Goal: Communication & Community: Share content

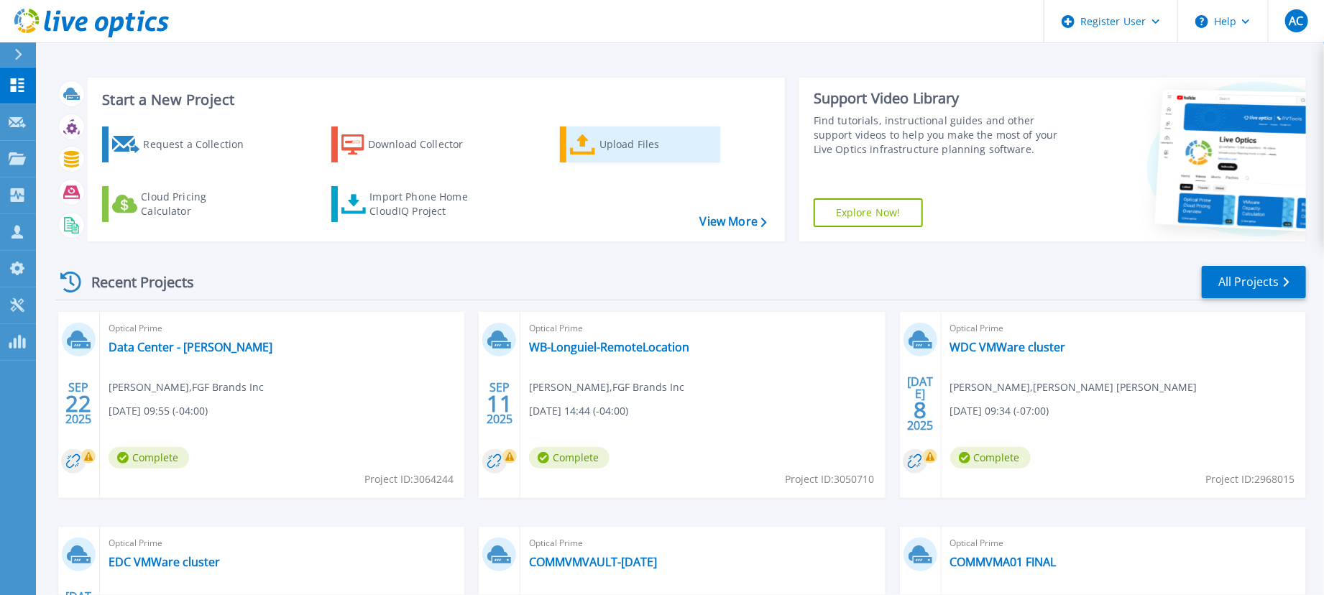
click at [576, 137] on icon at bounding box center [583, 144] width 26 height 21
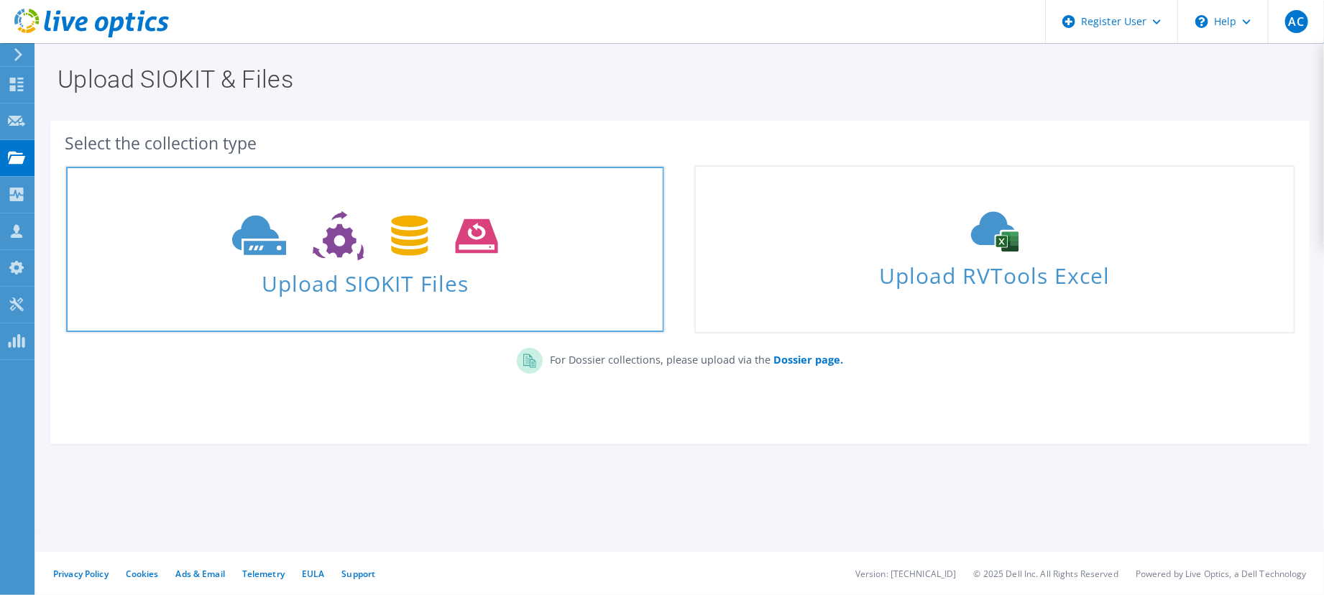
click at [378, 235] on icon at bounding box center [364, 236] width 265 height 50
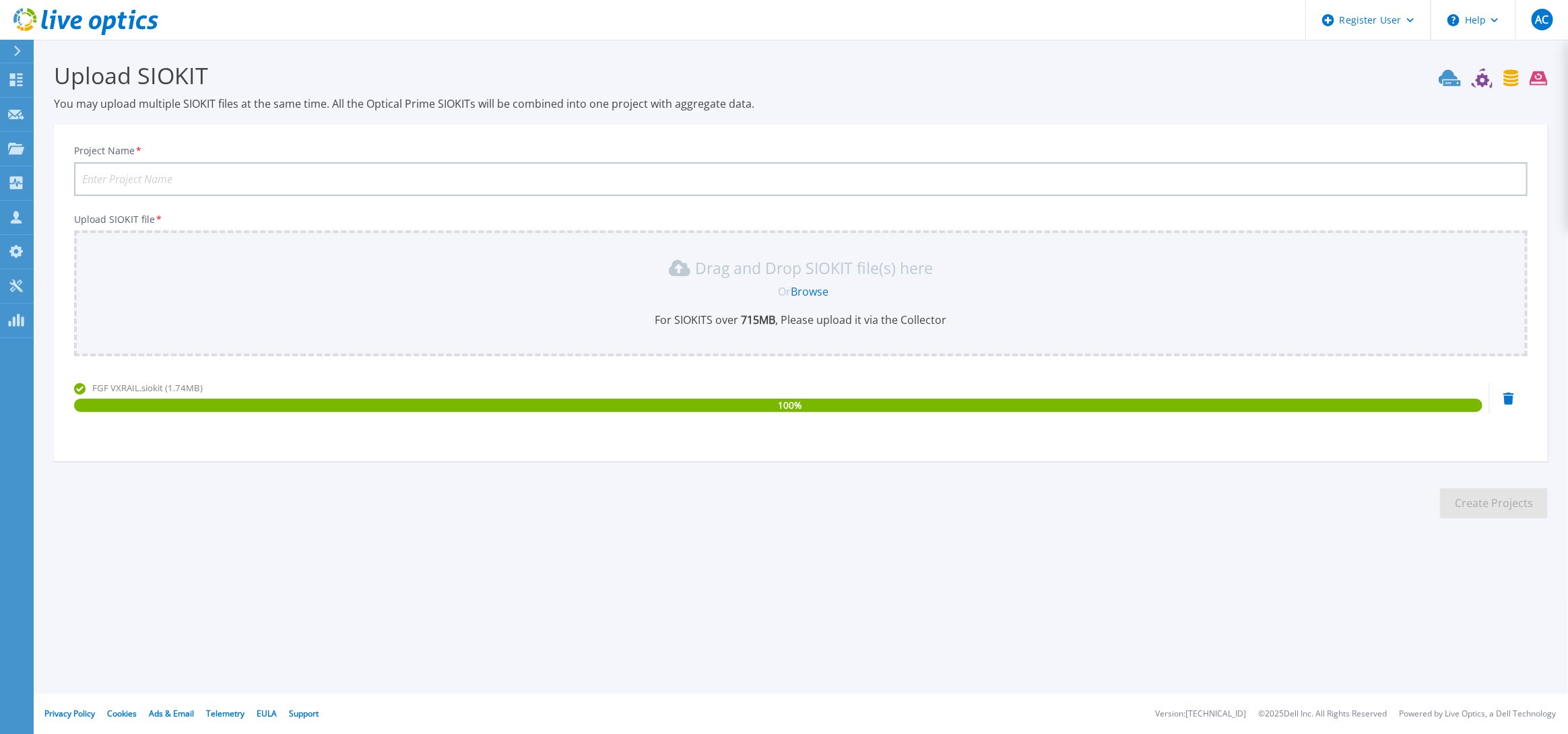
click at [621, 523] on section "Upload SIOKIT You may upload multiple SIOKIT files at the same time. All the Op…" at bounding box center [800, 293] width 1534 height 509
drag, startPoint x: 668, startPoint y: 310, endPoint x: 910, endPoint y: 324, distance: 242.4
click at [910, 324] on p "For SIOKITS over 715 MB , Please upload it via the Collector" at bounding box center [801, 321] width 1438 height 15
drag, startPoint x: 673, startPoint y: 321, endPoint x: 952, endPoint y: 315, distance: 279.1
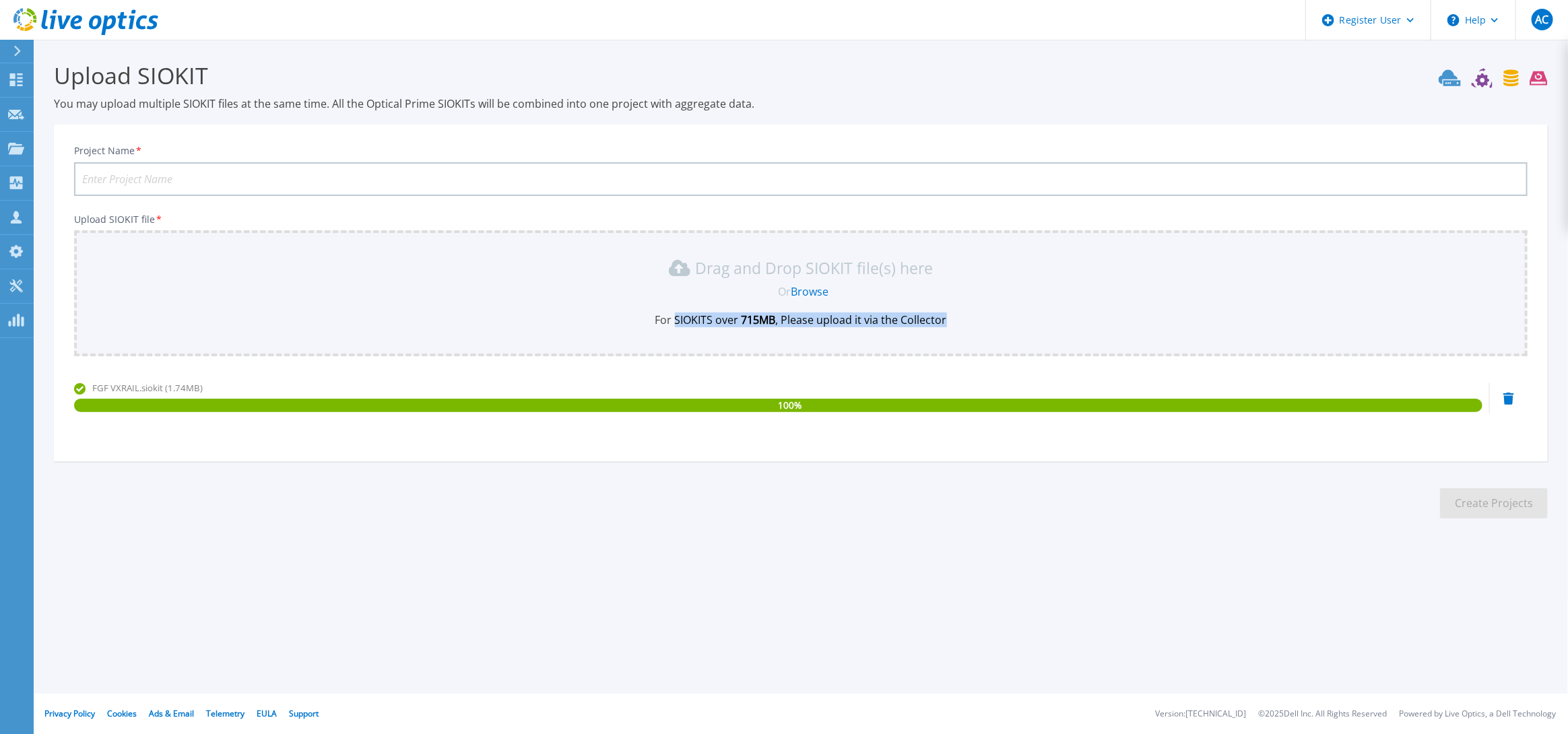
click at [949, 315] on p "For SIOKITS over 715 MB , Please upload it via the Collector" at bounding box center [801, 321] width 1438 height 15
click at [952, 315] on p "For SIOKITS over 715 MB , Please upload it via the Collector" at bounding box center [801, 321] width 1438 height 15
drag, startPoint x: 752, startPoint y: 320, endPoint x: 974, endPoint y: 324, distance: 222.0
click at [974, 324] on p "For SIOKITS over 715 MB , Please upload it via the Collector" at bounding box center [801, 321] width 1438 height 15
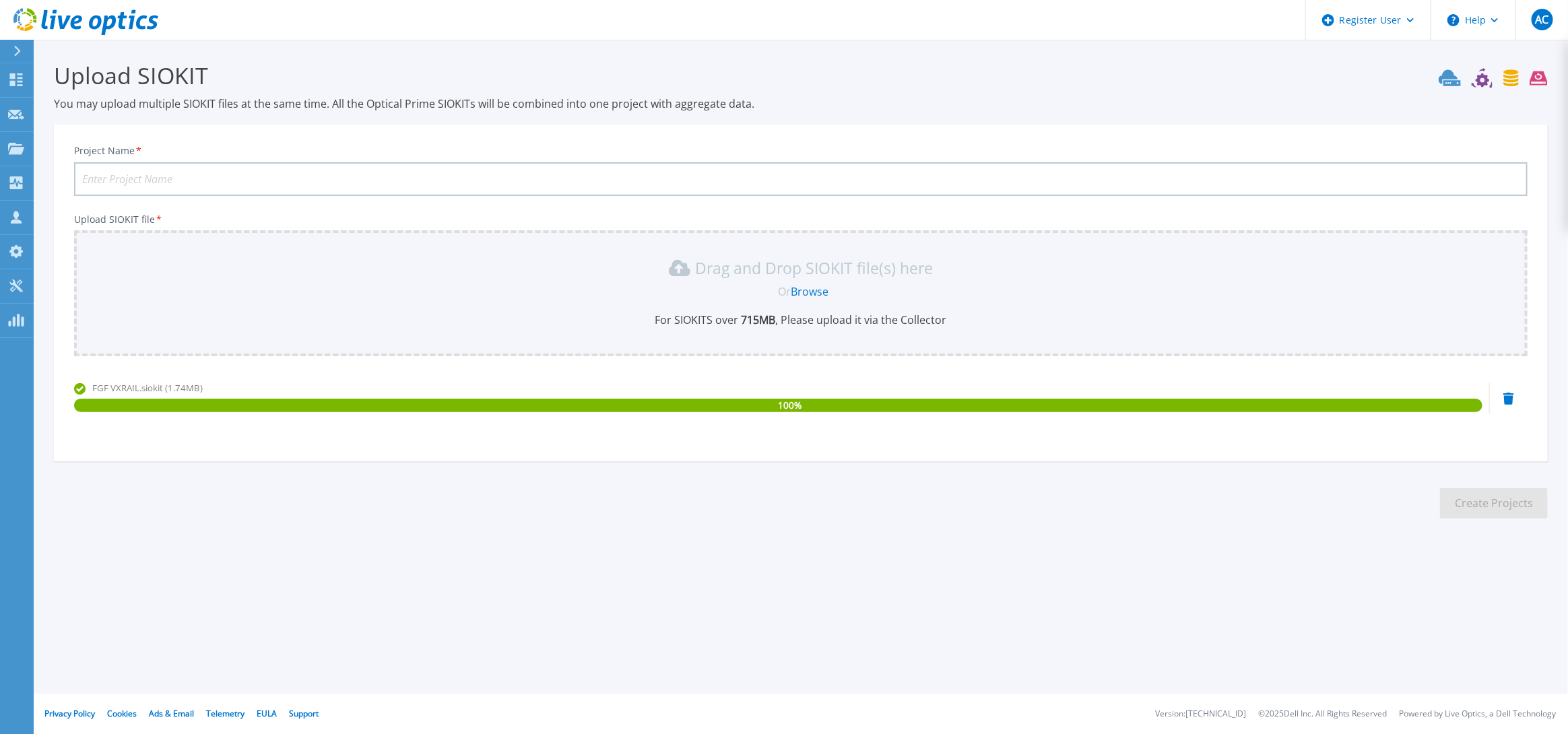
click at [449, 469] on section "Upload SIOKIT You may upload multiple SIOKIT files at the same time. All the Op…" at bounding box center [800, 293] width 1534 height 509
click at [236, 187] on input "Project Name *" at bounding box center [800, 179] width 1454 height 34
click at [341, 502] on section "Upload SIOKIT You may upload multiple SIOKIT files at the same time. All the Op…" at bounding box center [800, 293] width 1534 height 509
drag, startPoint x: 259, startPoint y: 172, endPoint x: 186, endPoint y: 178, distance: 73.2
click at [186, 178] on input "FGF Brands - VxRail Cluster" at bounding box center [800, 179] width 1454 height 34
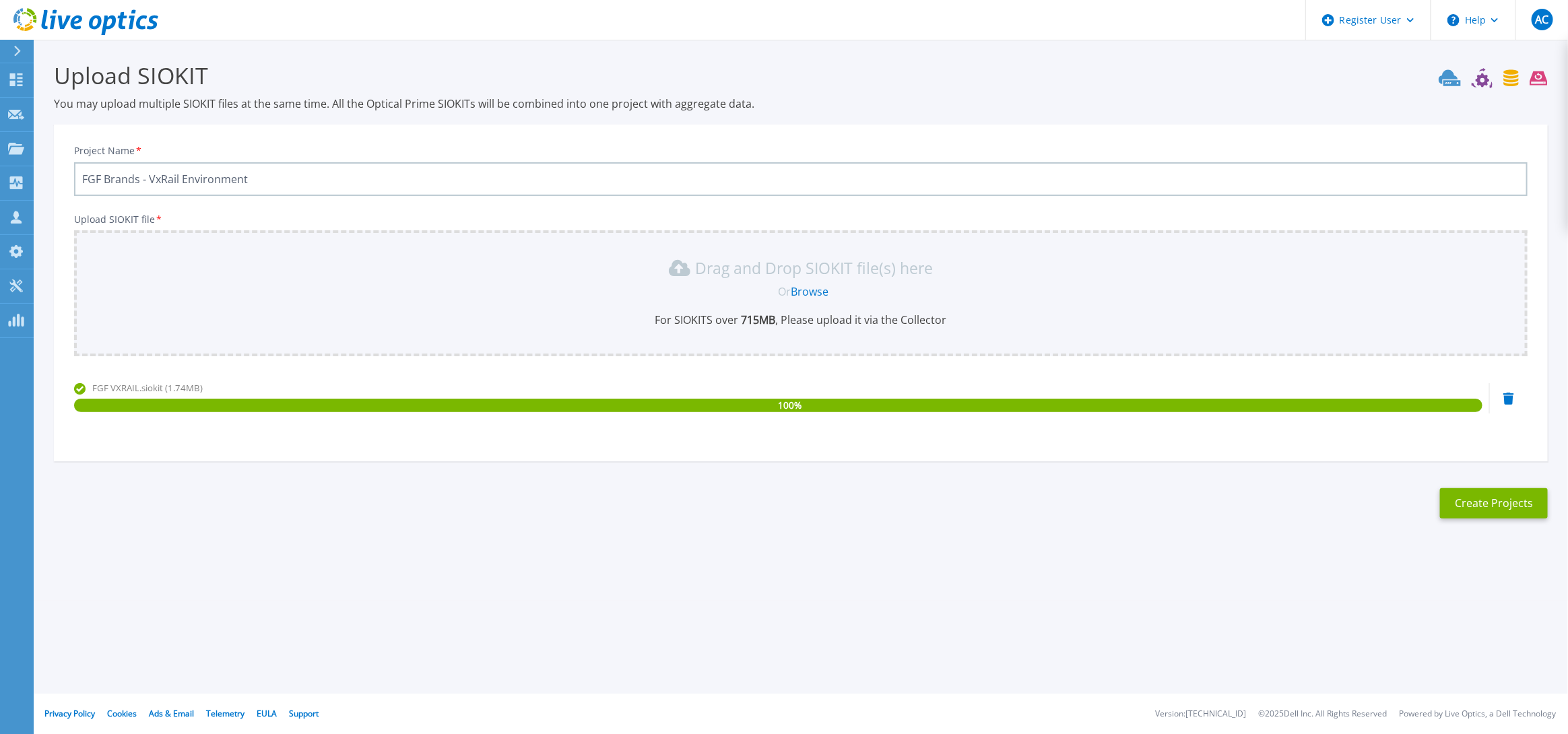
type input "FGF Brands - VxRail Environment"
click at [421, 526] on section "Upload SIOKIT You may upload multiple SIOKIT files at the same time. All the Op…" at bounding box center [800, 293] width 1534 height 509
click at [1254, 499] on button "Create Projects" at bounding box center [1494, 503] width 108 height 30
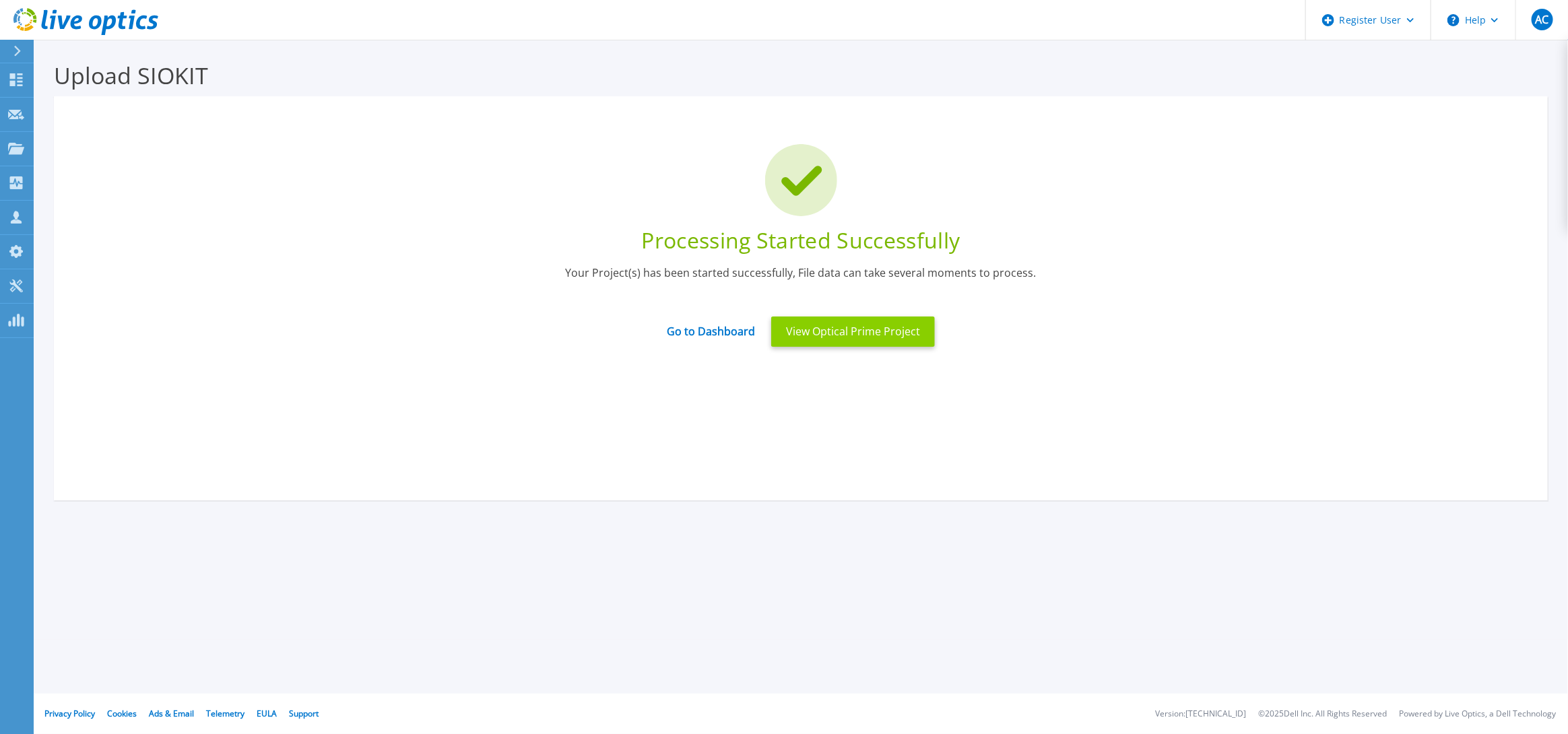
click at [849, 337] on button "View Optical Prime Project" at bounding box center [853, 332] width 164 height 30
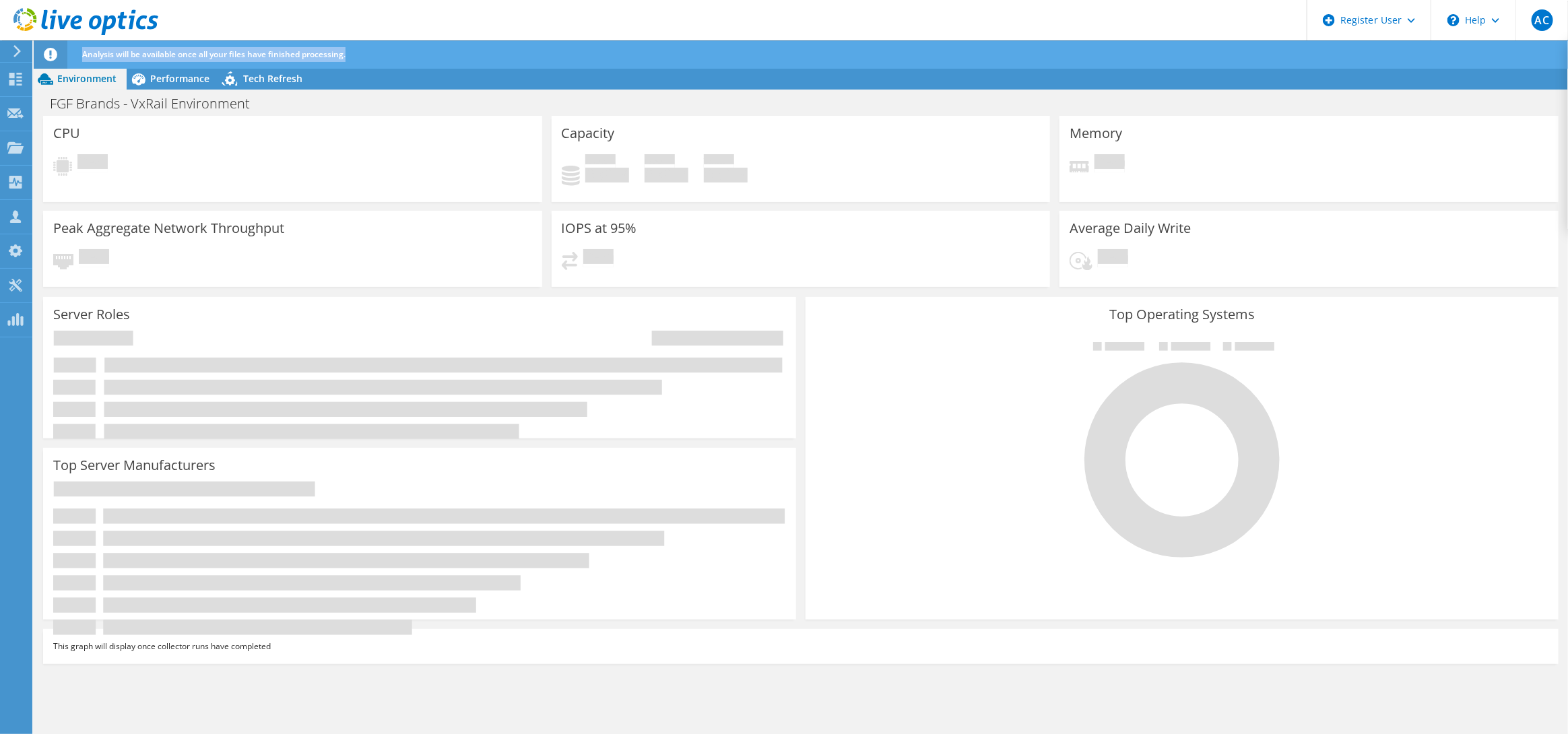
drag, startPoint x: 82, startPoint y: 56, endPoint x: 418, endPoint y: 61, distance: 336.0
click at [418, 61] on div "Analysis will be available once all your files have finished processing." at bounding box center [826, 54] width 1494 height 28
click at [418, 60] on div "Analysis will be available once all your files have finished processing." at bounding box center [826, 54] width 1494 height 28
click at [161, 67] on div "Analysis will be available once all your files have finished processing." at bounding box center [826, 54] width 1494 height 28
click at [167, 78] on span "Performance" at bounding box center [179, 79] width 59 height 13
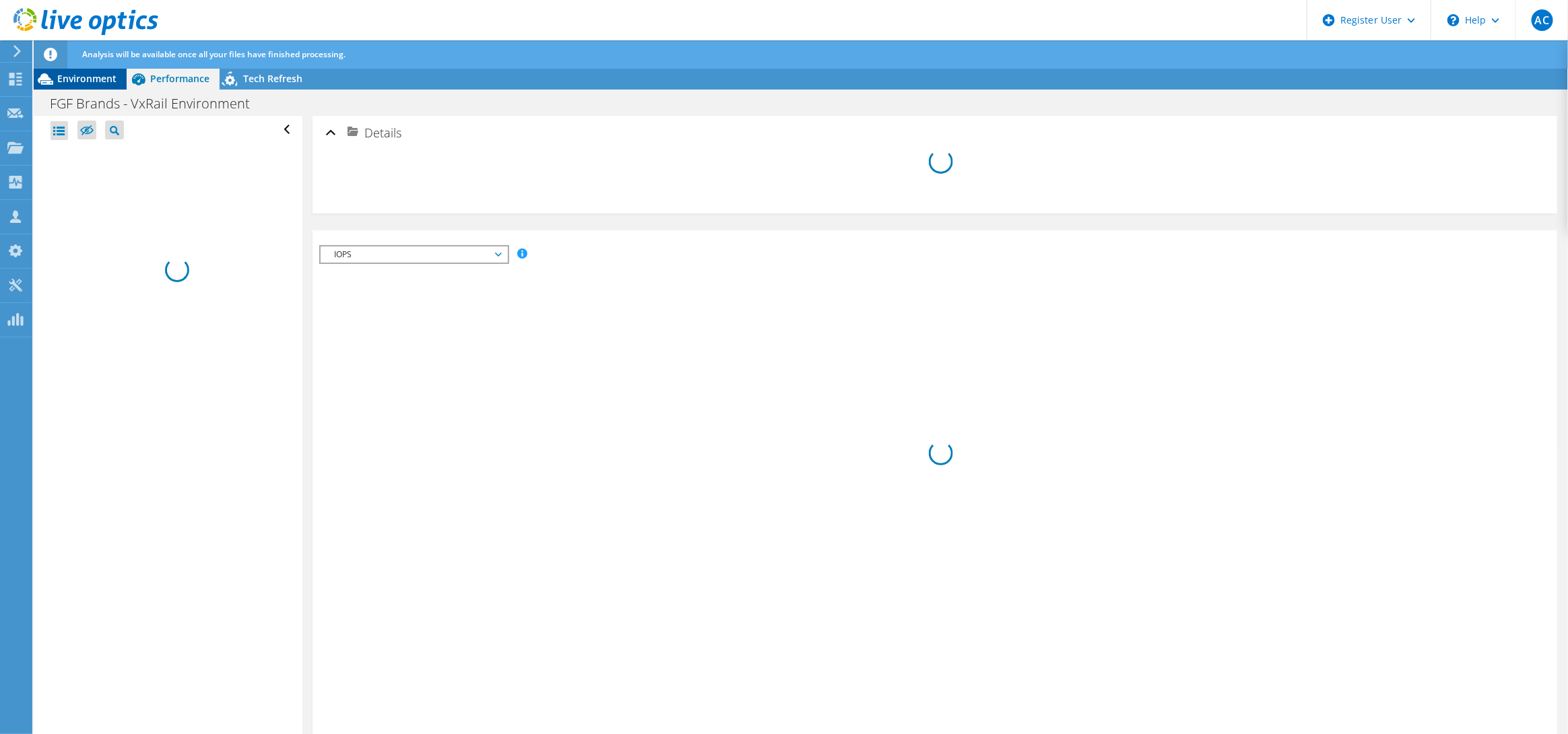
click at [60, 82] on span "Environment" at bounding box center [86, 79] width 59 height 13
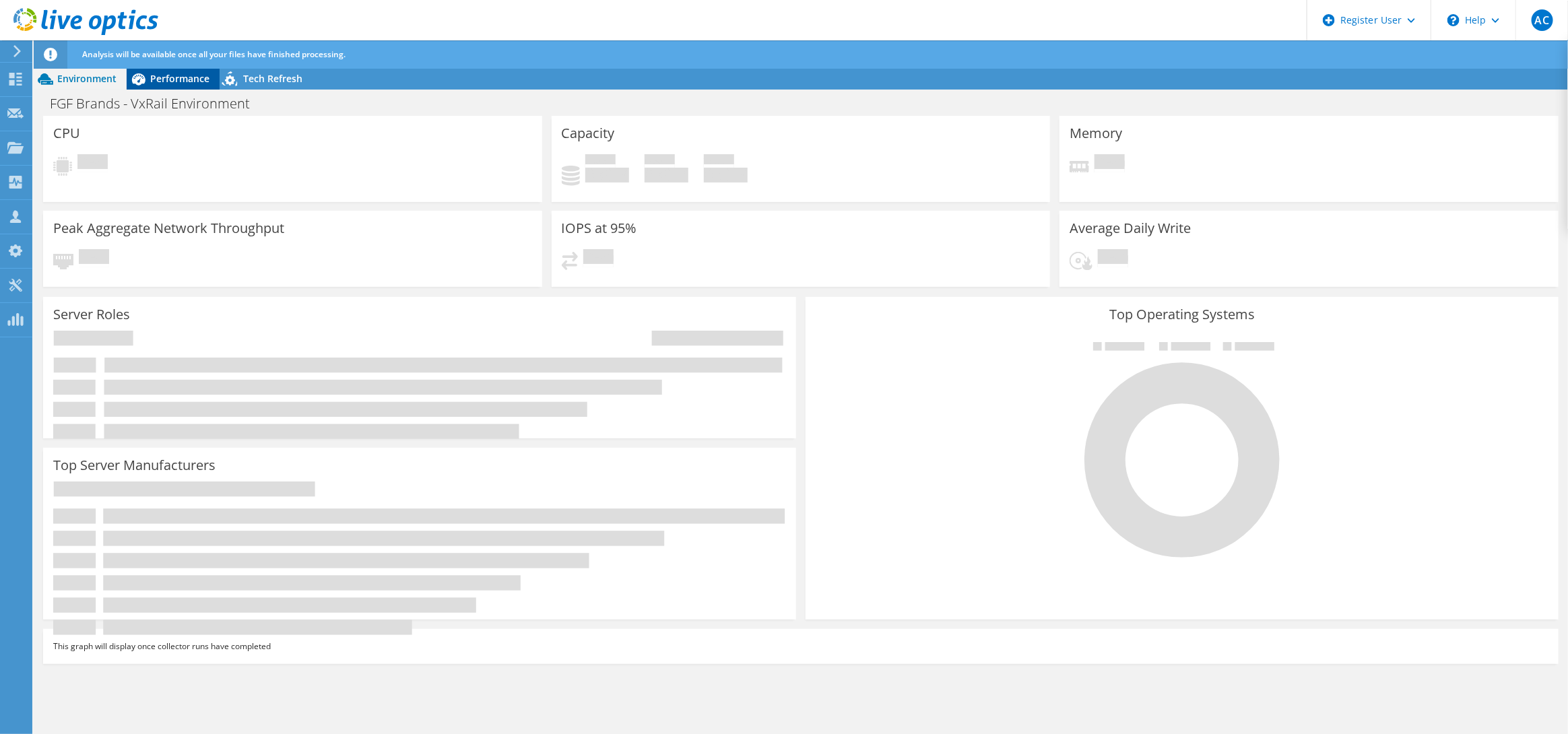
click at [150, 82] on span "Performance" at bounding box center [179, 79] width 59 height 13
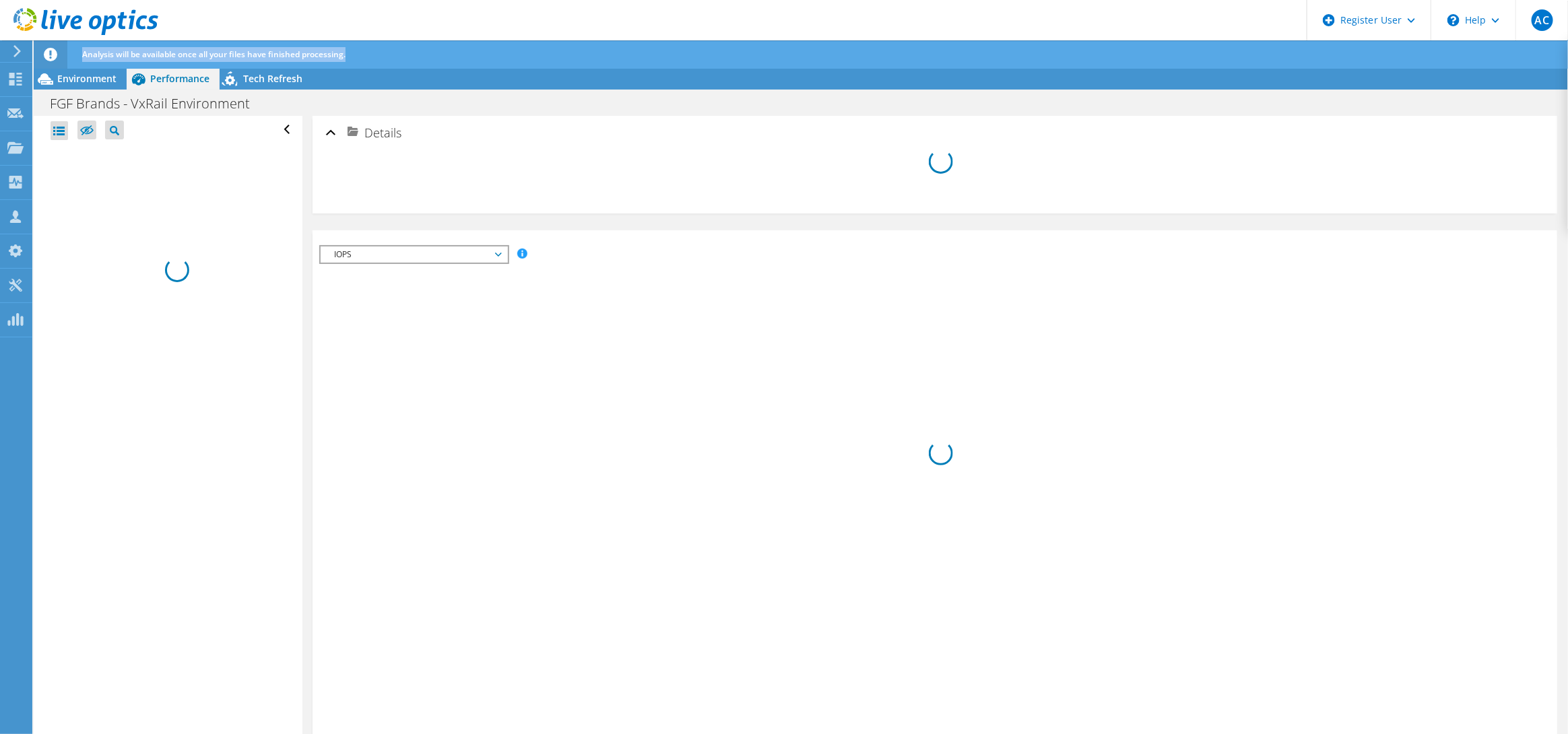
drag, startPoint x: 82, startPoint y: 59, endPoint x: 375, endPoint y: 60, distance: 293.0
click at [375, 60] on div "Analysis will be available once all your files have finished processing." at bounding box center [826, 54] width 1494 height 28
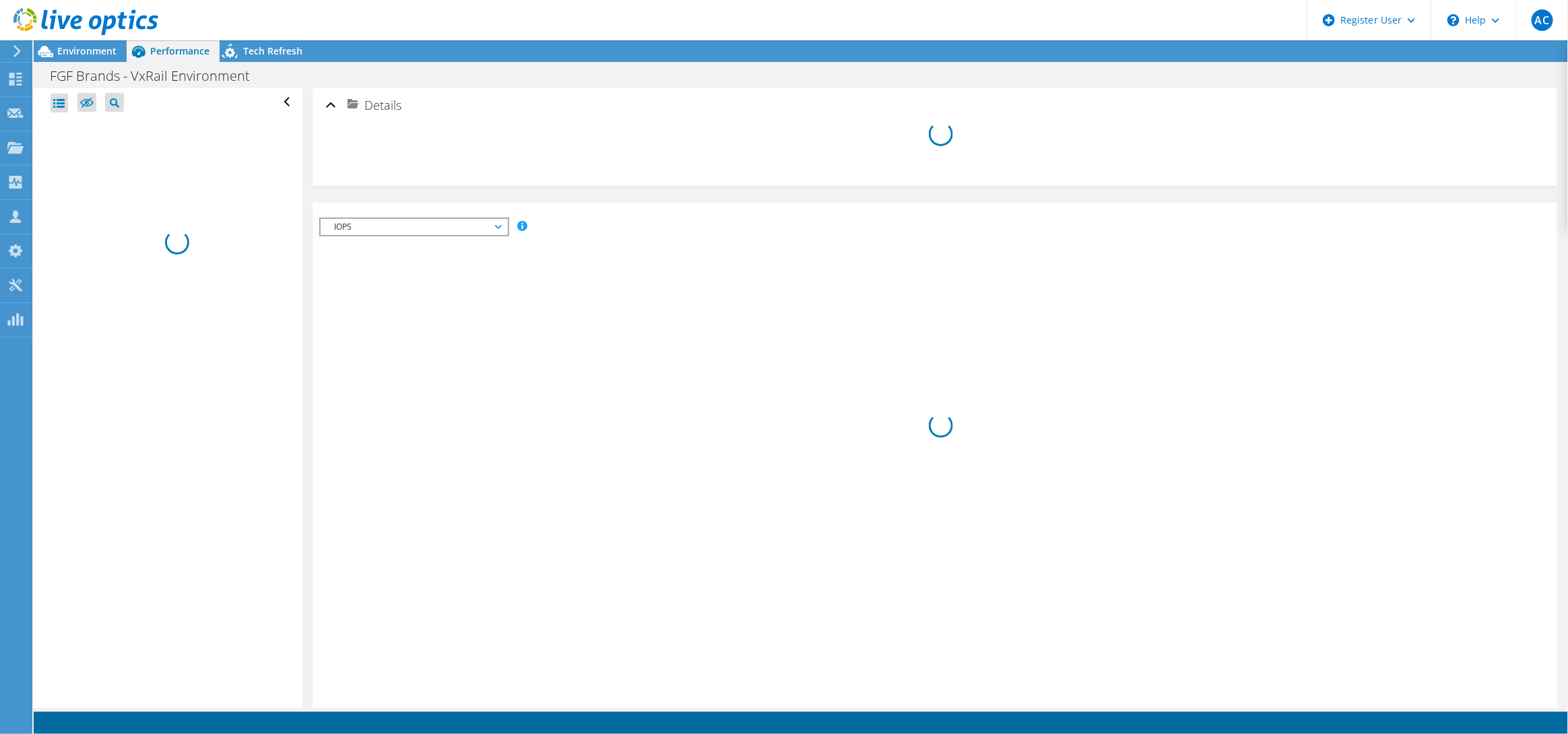
radio input "true"
radio input "false"
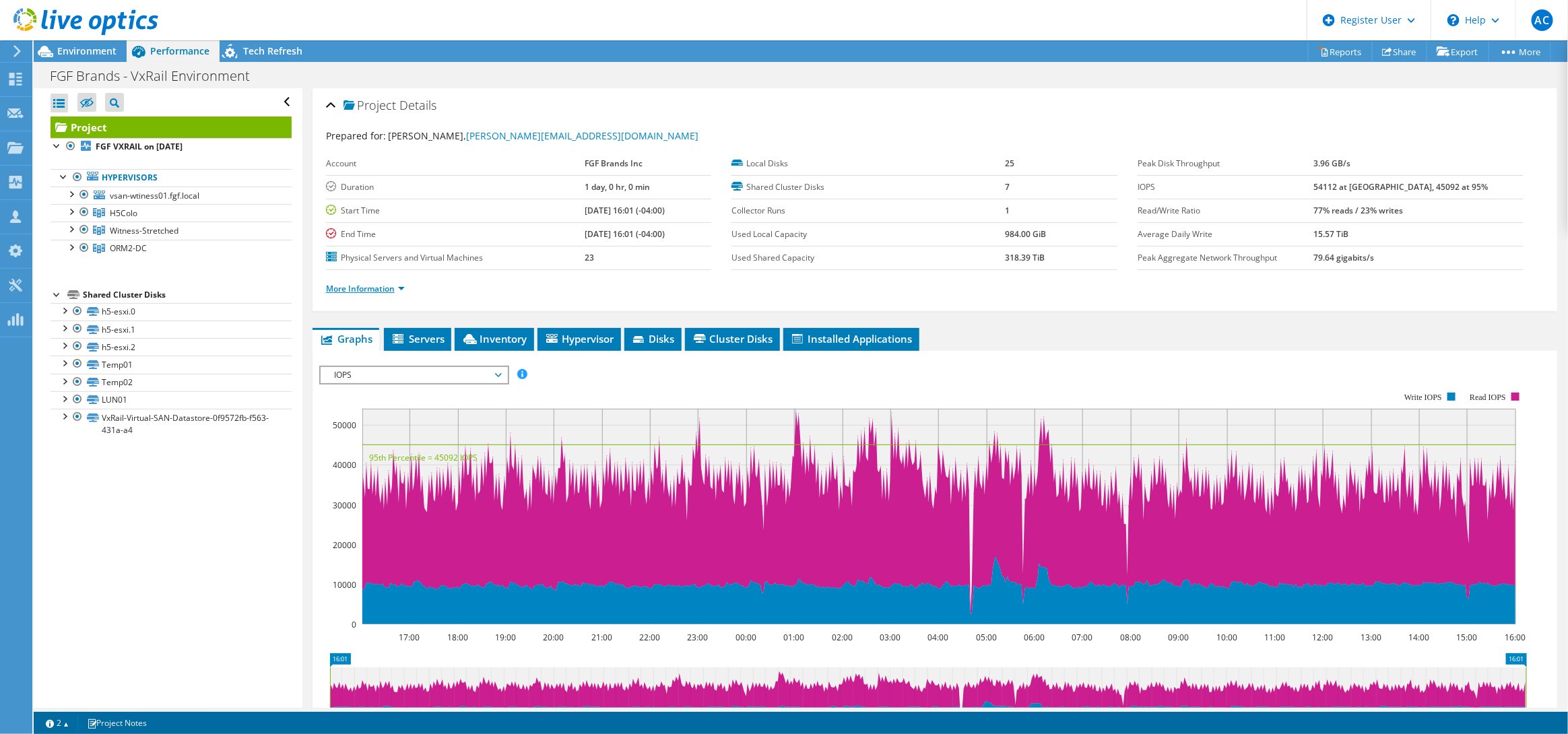
click at [386, 291] on link "More Information" at bounding box center [366, 289] width 79 height 11
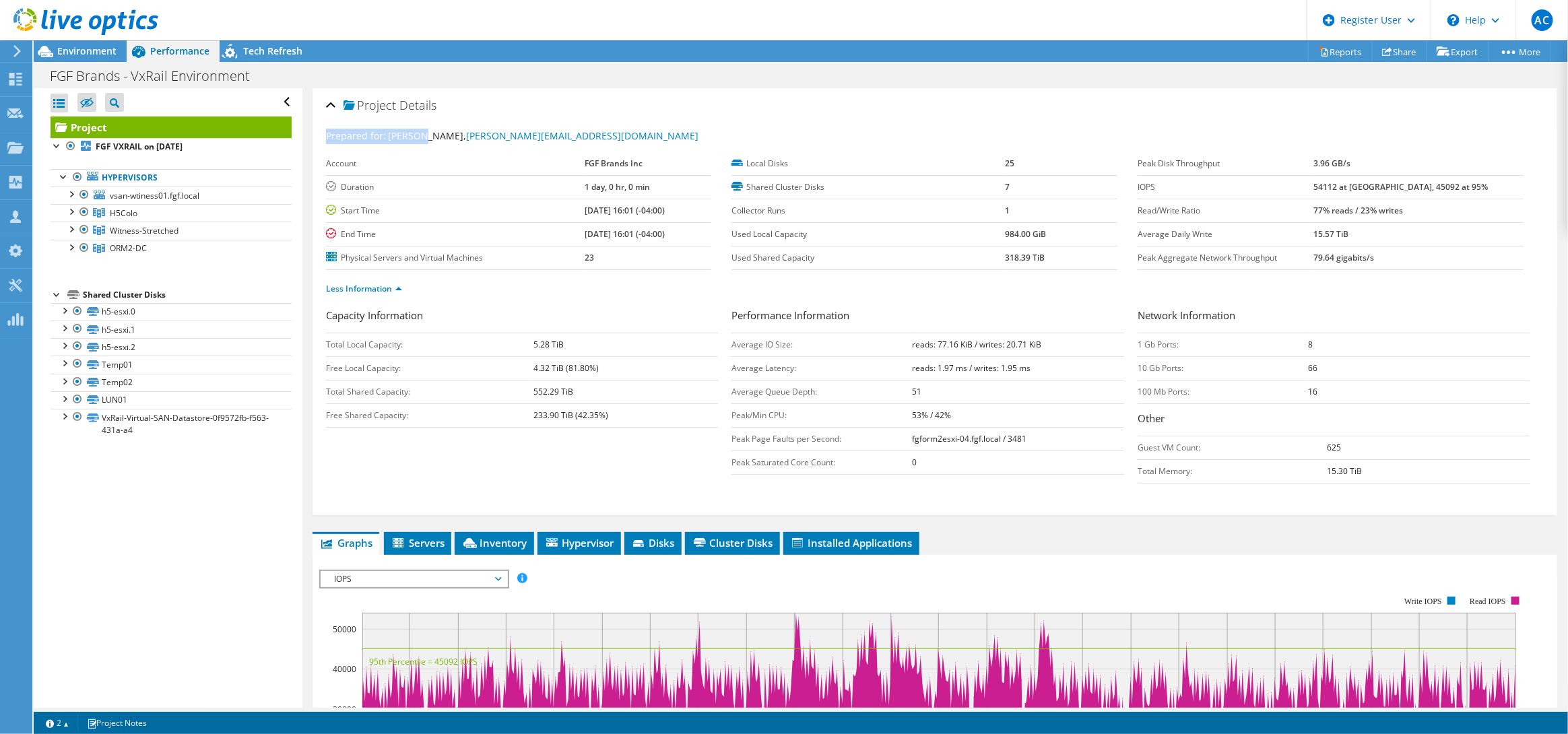
drag, startPoint x: 328, startPoint y: 130, endPoint x: 418, endPoint y: 137, distance: 90.3
click at [418, 137] on div "Prepared for: Rob Vallis, Gursharan.Arora@fgfbrands.com" at bounding box center [935, 136] width 1218 height 16
click at [418, 137] on span "Rob Vallis, Gursharan.Arora@fgfbrands.com" at bounding box center [544, 136] width 311 height 13
drag, startPoint x: 324, startPoint y: 134, endPoint x: 427, endPoint y: 141, distance: 103.2
click at [427, 141] on div "Project Details Prepared for: Rob Vallis, Gursharan.Arora@fgfbrands.com Account…" at bounding box center [935, 302] width 1245 height 427
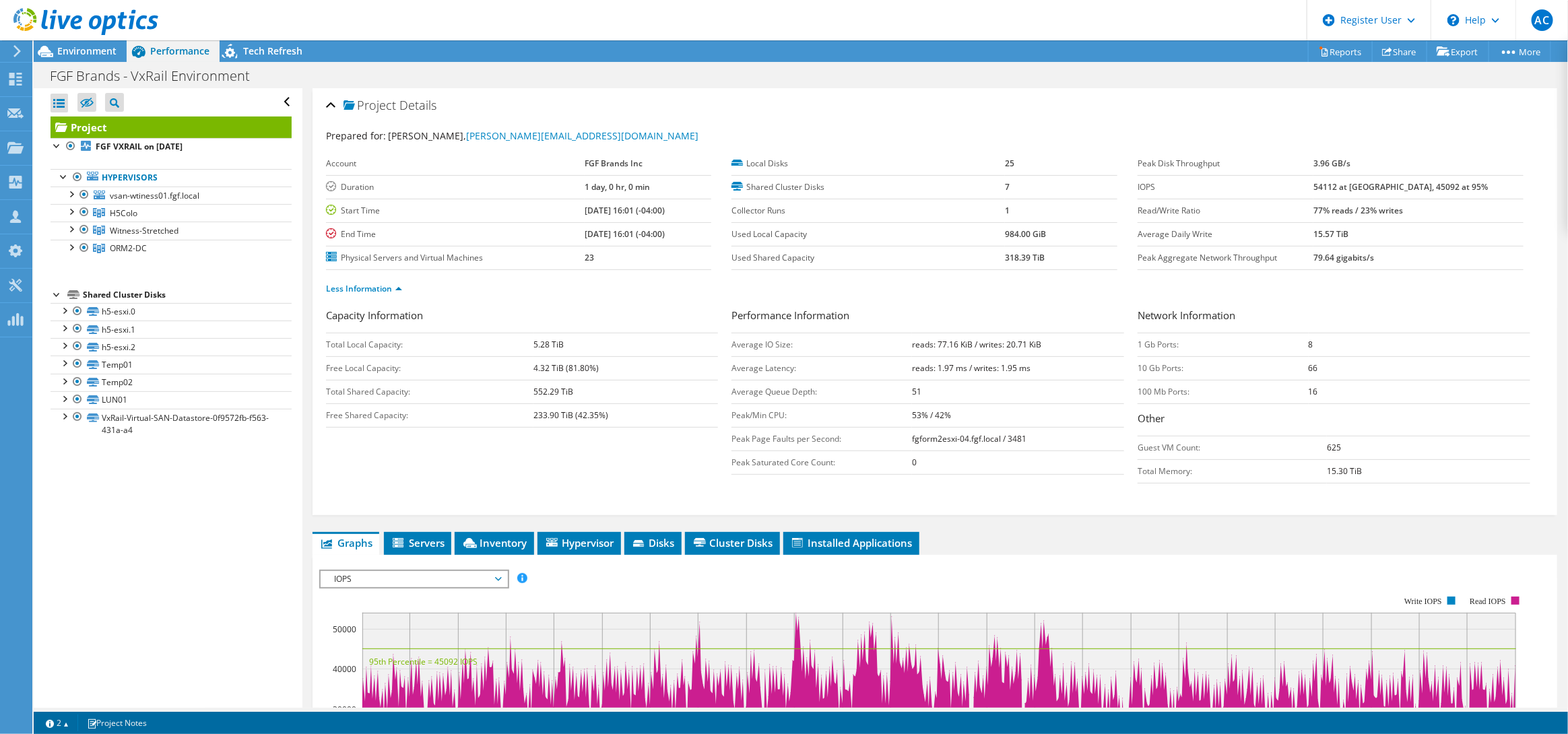
click at [677, 121] on div "Prepared for: Rob Vallis, Gursharan.Arora@fgfbrands.com Account FGF Brands Inc …" at bounding box center [935, 317] width 1218 height 392
drag, startPoint x: 329, startPoint y: 136, endPoint x: 413, endPoint y: 136, distance: 84.0
click at [413, 136] on div "Prepared for: Rob Vallis, Gursharan.Arora@fgfbrands.com" at bounding box center [935, 136] width 1218 height 16
click at [413, 136] on span "Rob Vallis, Gursharan.Arora@fgfbrands.com" at bounding box center [544, 136] width 311 height 13
click at [56, 14] on icon at bounding box center [85, 22] width 145 height 27
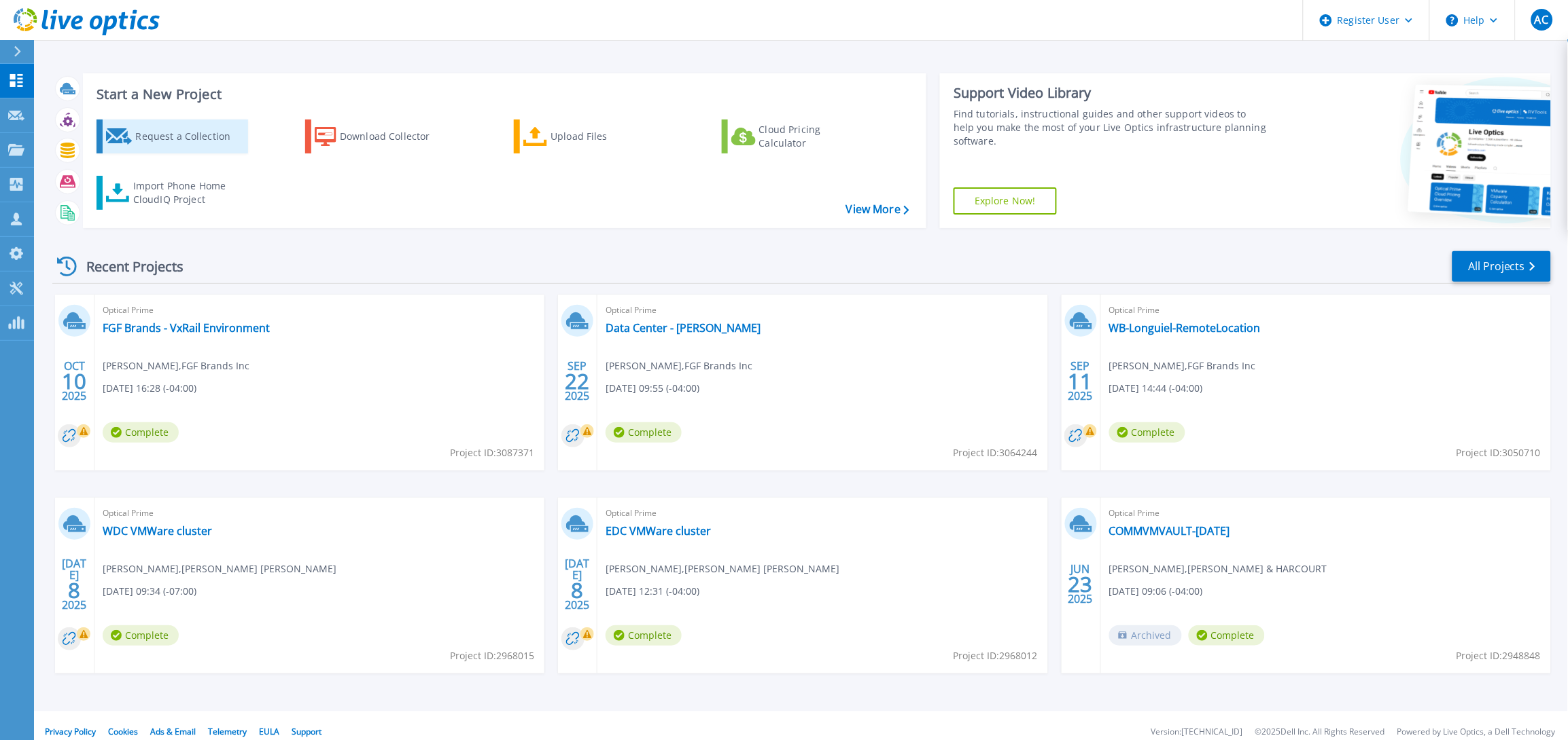
click at [220, 131] on div "Request a Collection" at bounding box center [189, 136] width 109 height 27
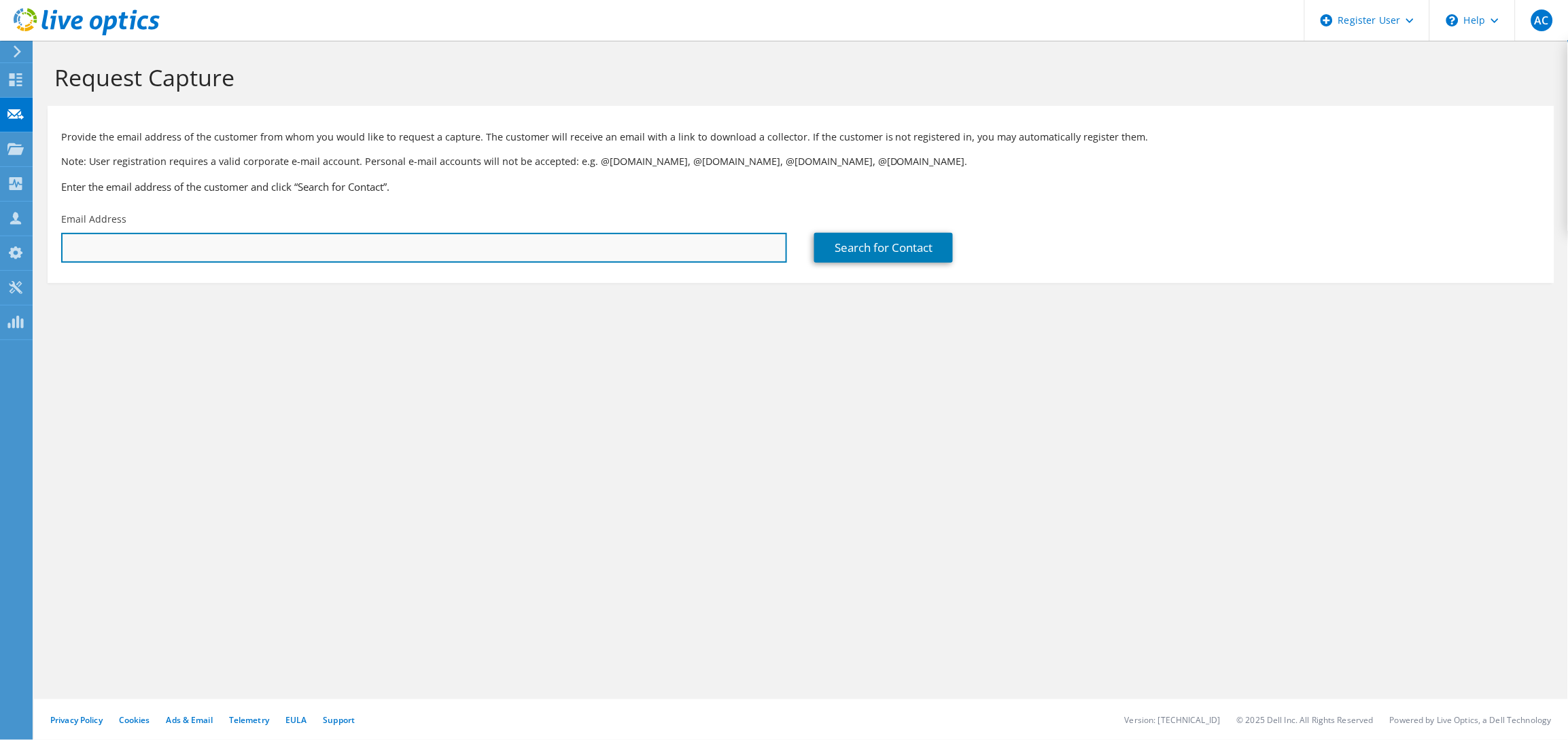
click at [375, 257] on input "text" at bounding box center [425, 249] width 726 height 30
paste input "[PERSON_NAME] <[PERSON_NAME][EMAIL_ADDRESS][PERSON_NAME][DOMAIN_NAME]>"
drag, startPoint x: 150, startPoint y: 250, endPoint x: 21, endPoint y: 268, distance: 130.2
click at [24, 268] on div "AC Dell User Azeem Chaudhry Azeem.Chaudhry@dell.com Dell My Profile Log Out \n …" at bounding box center [784, 370] width 1568 height 740
click at [348, 255] on input "[EMAIL_ADDRESS][DOMAIN_NAME]>" at bounding box center [425, 249] width 726 height 30
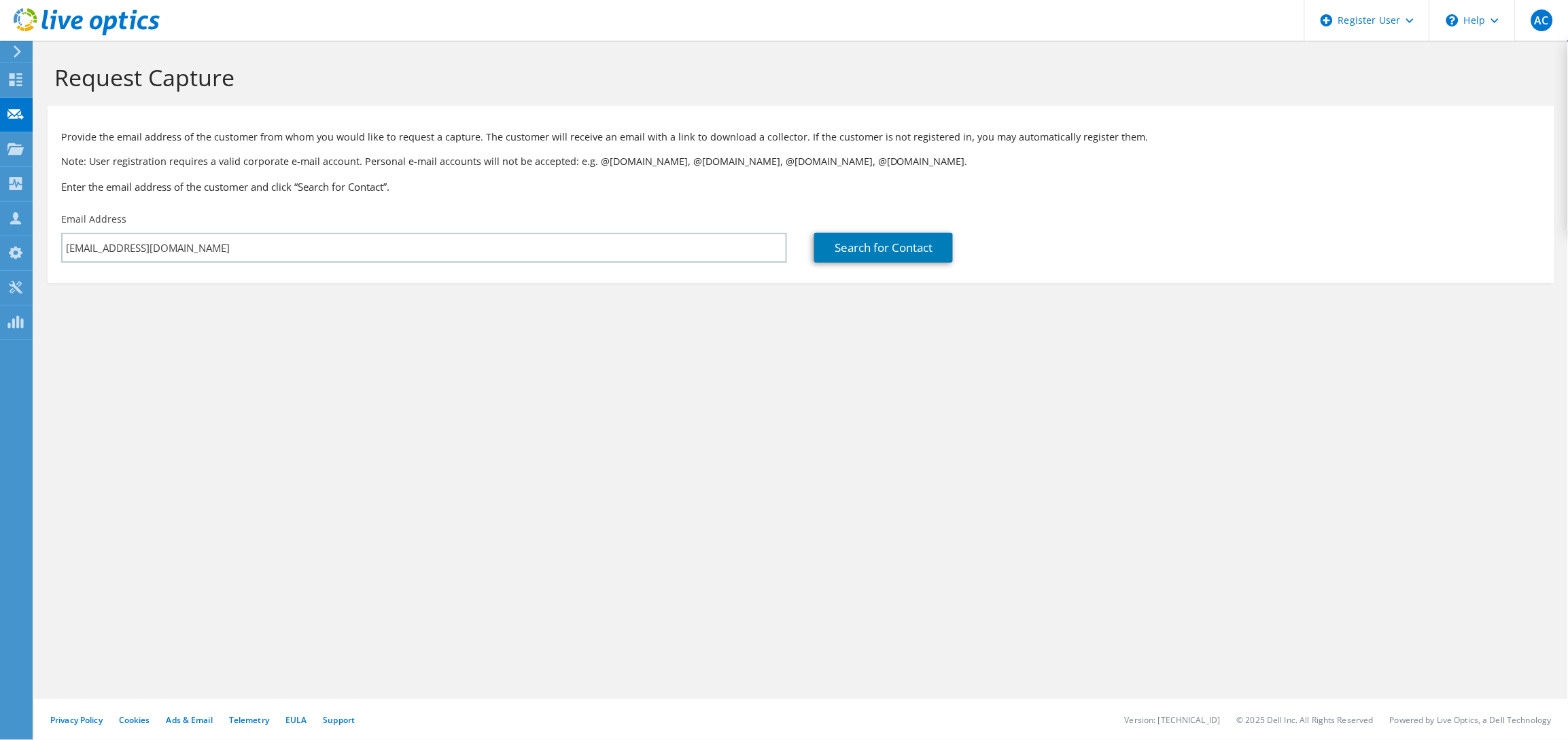
click at [731, 320] on section "Request Capture Provide the email address of the customer from whom you would l…" at bounding box center [801, 196] width 1534 height 310
click at [869, 248] on link "Search for Contact" at bounding box center [883, 249] width 139 height 30
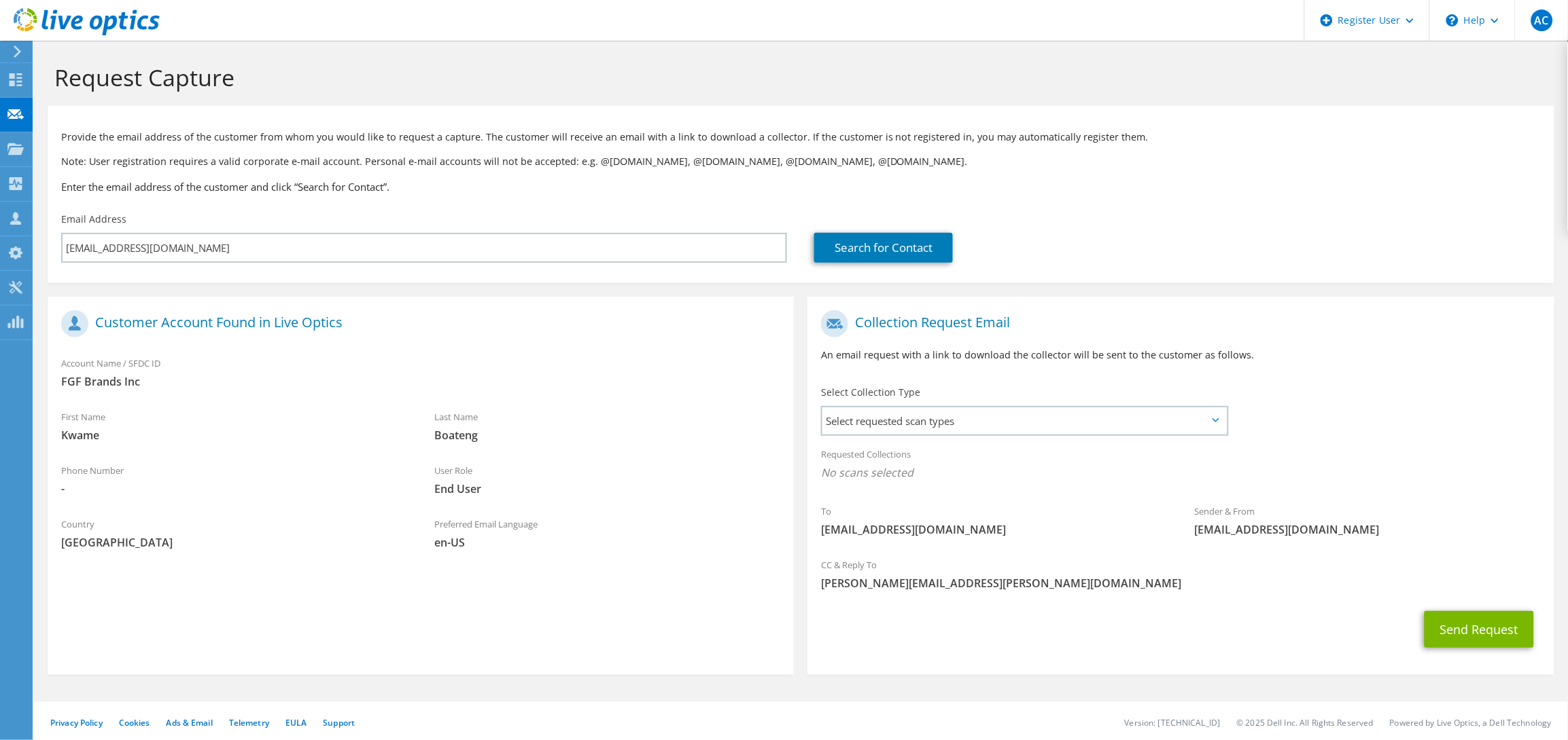
click at [906, 439] on div "Select Collection Type Select requested scan types Server Virtualization Optica…" at bounding box center [1025, 409] width 436 height 61
click at [906, 426] on span "Select requested scan types" at bounding box center [1025, 421] width 405 height 27
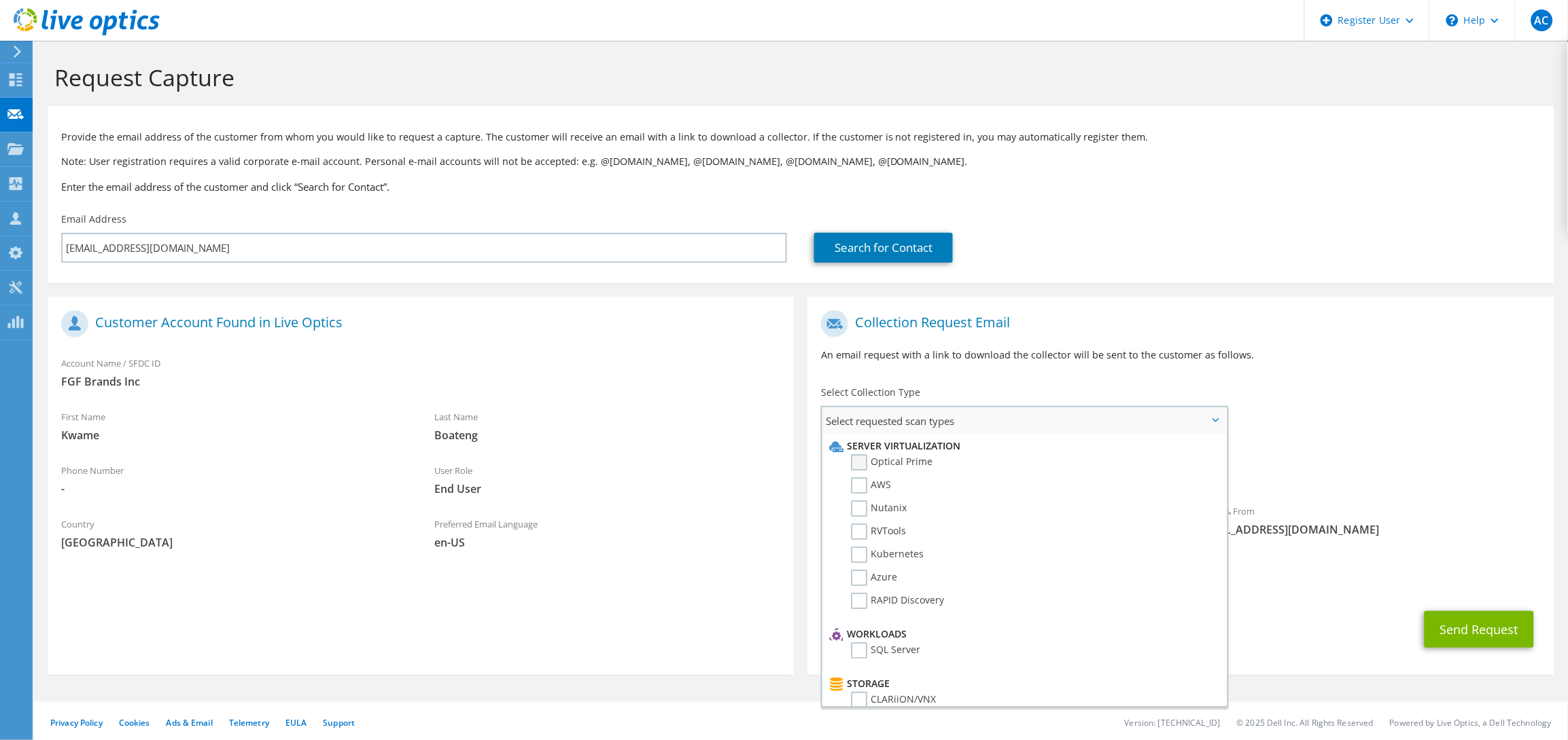
click at [908, 460] on label "Optical Prime" at bounding box center [892, 462] width 81 height 16
click at [0, 0] on input "Optical Prime" at bounding box center [0, 0] width 0 height 0
click at [1166, 329] on h1 "Collection Request Email" at bounding box center [1176, 323] width 712 height 27
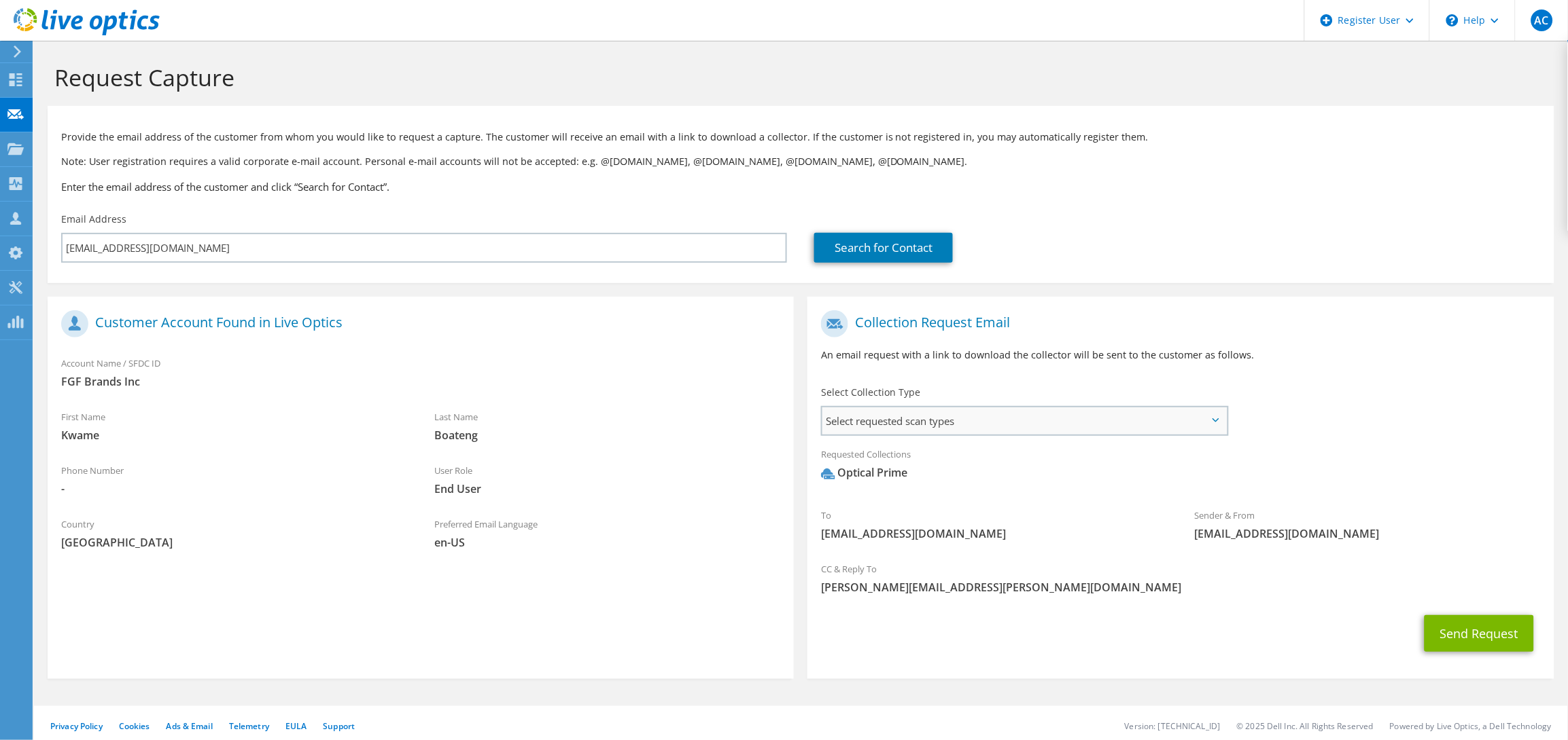
click at [895, 429] on span "Select requested scan types" at bounding box center [1025, 421] width 405 height 27
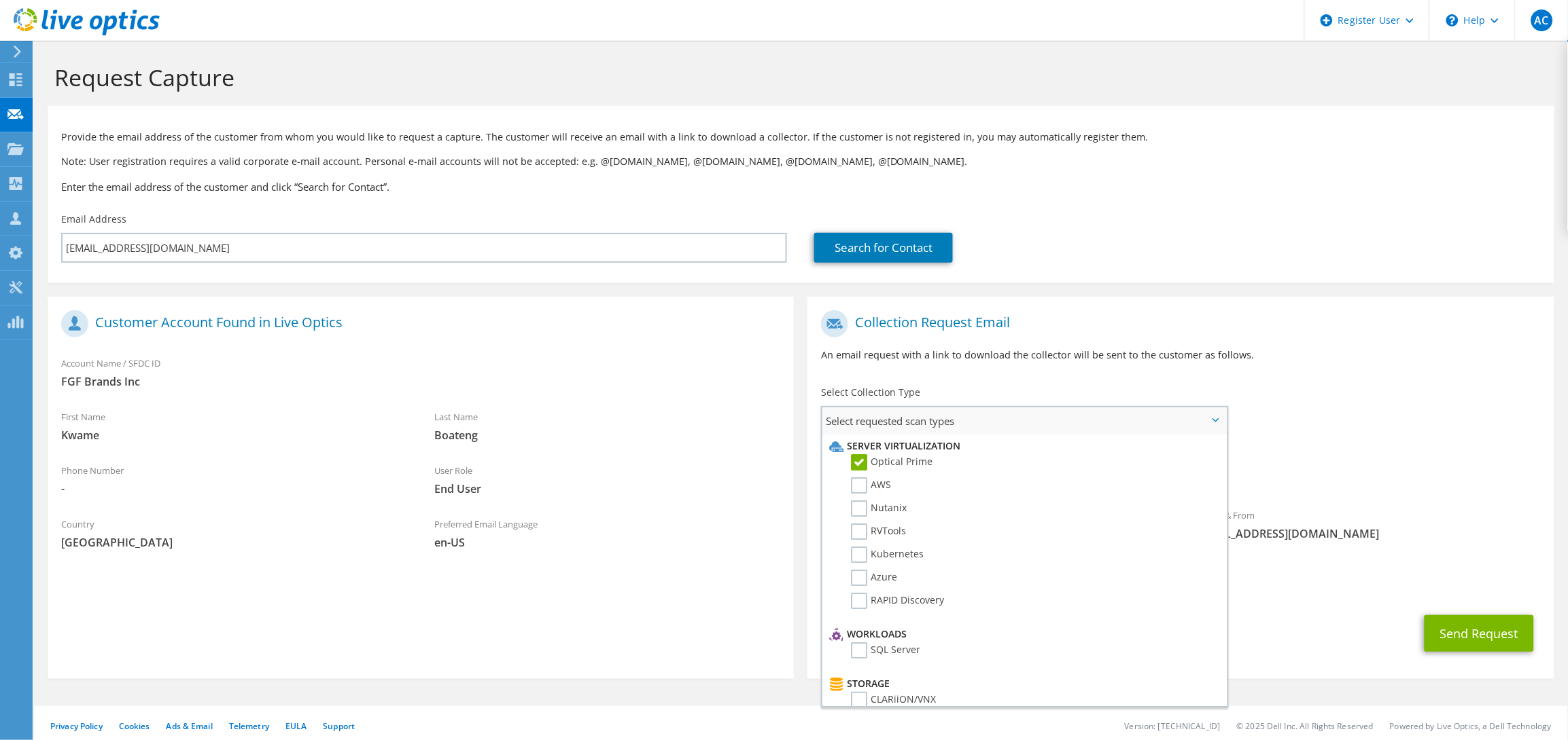
click at [897, 426] on span "Select requested scan types" at bounding box center [1025, 421] width 405 height 27
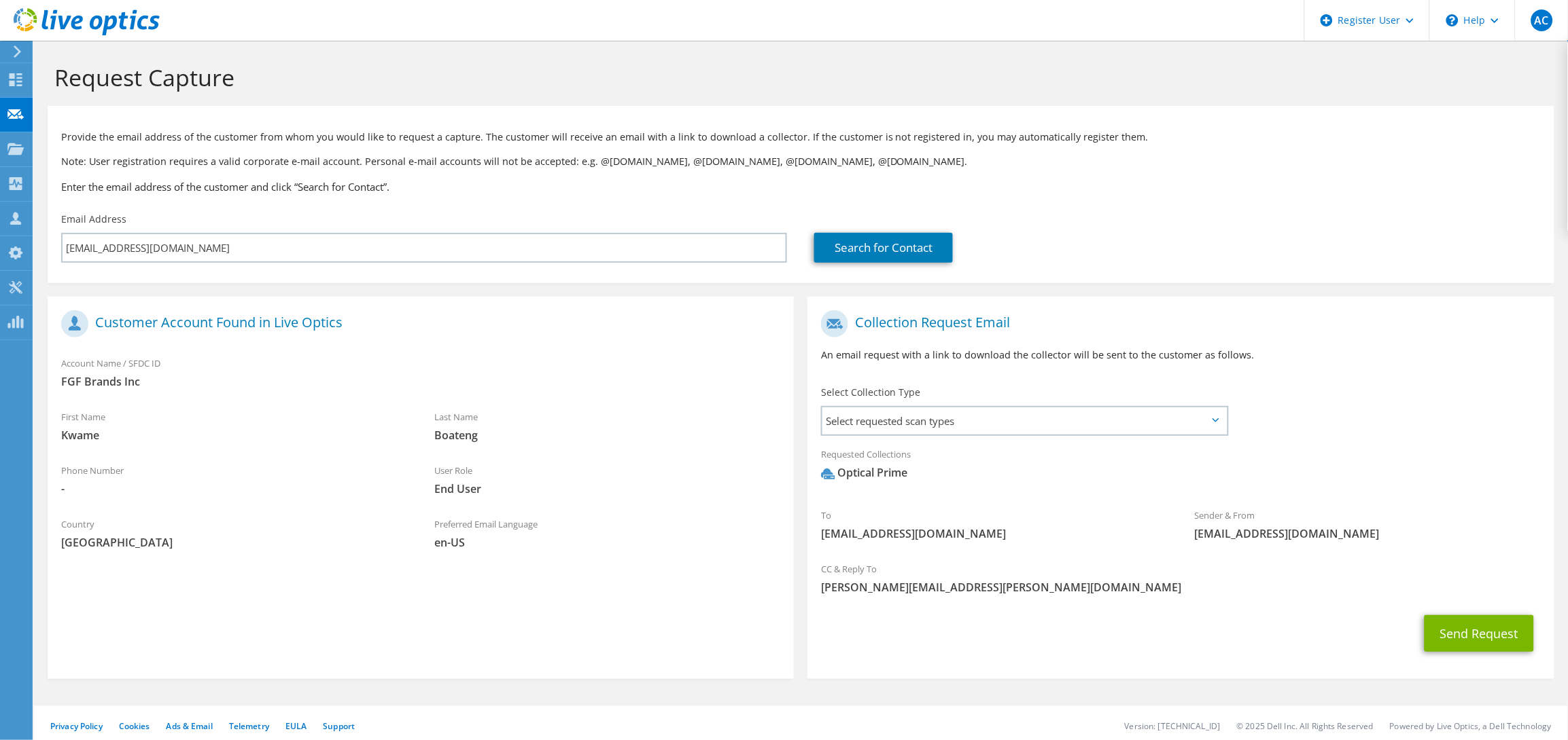
click at [1190, 291] on div "Collection Request Email An email request with a link to download the collector…" at bounding box center [1181, 481] width 760 height 396
drag, startPoint x: 825, startPoint y: 359, endPoint x: 1253, endPoint y: 354, distance: 428.0
click at [1253, 354] on p "An email request with a link to download the collector will be sent to the cust…" at bounding box center [1180, 355] width 719 height 15
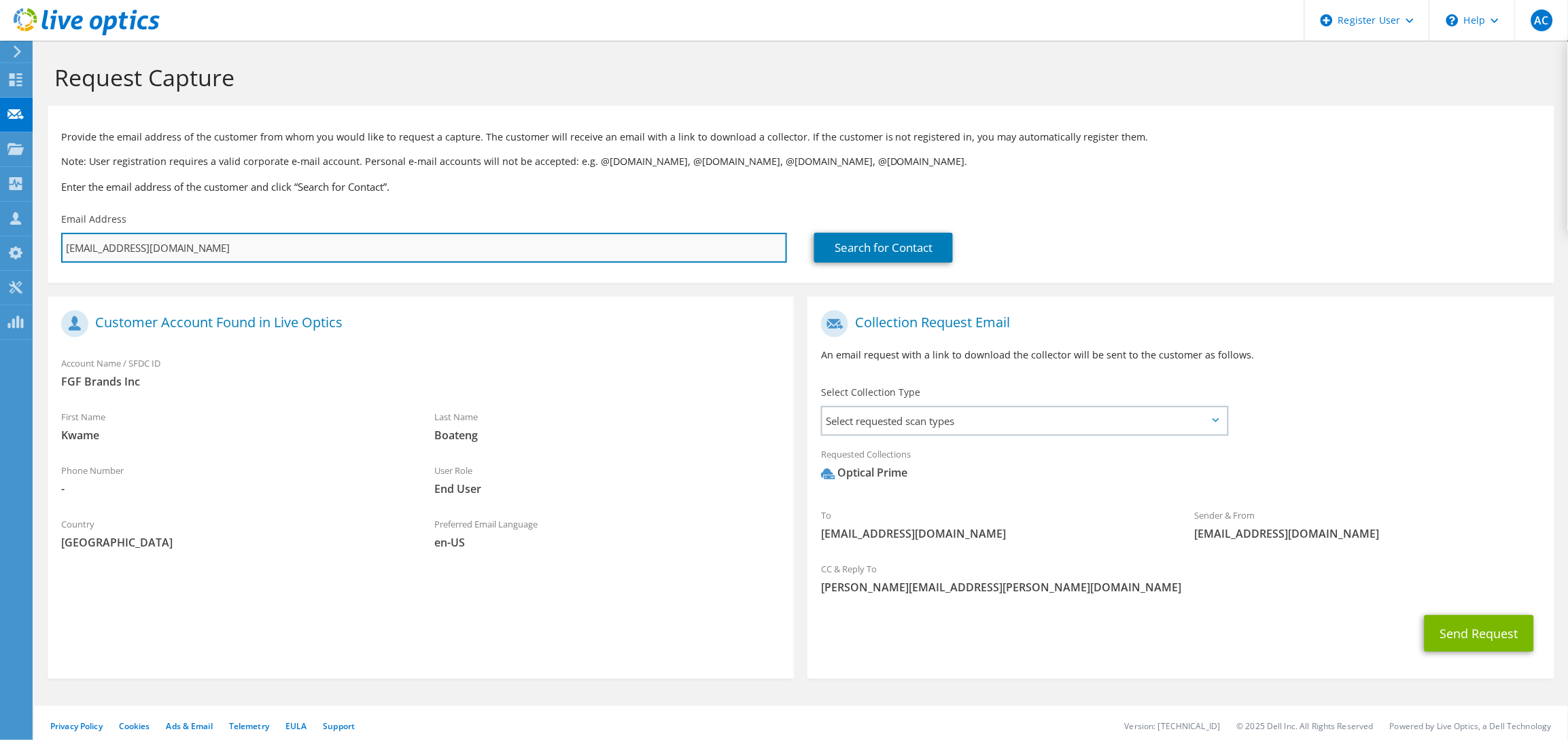
drag, startPoint x: 340, startPoint y: 247, endPoint x: 355, endPoint y: 250, distance: 15.3
click at [340, 247] on input "[EMAIL_ADDRESS][DOMAIN_NAME]" at bounding box center [425, 249] width 726 height 30
click at [282, 236] on input "[EMAIL_ADDRESS][DOMAIN_NAME]" at bounding box center [425, 249] width 726 height 30
drag, startPoint x: 297, startPoint y: 248, endPoint x: 9, endPoint y: 257, distance: 288.1
click at [9, 257] on div "AC Dell User Azeem Chaudhry Azeem.Chaudhry@dell.com Dell My Profile Log Out \n …" at bounding box center [784, 373] width 1568 height 748
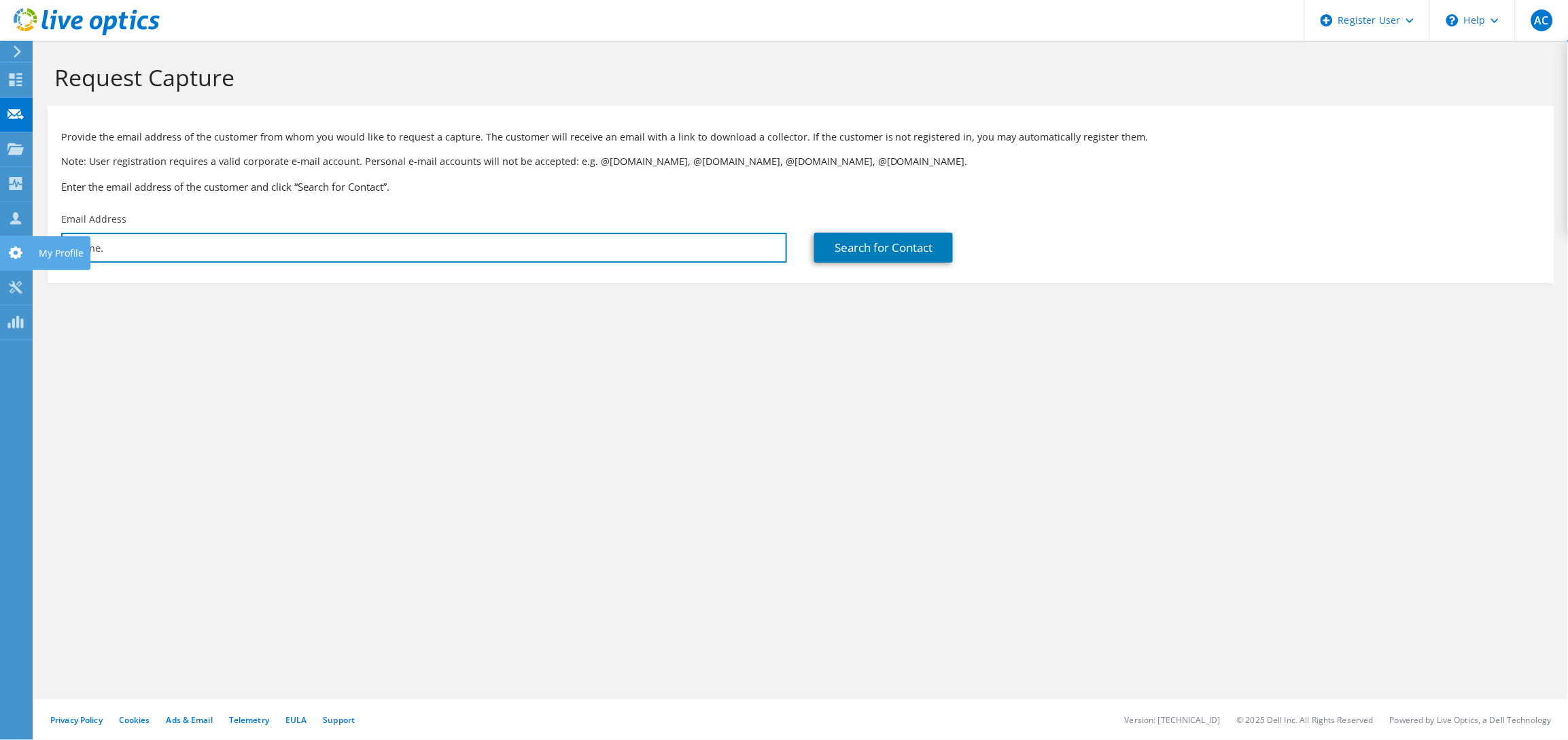
type input "Kwame"
paste input "gursharan.arora@fgfbrands.com"
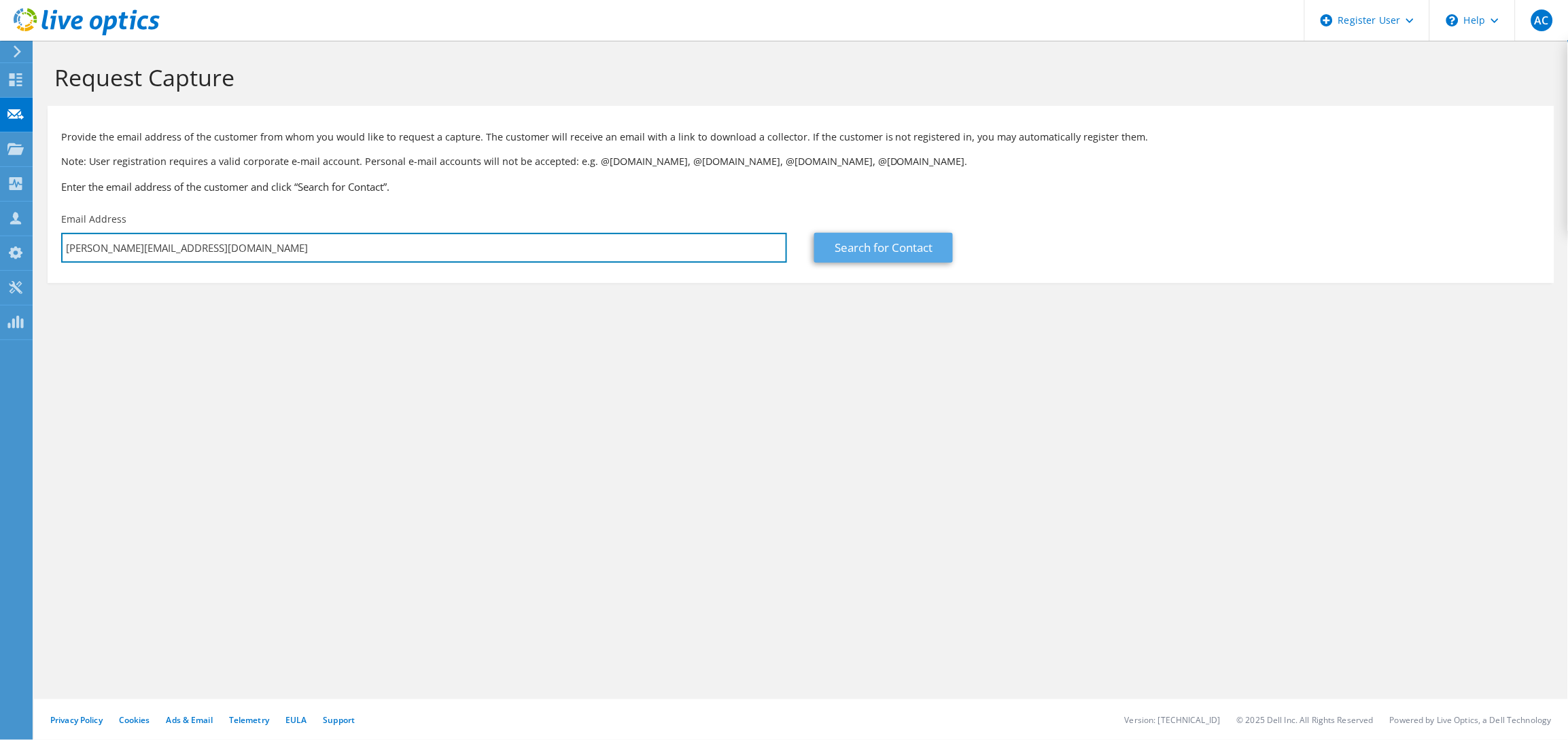
type input "gursharan.arora@fgfbrands.com"
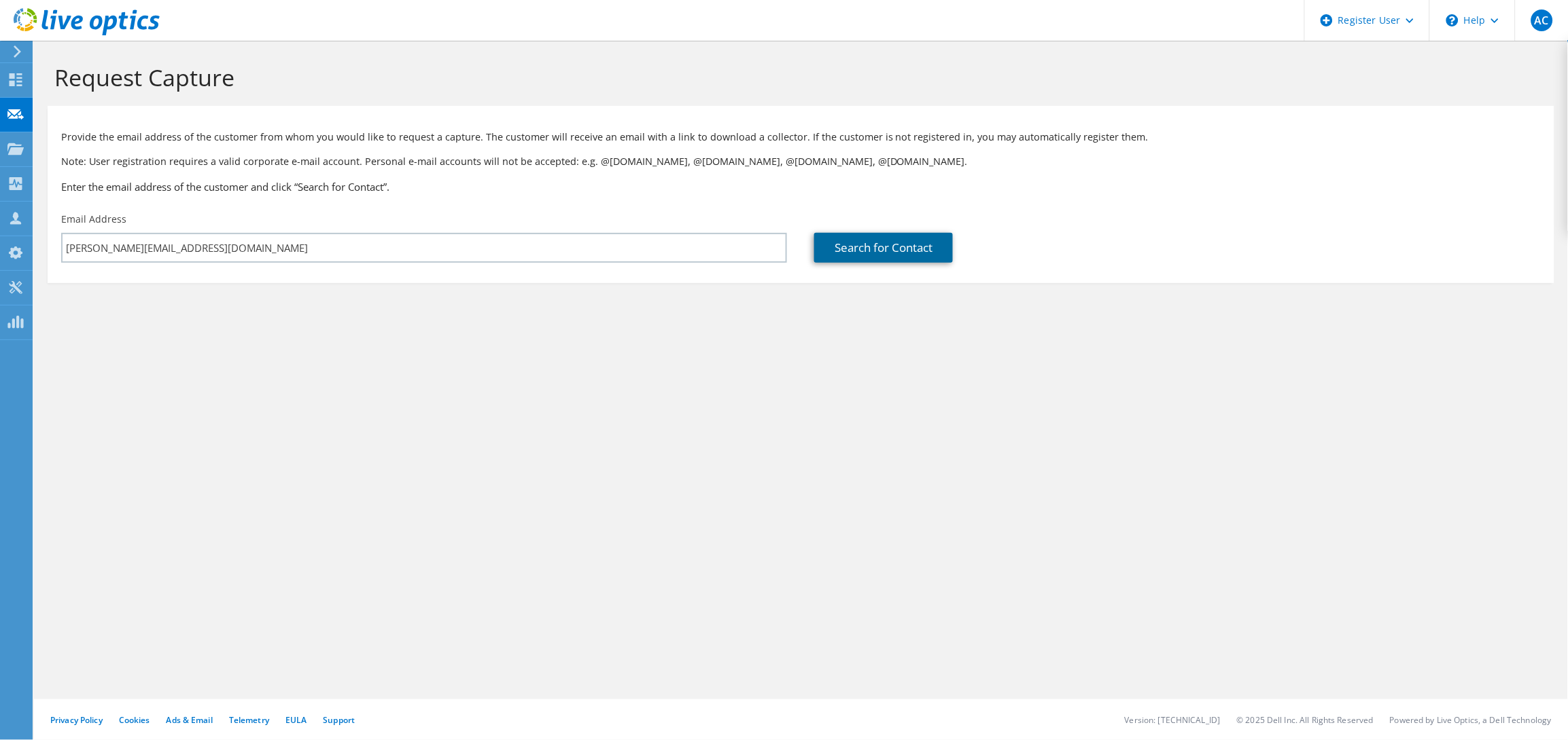
click at [879, 247] on link "Search for Contact" at bounding box center [883, 249] width 139 height 30
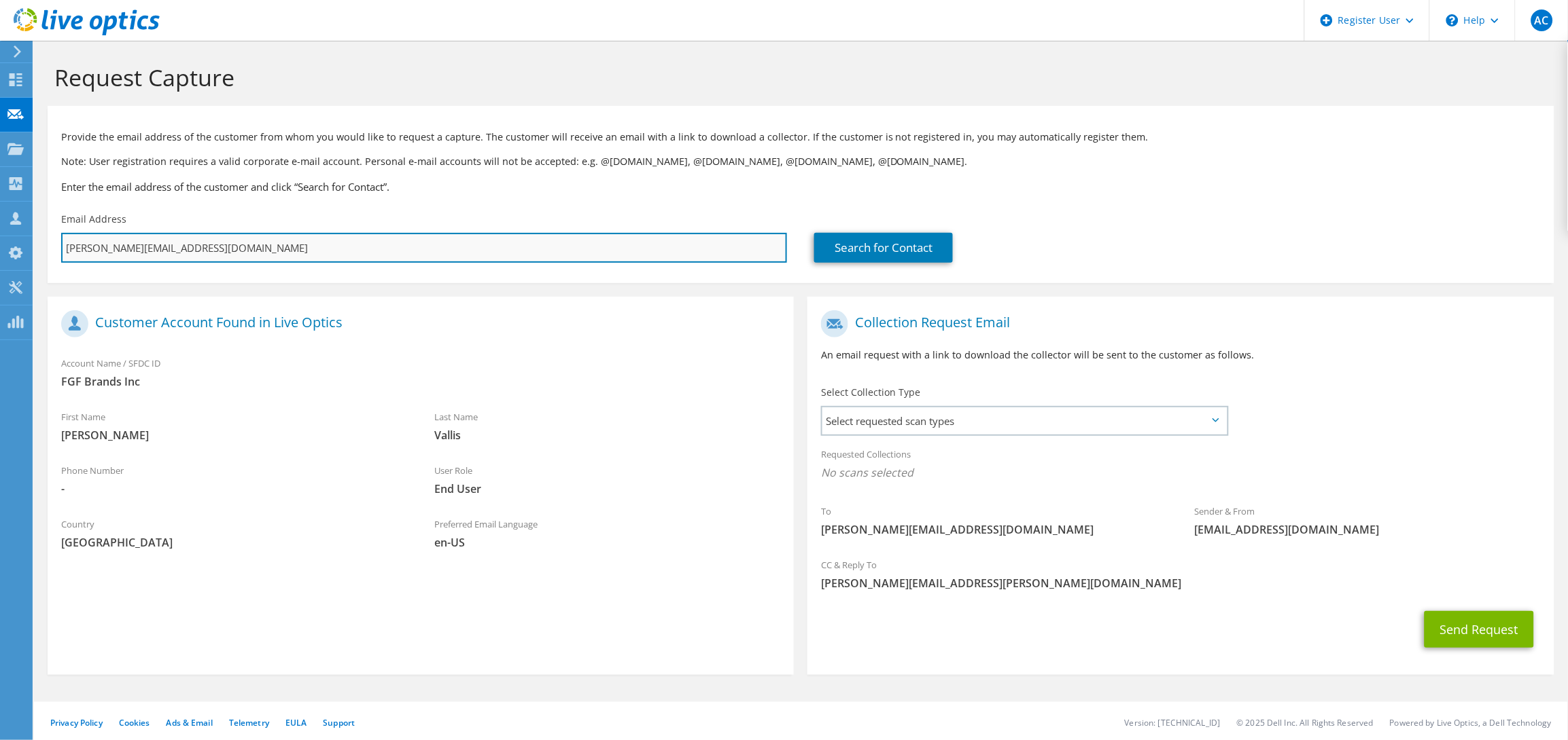
click at [422, 239] on input "gursharan.arora@fgfbrands.com" at bounding box center [425, 249] width 726 height 30
drag, startPoint x: 246, startPoint y: 250, endPoint x: -13, endPoint y: 685, distance: 506.3
click at [0, 685] on html "AC Dell User Azeem Chaudhry Azeem.Chaudhry@dell.com Dell My Profile Log Out \n …" at bounding box center [784, 370] width 1568 height 740
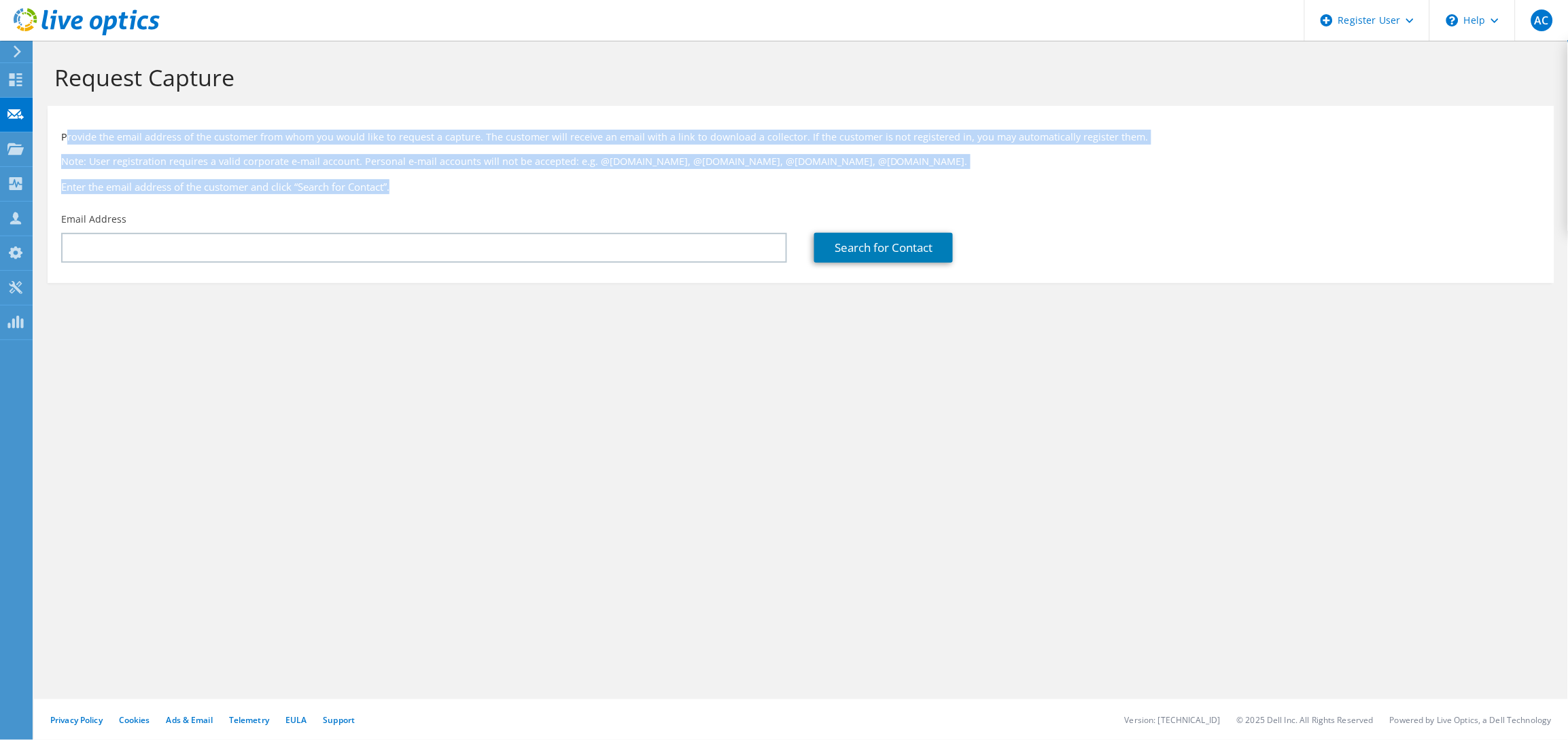
drag, startPoint x: 64, startPoint y: 143, endPoint x: 422, endPoint y: 185, distance: 360.5
click at [420, 185] on div "Provide the email address of the customer from whom you would like to request a…" at bounding box center [801, 159] width 1507 height 93
click at [422, 185] on h3 "Enter the email address of the customer and click “Search for Contact”." at bounding box center [801, 187] width 1480 height 15
drag, startPoint x: 440, startPoint y: 193, endPoint x: 70, endPoint y: 135, distance: 374.5
click at [70, 135] on div "Provide the email address of the customer from whom you would like to request a…" at bounding box center [801, 159] width 1507 height 93
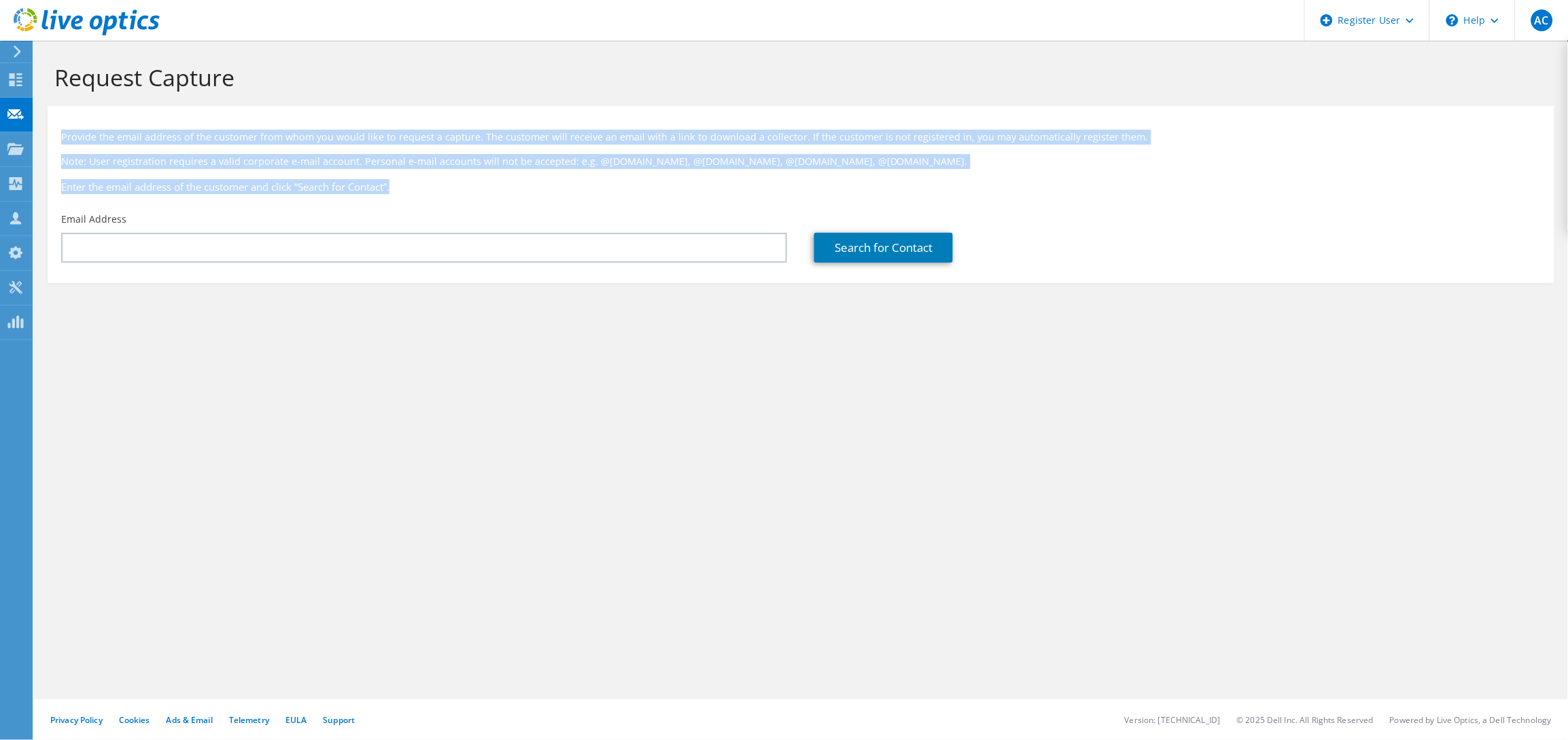
drag, startPoint x: 60, startPoint y: 142, endPoint x: 484, endPoint y: 187, distance: 426.4
click at [482, 185] on div "Provide the email address of the customer from whom you would like to request a…" at bounding box center [801, 159] width 1507 height 93
click at [484, 187] on h3 "Enter the email address of the customer and click “Search for Contact”." at bounding box center [801, 187] width 1480 height 15
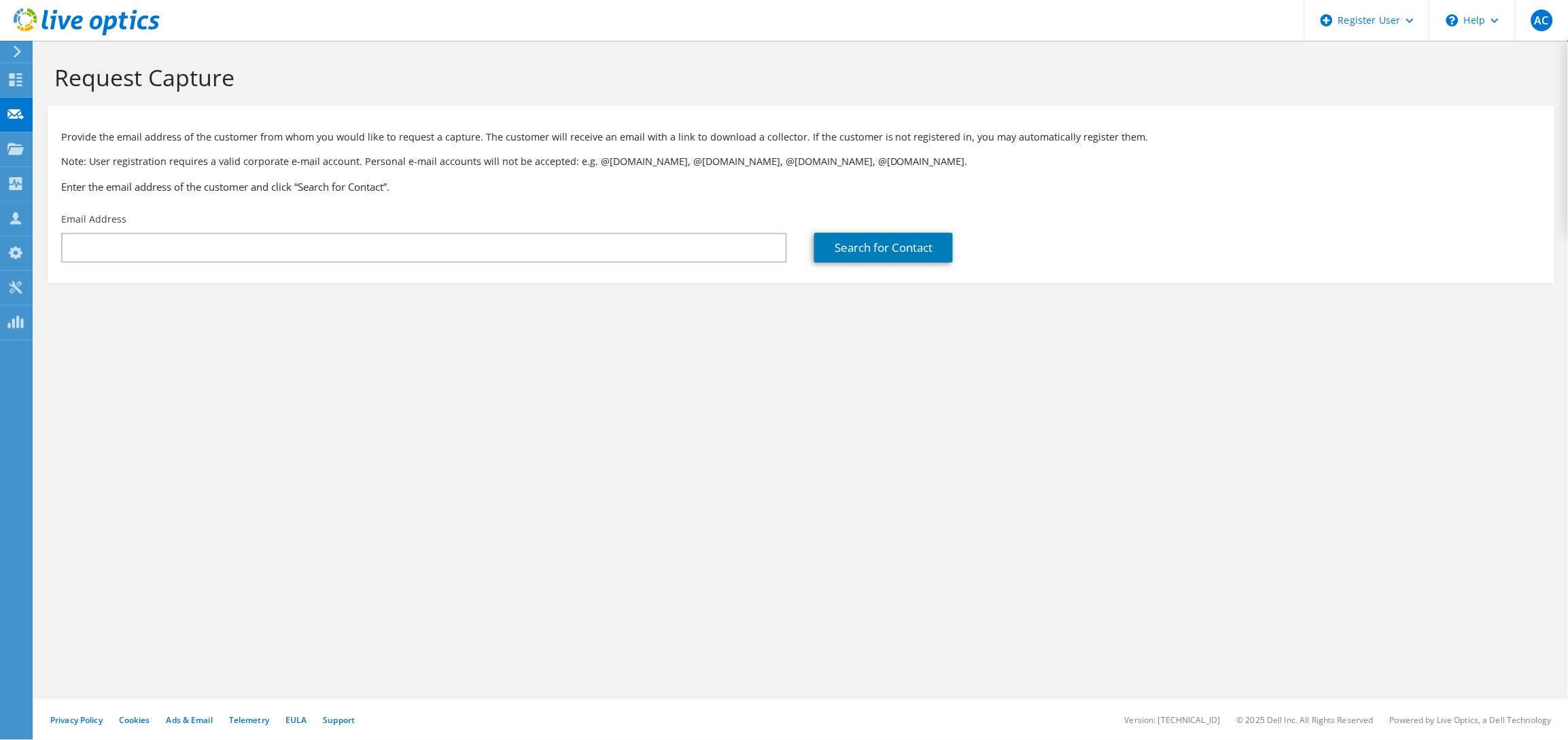
click at [21, 25] on use at bounding box center [86, 22] width 147 height 27
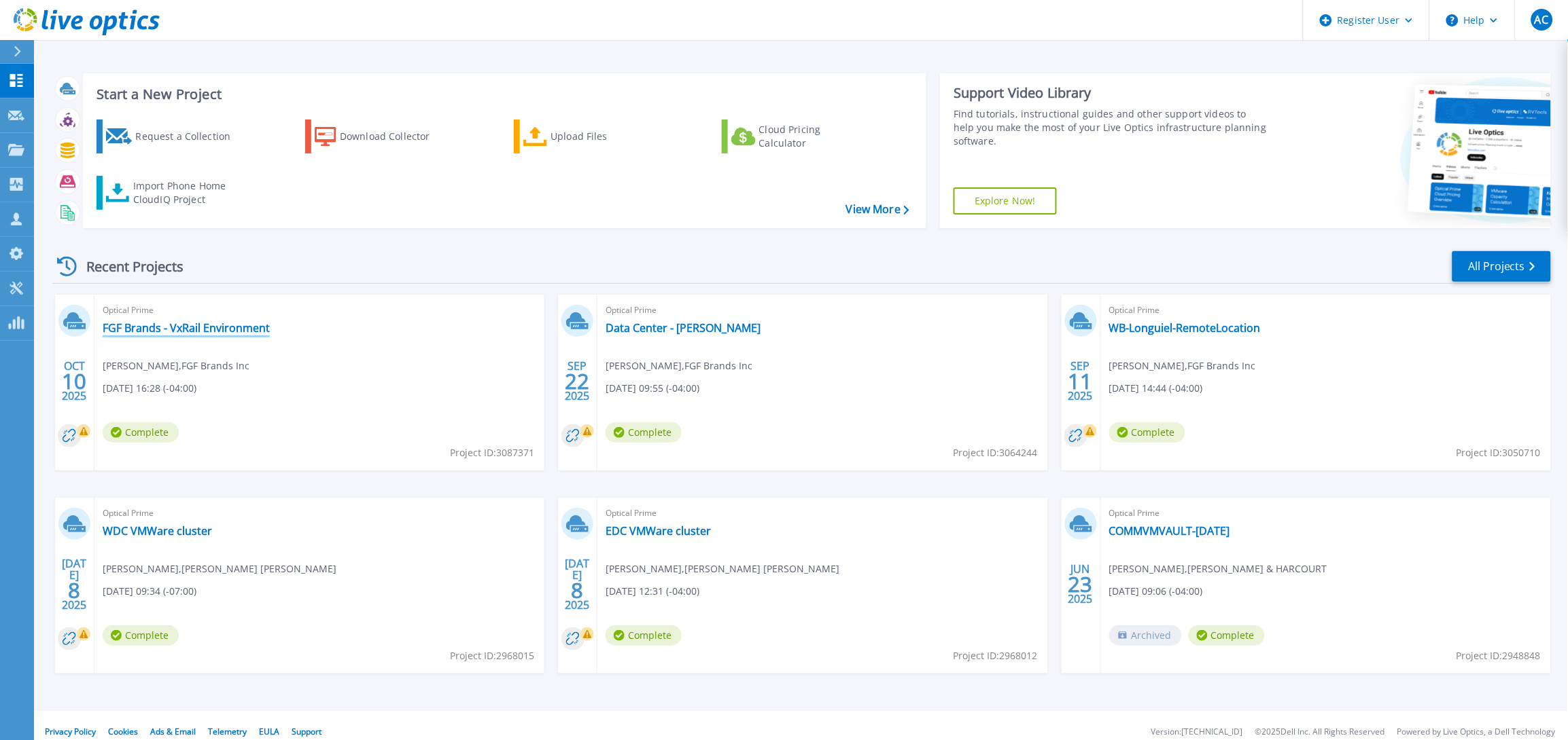
click at [183, 321] on link "FGF Brands - VxRail Environment" at bounding box center [186, 328] width 167 height 13
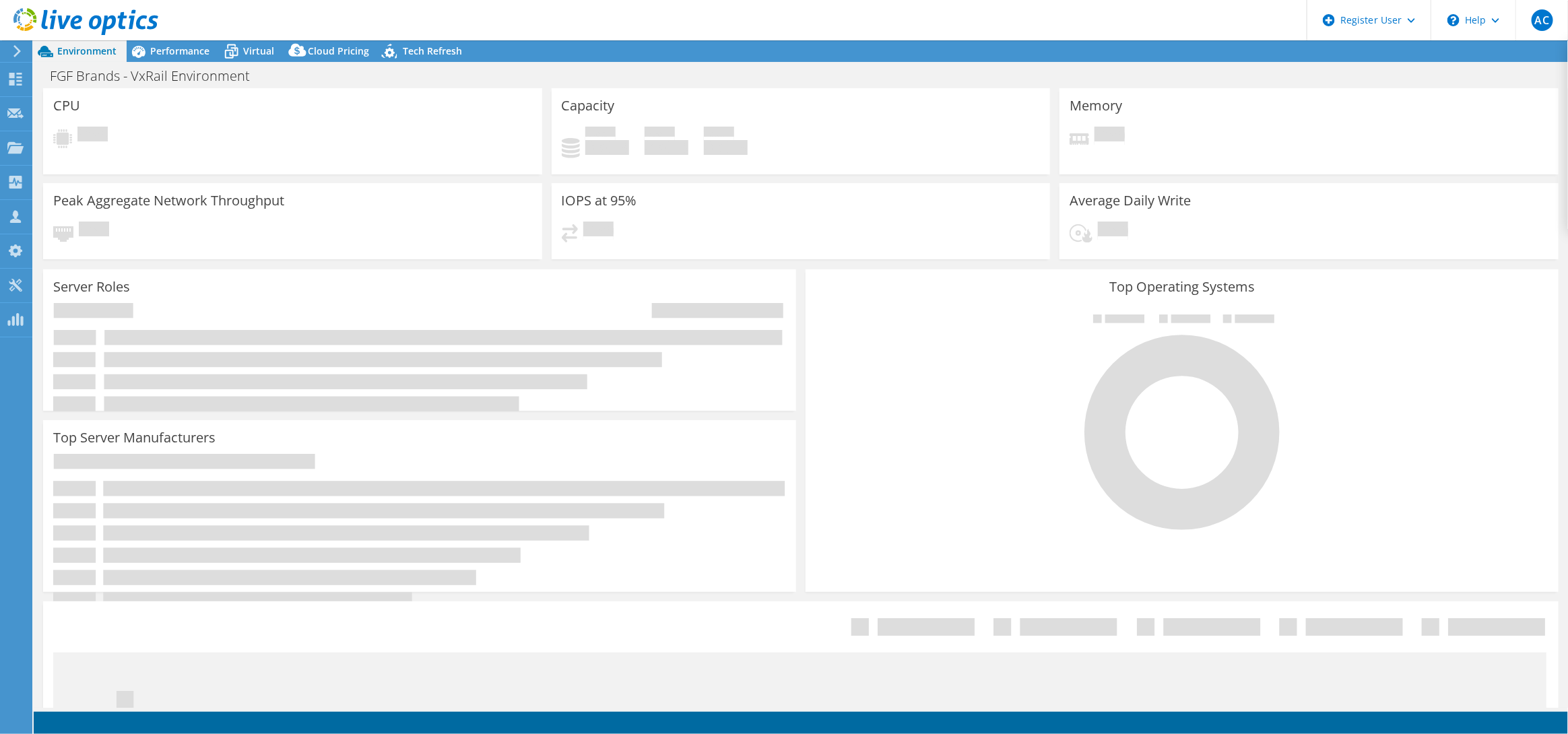
select select "USD"
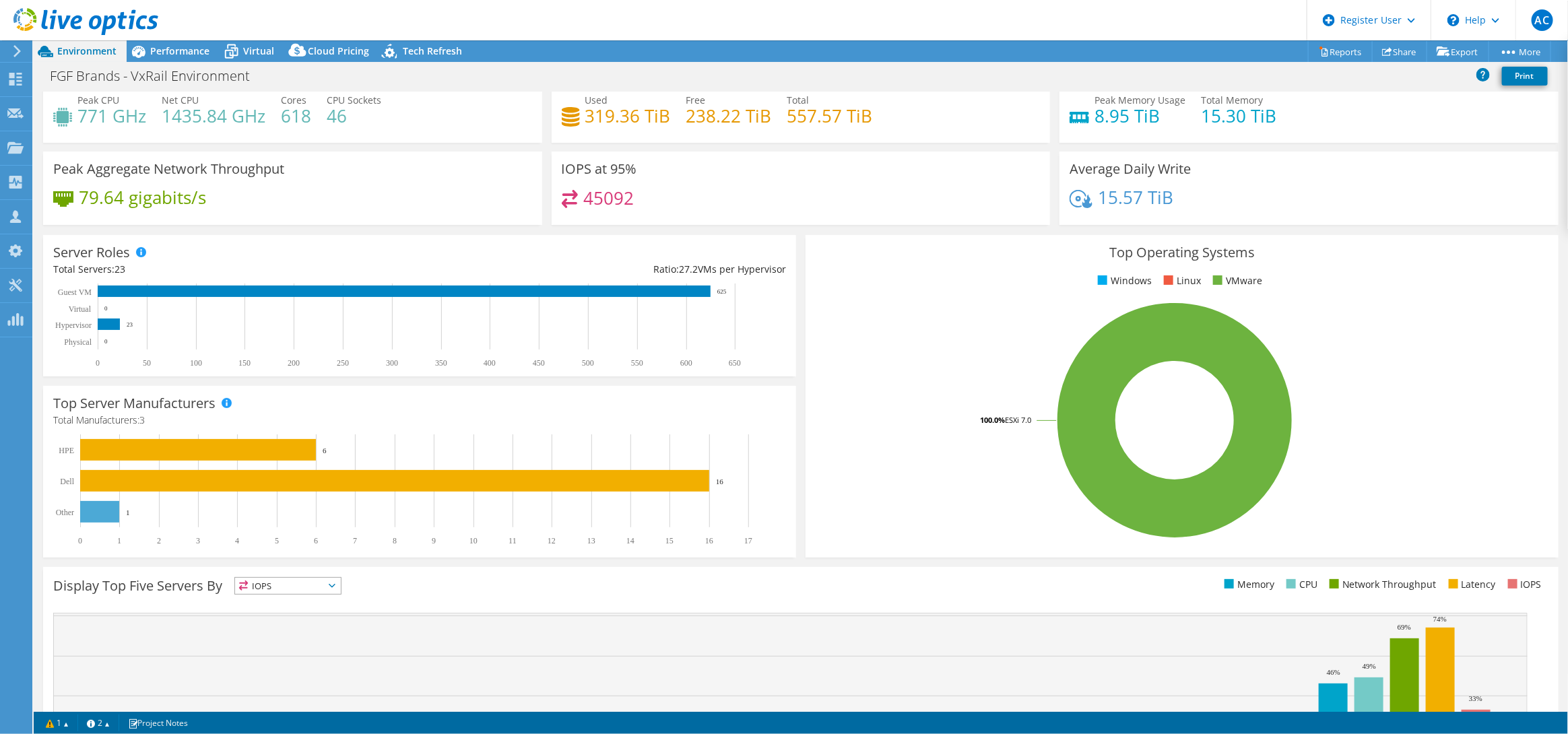
scroll to position [163, 0]
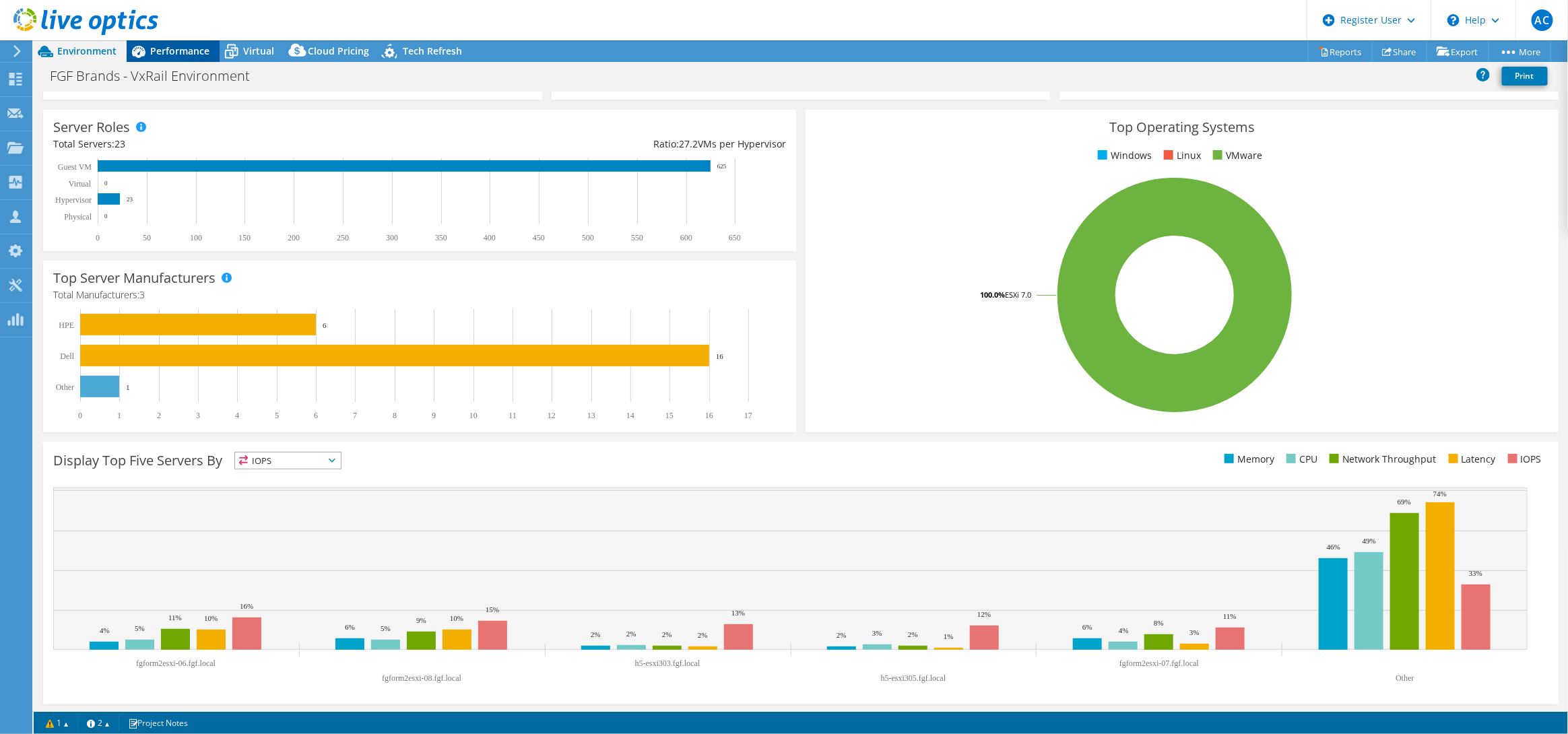
click at [179, 54] on span "Performance" at bounding box center [179, 51] width 59 height 13
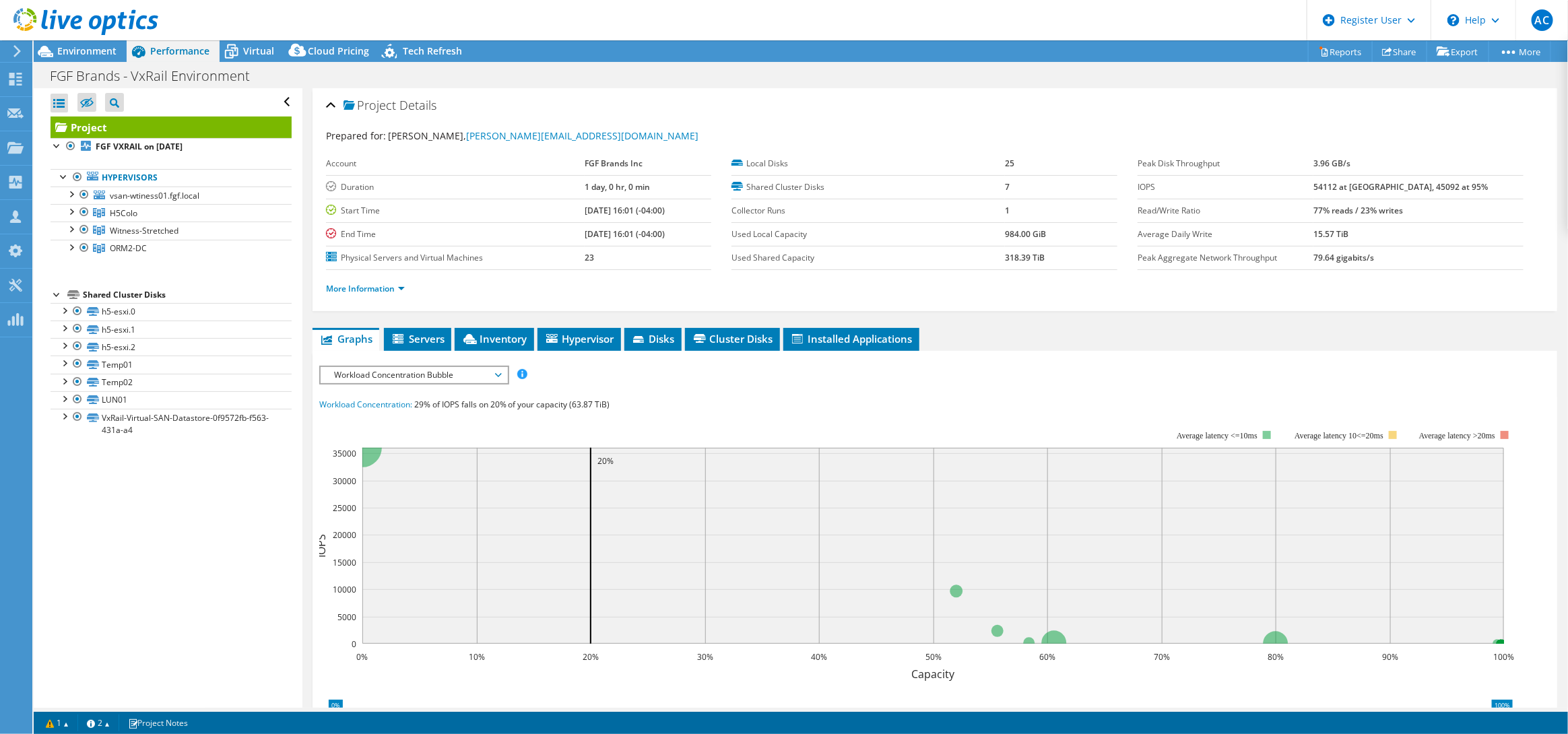
scroll to position [0, 0]
click at [394, 337] on icon at bounding box center [398, 339] width 11 height 9
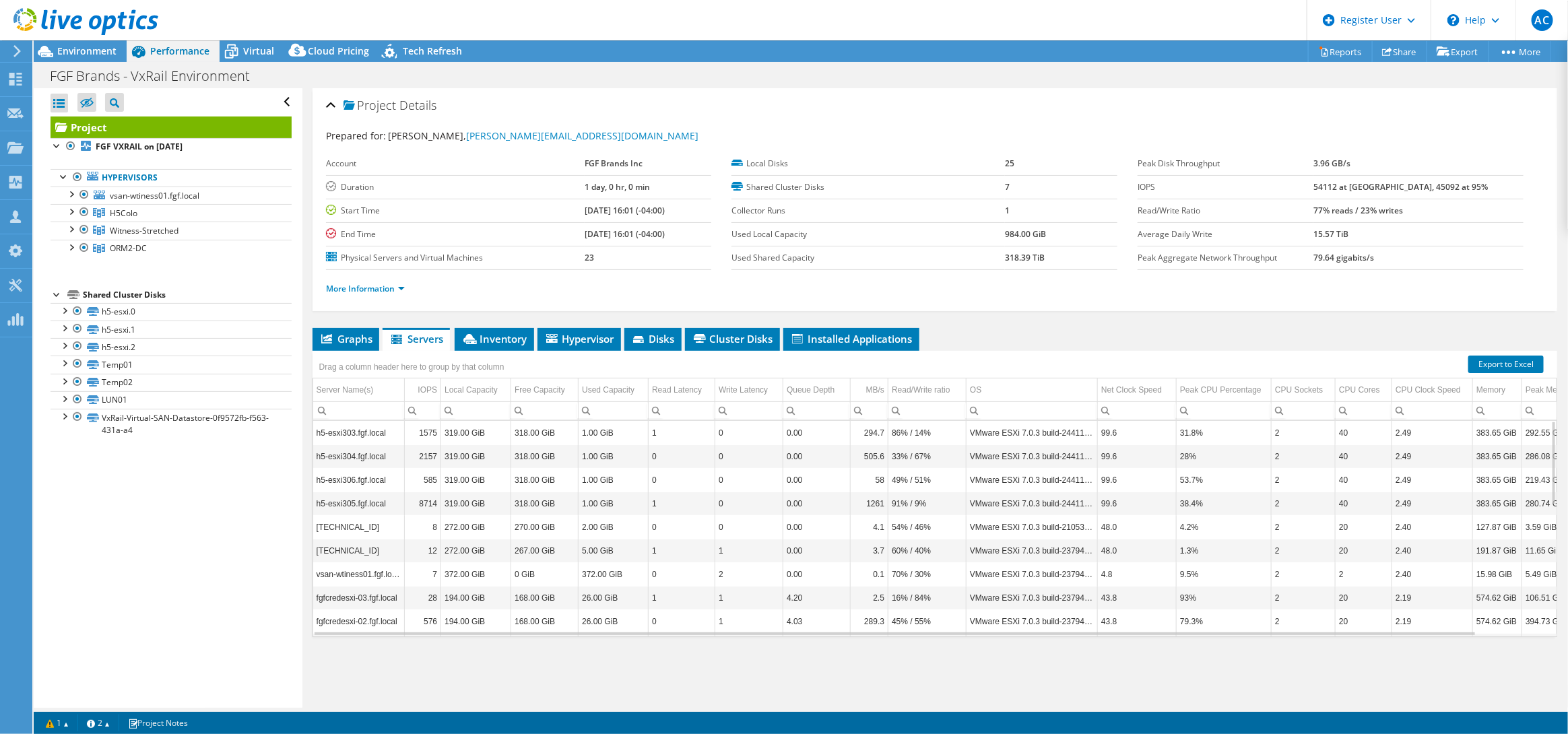
click at [874, 301] on div "More Information" at bounding box center [935, 289] width 1218 height 37
click at [372, 289] on link "More Information" at bounding box center [366, 289] width 79 height 11
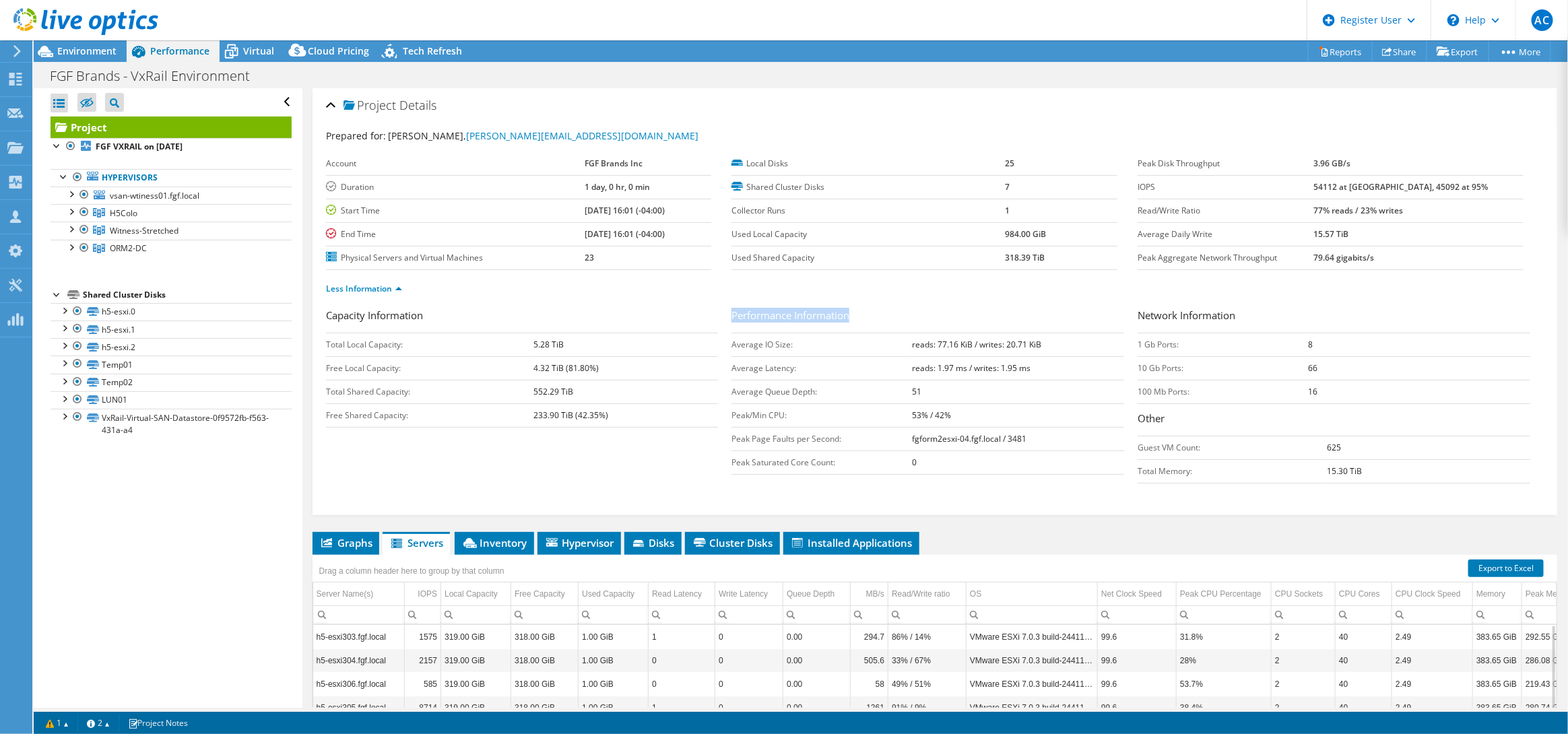
drag, startPoint x: 726, startPoint y: 315, endPoint x: 885, endPoint y: 317, distance: 159.0
click at [885, 317] on h3 "Performance Information" at bounding box center [928, 316] width 393 height 18
drag, startPoint x: 1343, startPoint y: 186, endPoint x: 1468, endPoint y: 186, distance: 125.0
click at [1468, 186] on tr "IOPS 54112 at [GEOGRAPHIC_DATA], 45092 at 95%" at bounding box center [1331, 187] width 386 height 23
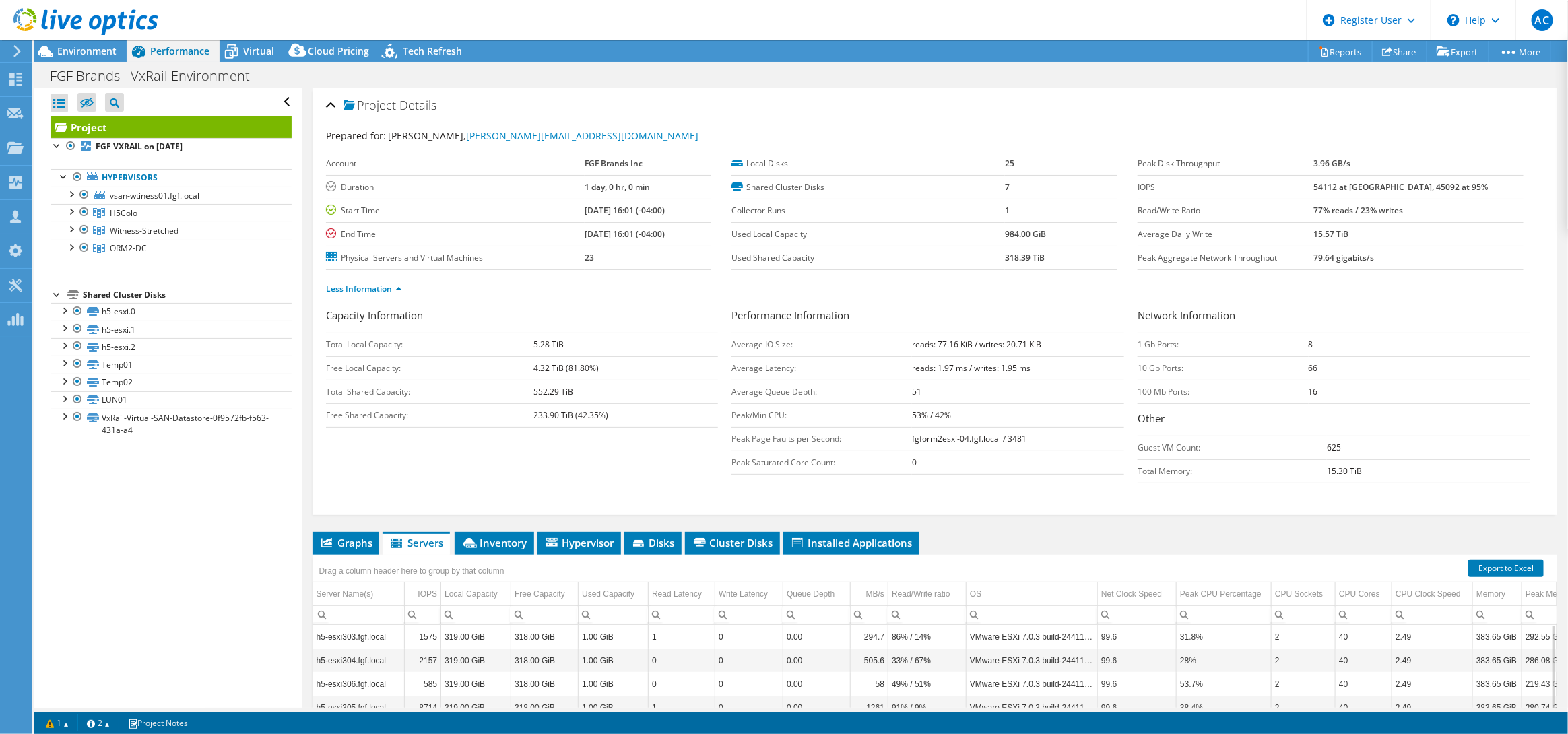
click at [1468, 186] on td "54112 at [GEOGRAPHIC_DATA], 45092 at 95%" at bounding box center [1419, 187] width 210 height 23
drag, startPoint x: 1343, startPoint y: 190, endPoint x: 1449, endPoint y: 190, distance: 106.0
click at [1449, 190] on tr "IOPS 54112 at [GEOGRAPHIC_DATA], 45092 at 95%" at bounding box center [1331, 187] width 386 height 23
click at [1449, 190] on b "54112 at [GEOGRAPHIC_DATA], 45092 at 95%" at bounding box center [1401, 187] width 174 height 11
click at [68, 193] on div at bounding box center [70, 193] width 13 height 13
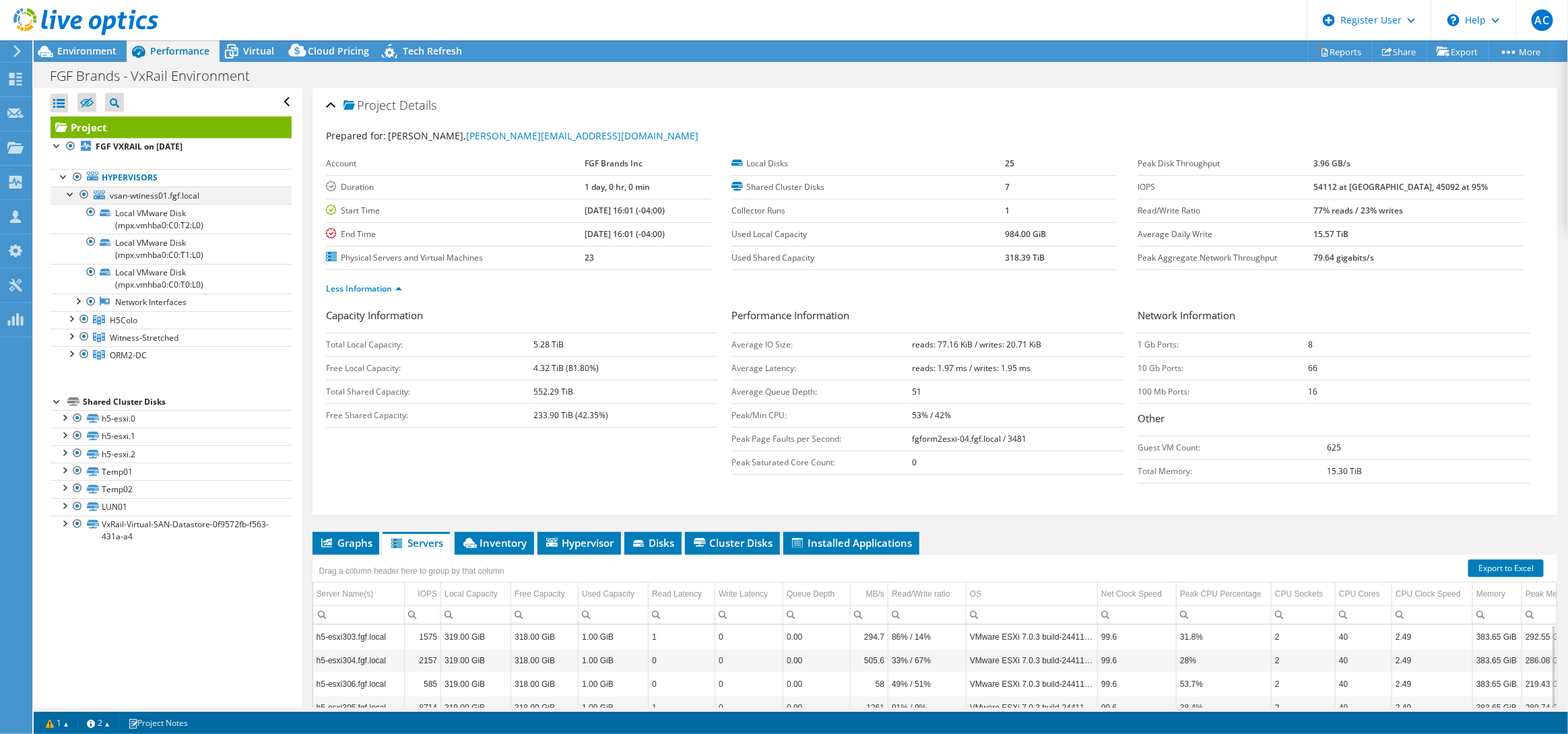
click at [68, 193] on div at bounding box center [70, 193] width 13 height 13
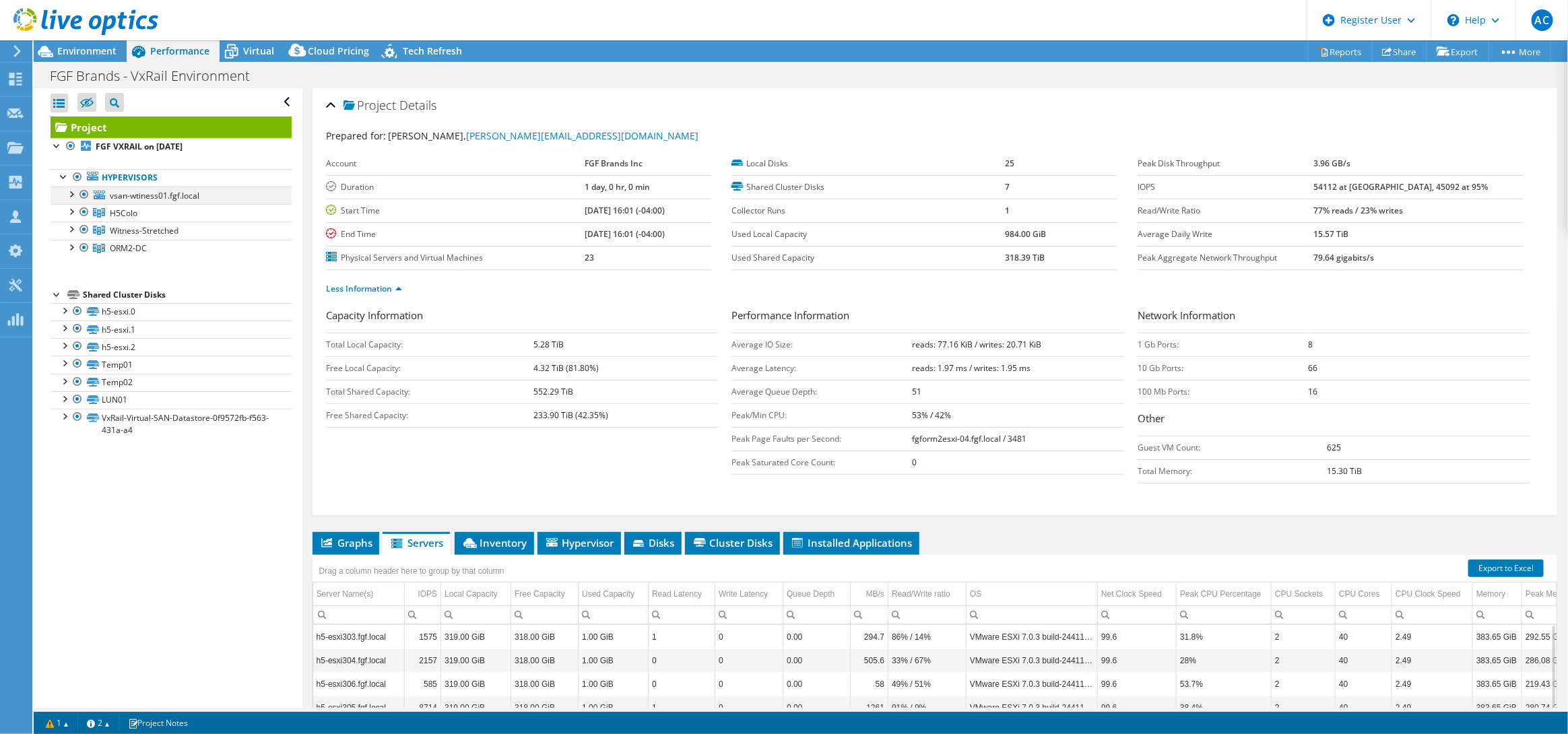
click at [68, 193] on div at bounding box center [70, 193] width 13 height 13
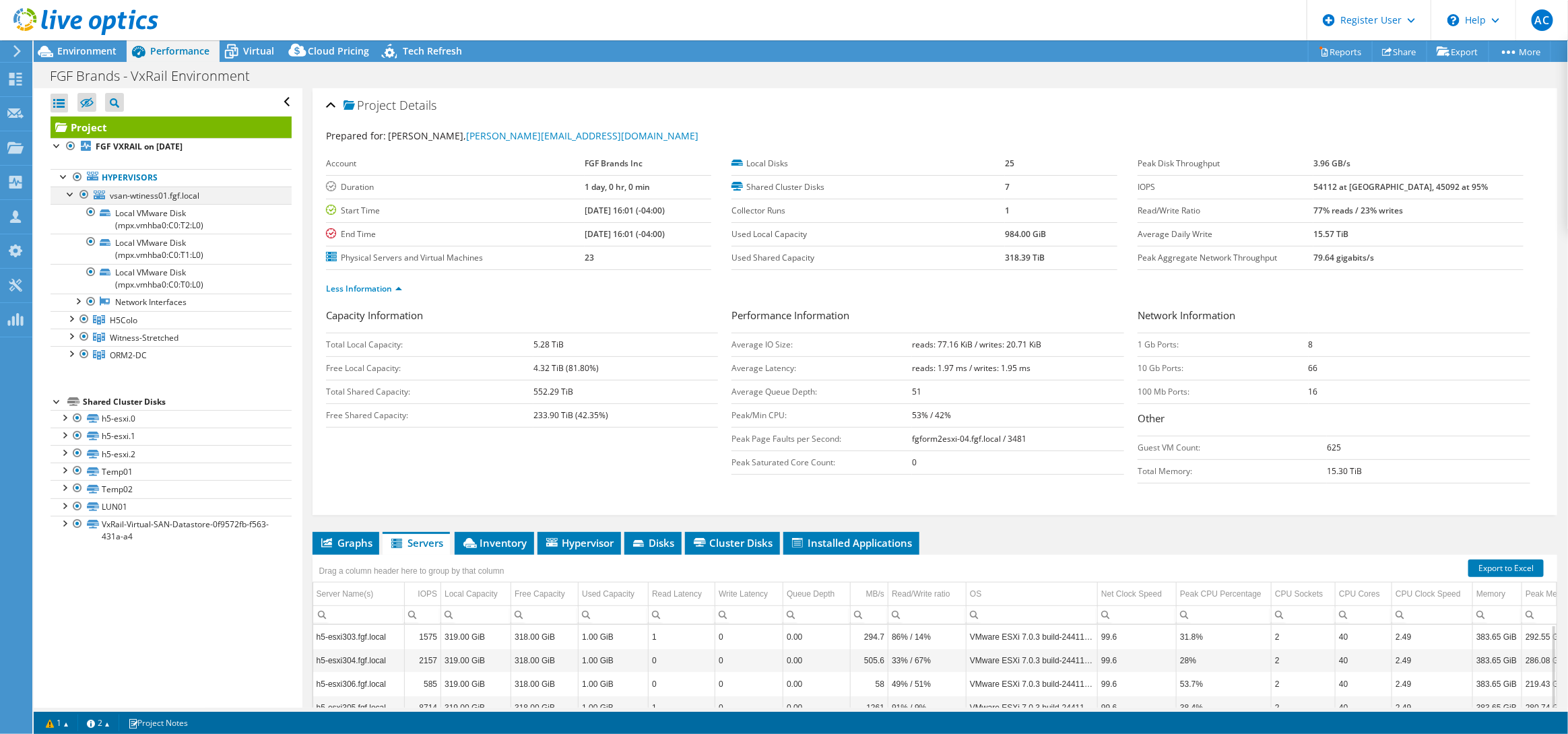
click at [68, 193] on div at bounding box center [70, 193] width 13 height 13
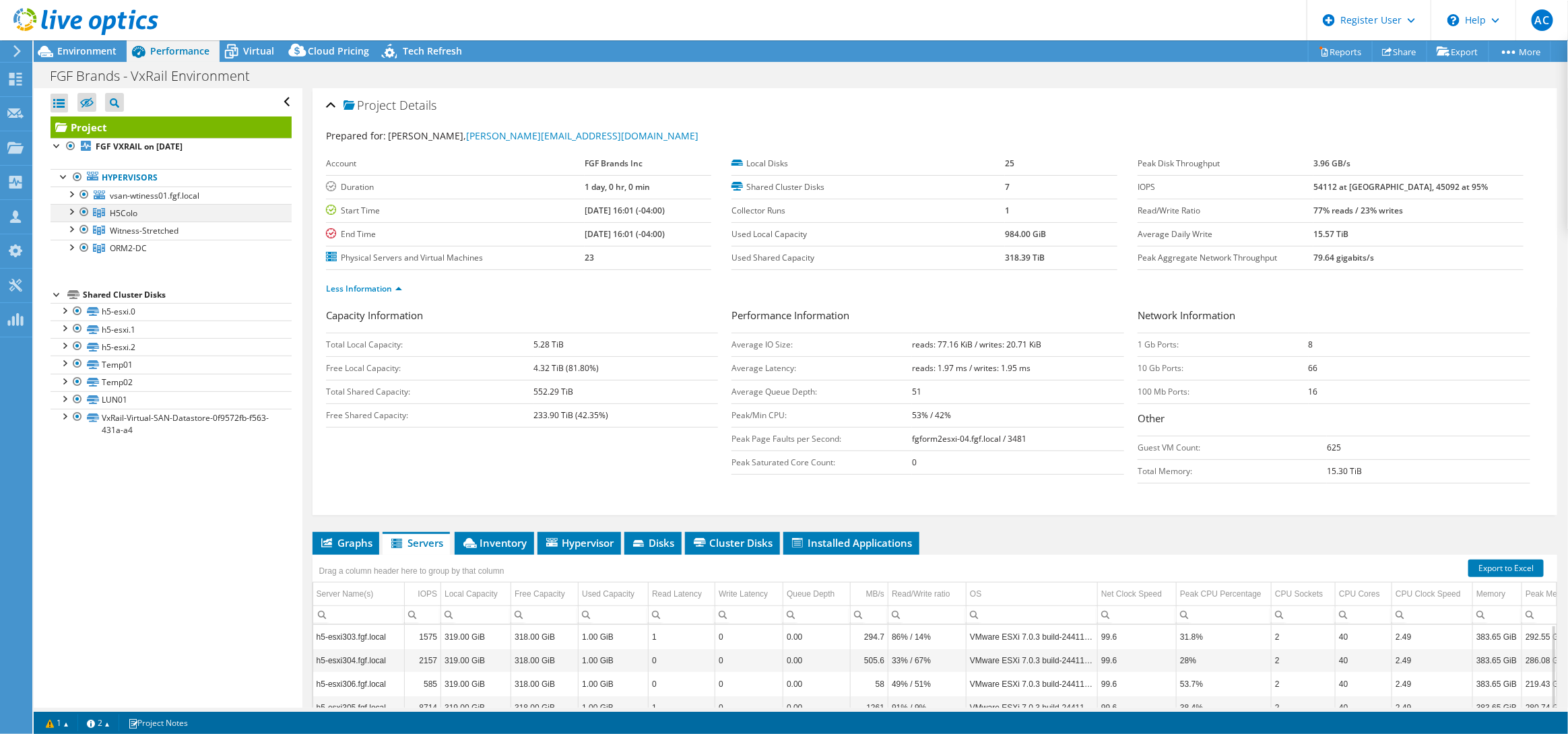
click at [72, 213] on div at bounding box center [70, 211] width 13 height 13
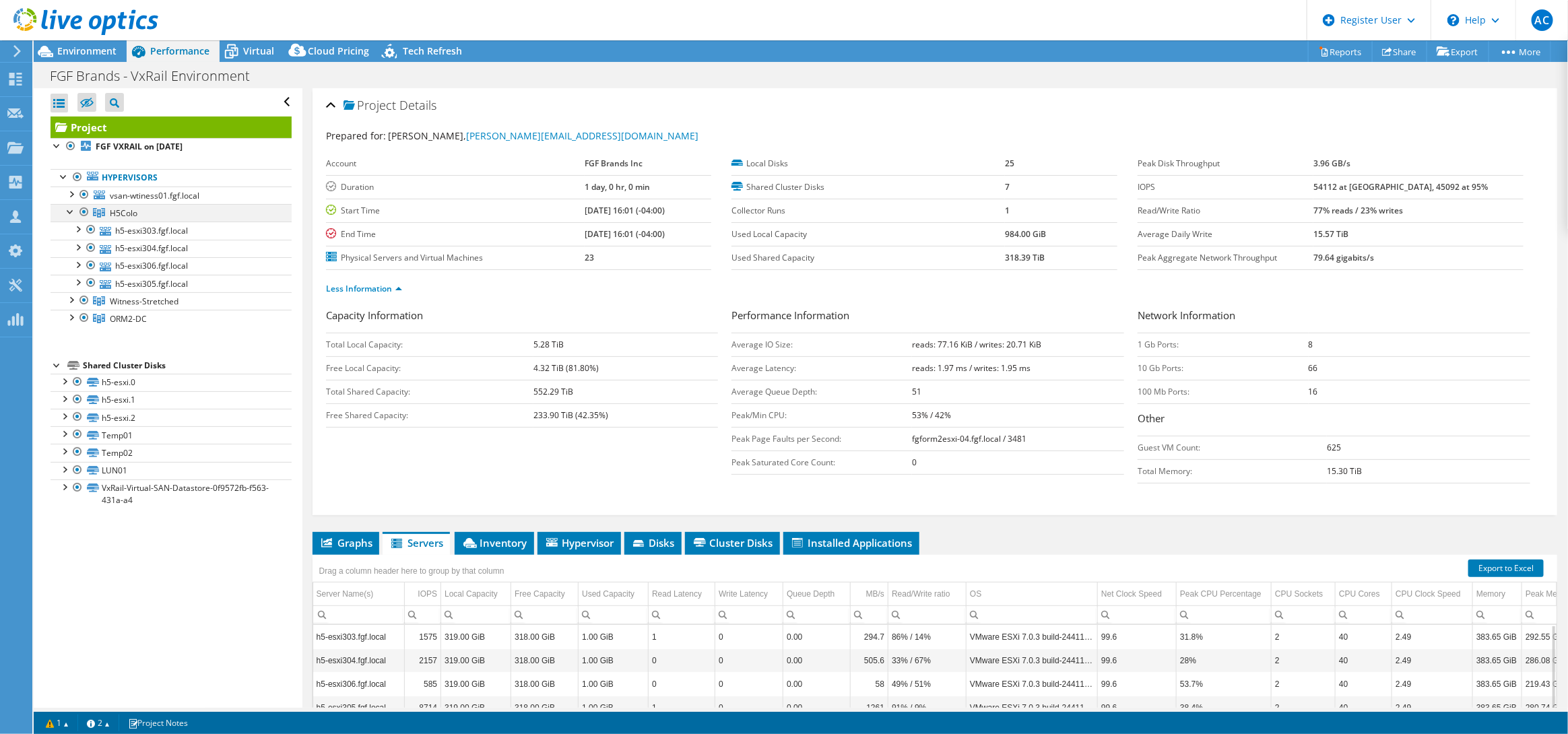
click at [72, 213] on div at bounding box center [70, 211] width 13 height 13
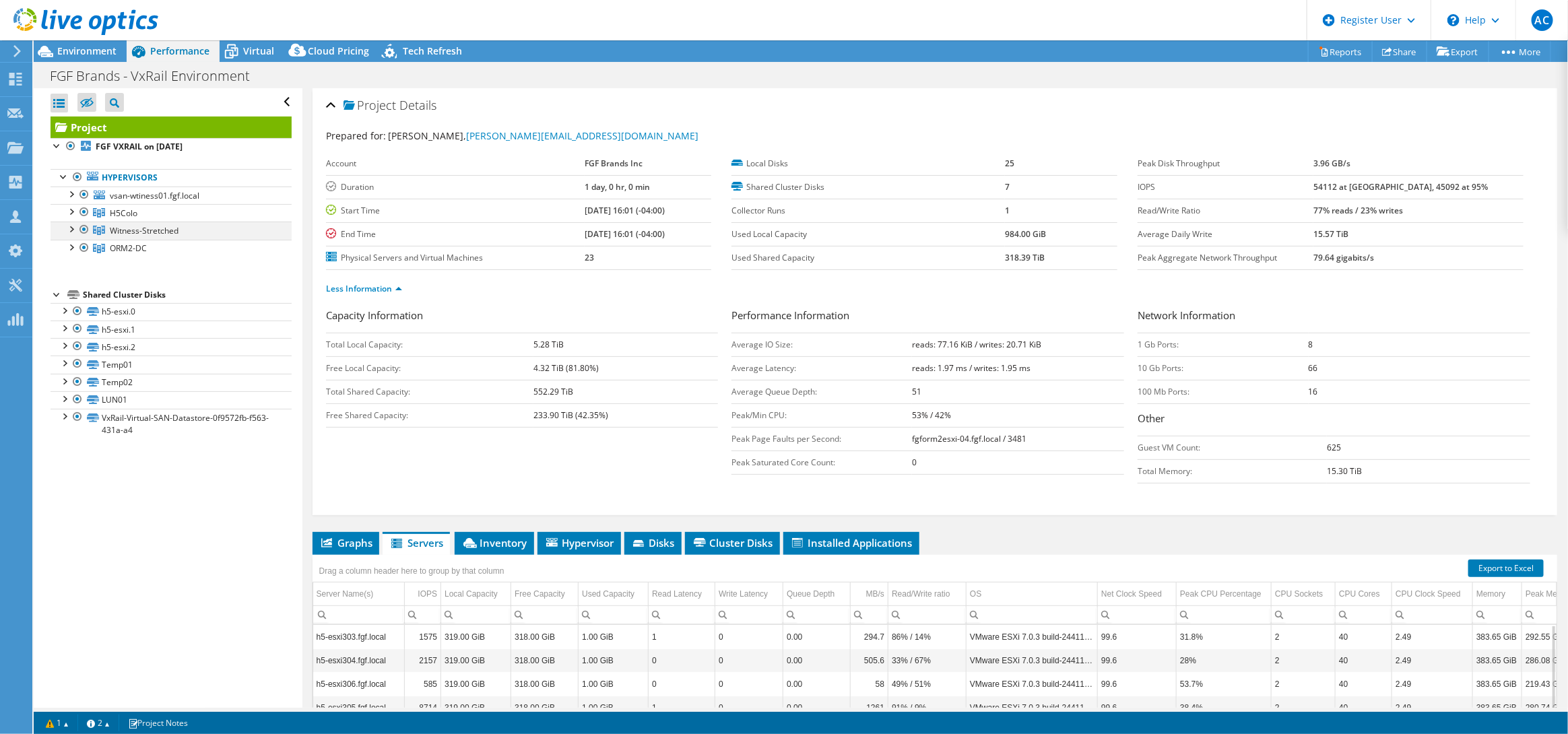
click at [70, 231] on div at bounding box center [70, 228] width 13 height 13
click at [73, 251] on div at bounding box center [70, 247] width 13 height 13
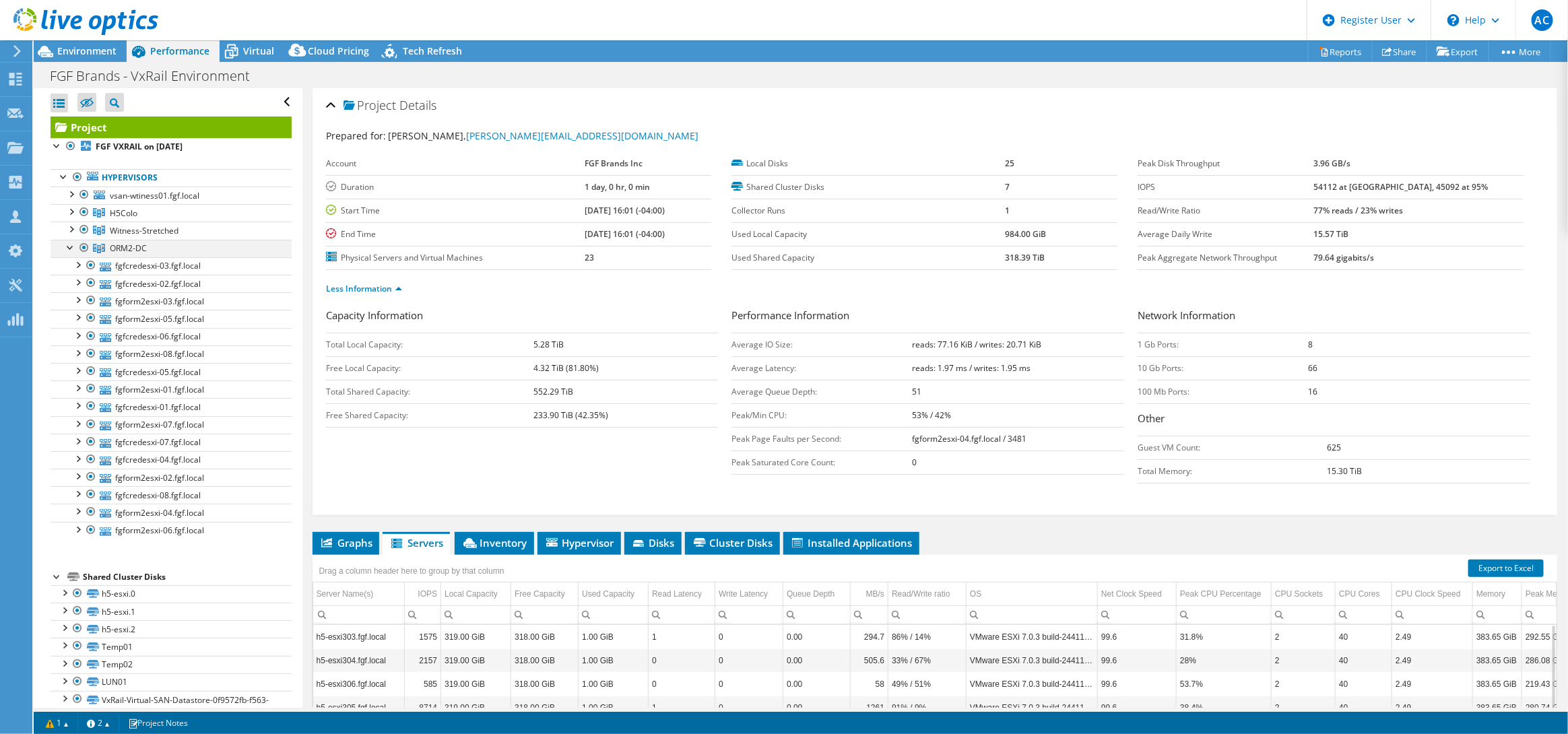
click at [73, 251] on div at bounding box center [70, 247] width 13 height 13
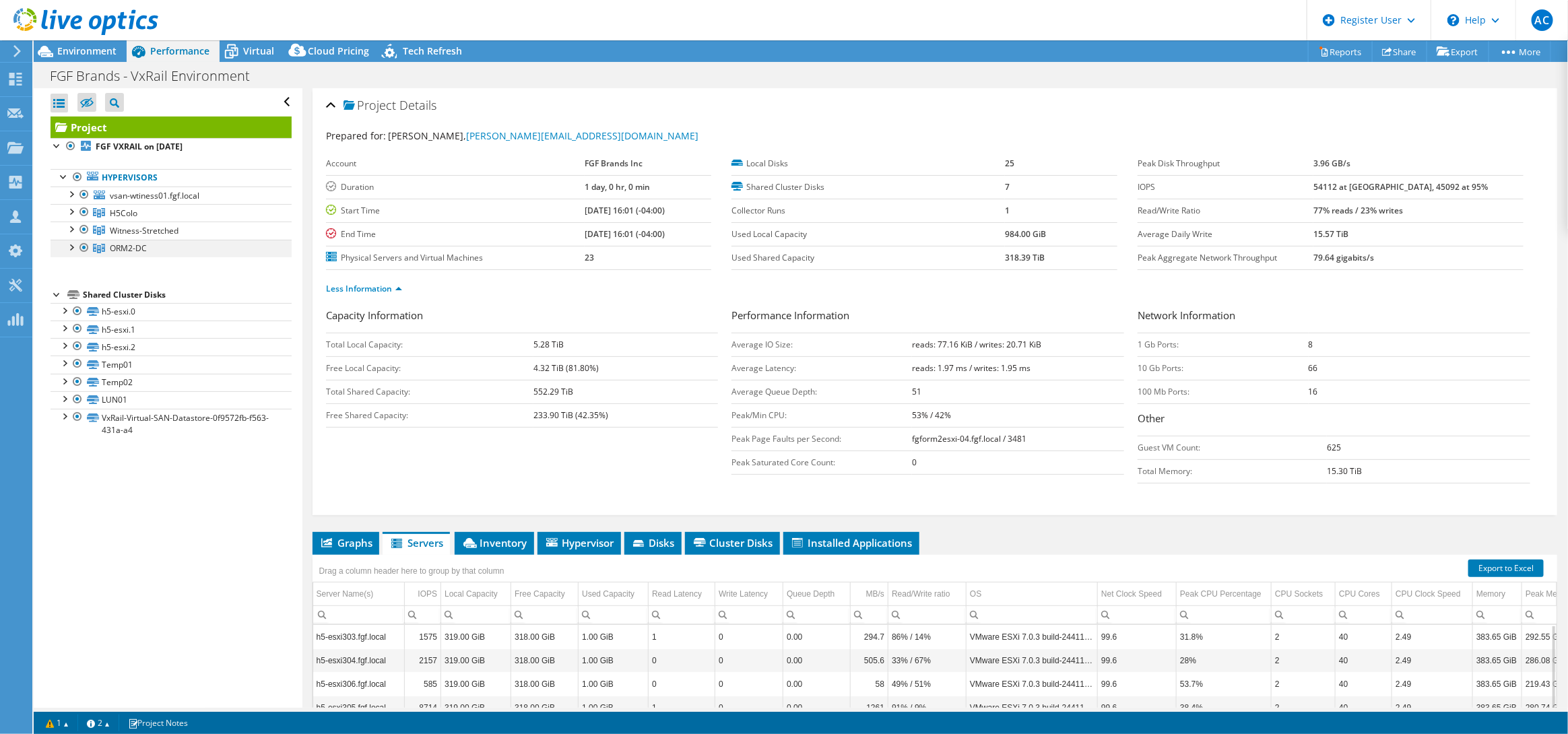
click at [73, 251] on div at bounding box center [70, 247] width 13 height 13
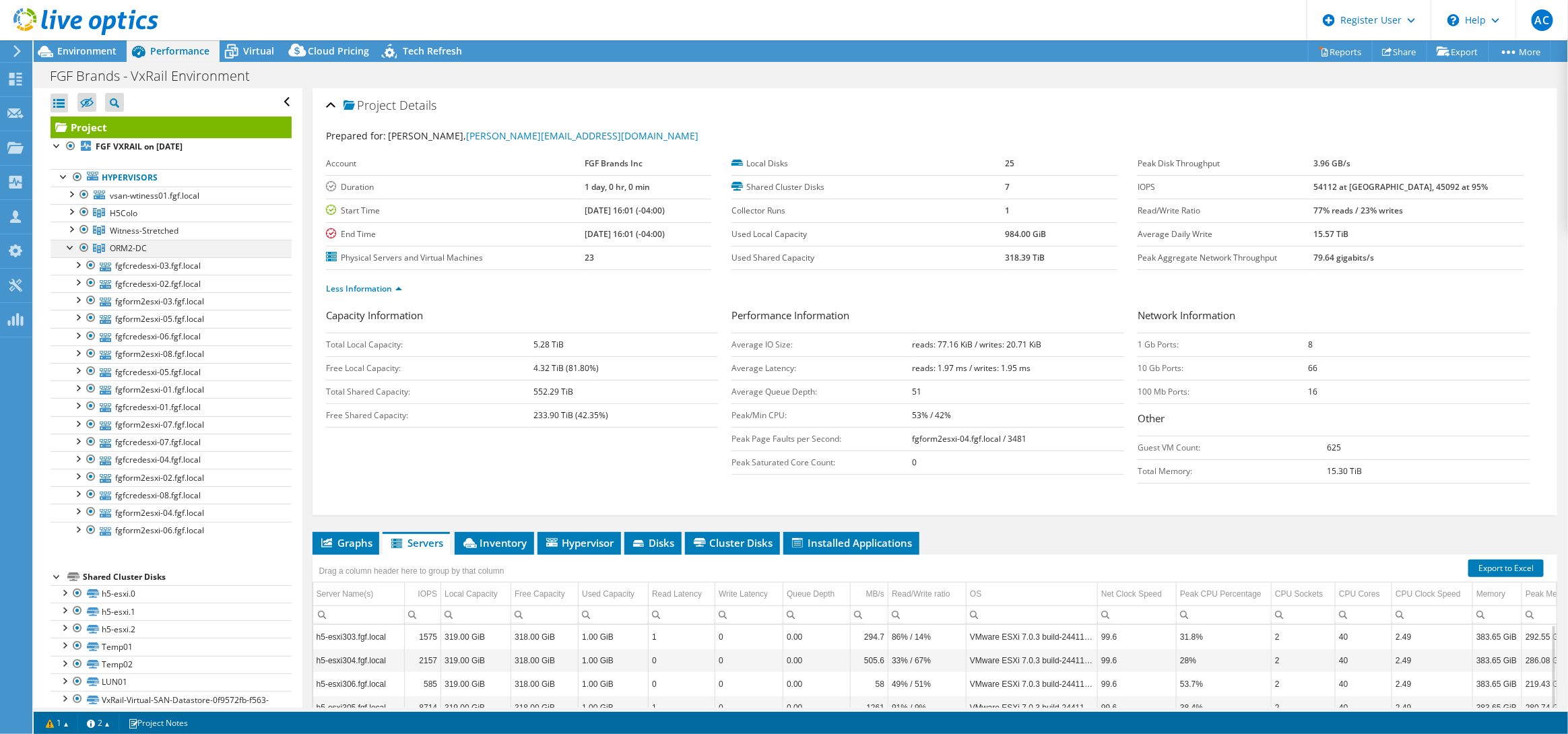
click at [73, 251] on div at bounding box center [70, 247] width 13 height 13
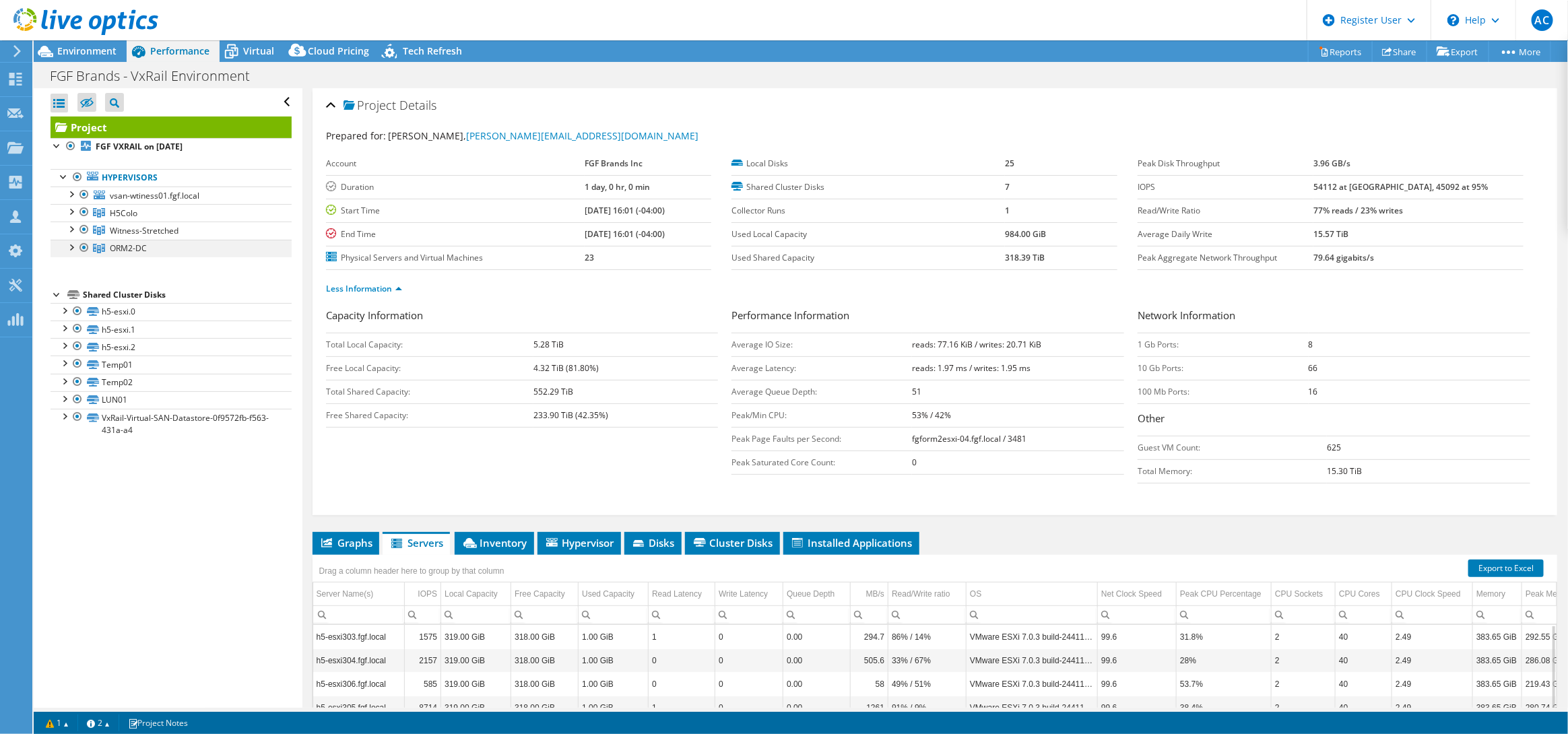
click at [69, 252] on div at bounding box center [70, 247] width 13 height 13
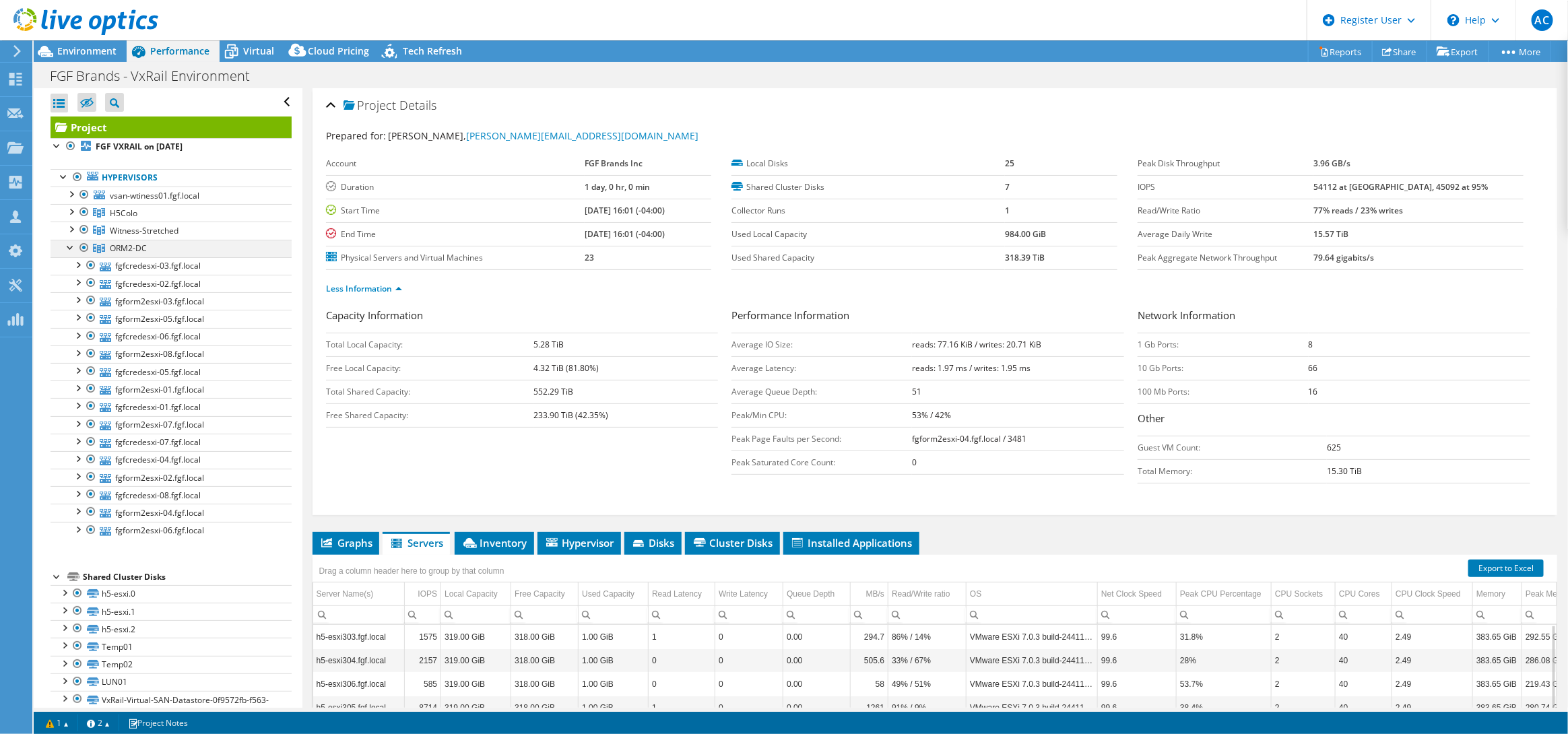
click at [70, 252] on div at bounding box center [70, 247] width 13 height 13
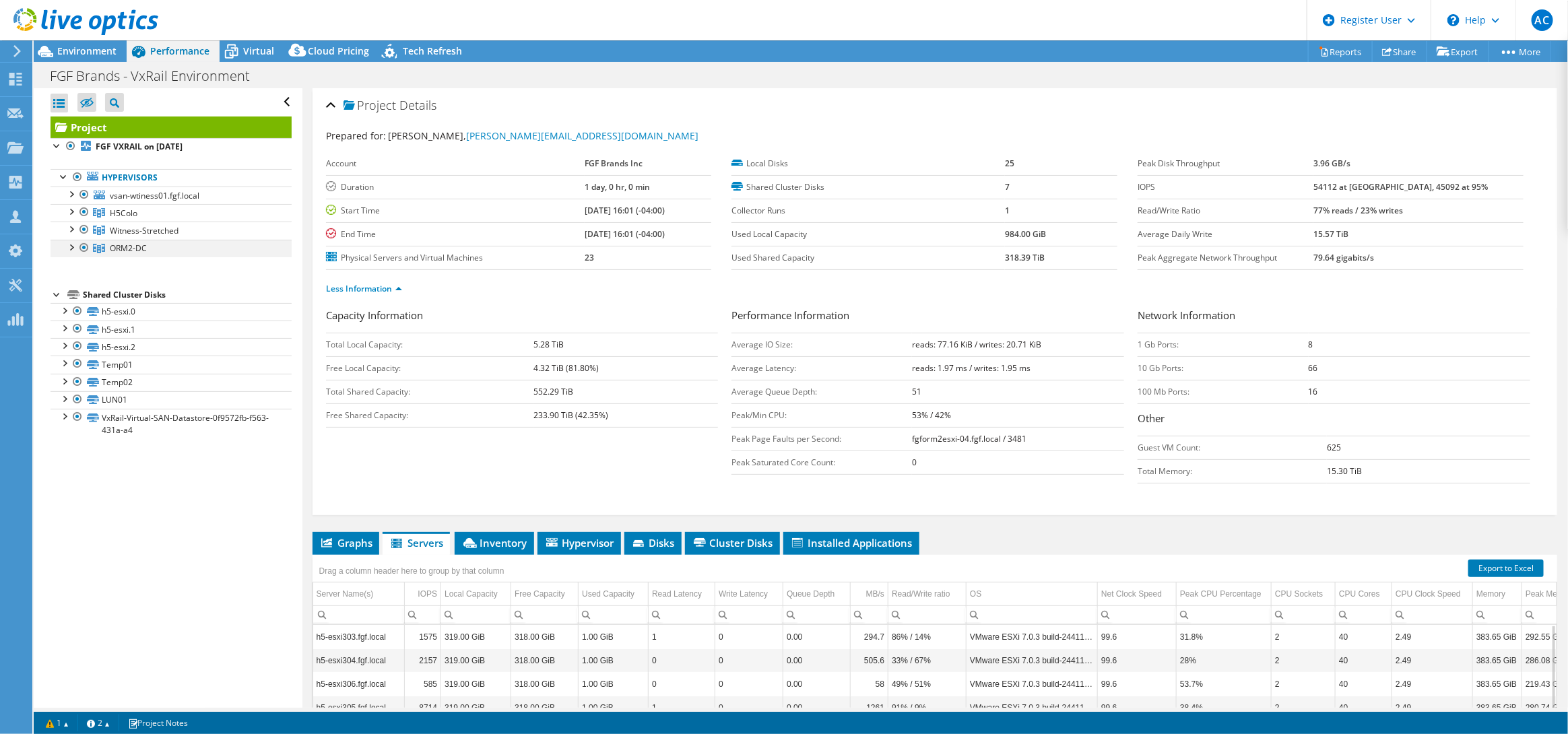
click at [70, 248] on div at bounding box center [70, 247] width 13 height 13
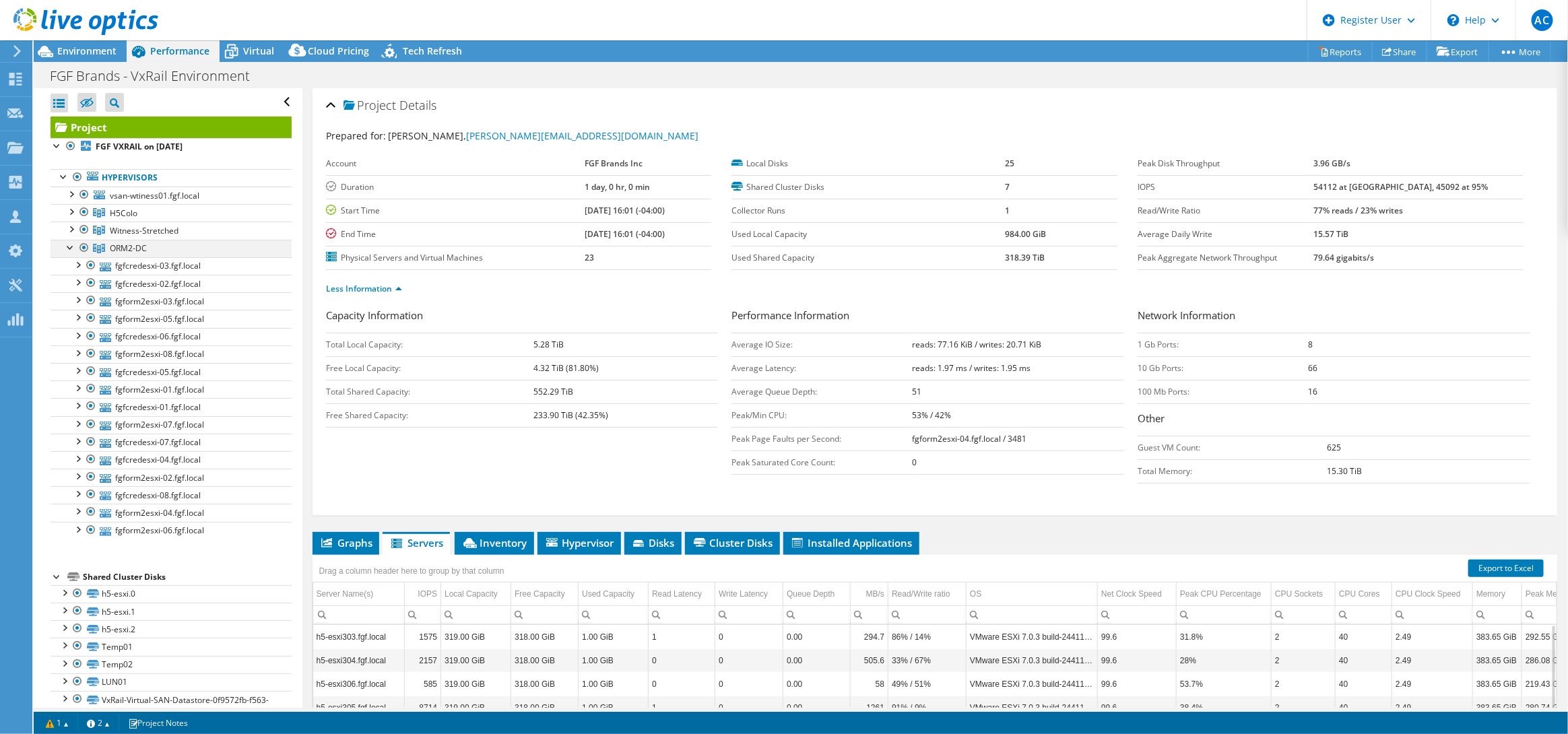
click at [70, 248] on div at bounding box center [70, 247] width 13 height 13
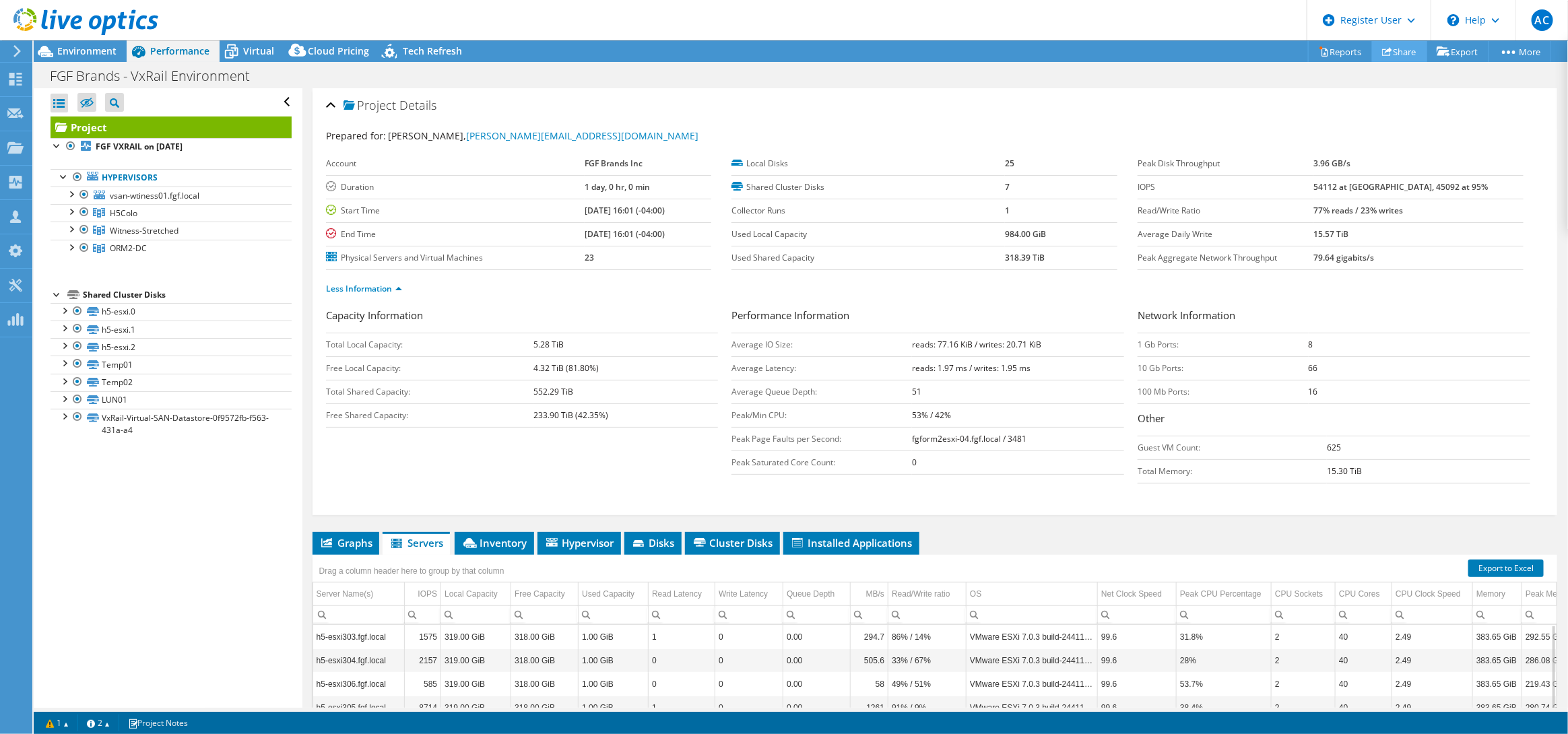
click at [1391, 49] on link "Share" at bounding box center [1399, 52] width 55 height 21
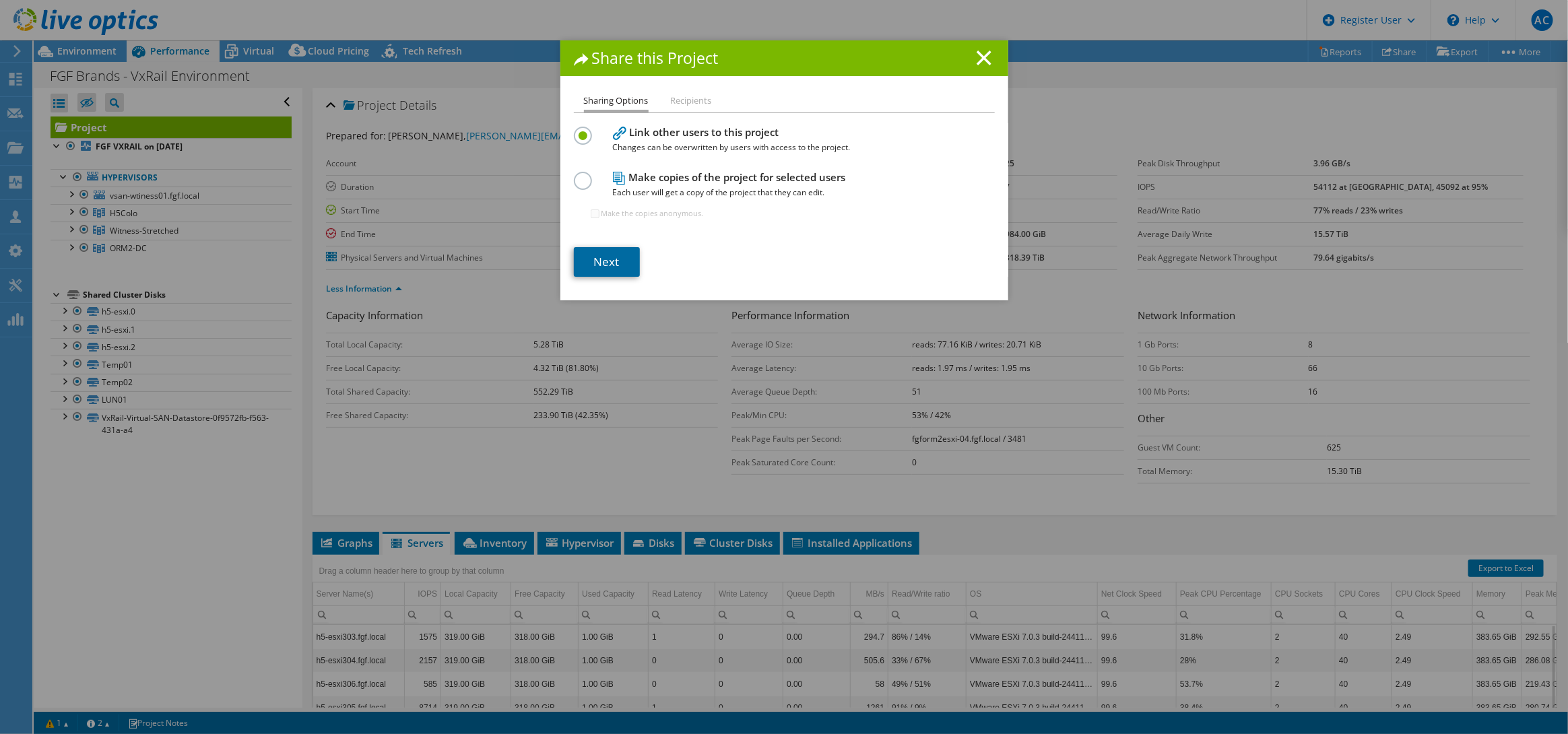
click at [601, 255] on link "Next" at bounding box center [606, 262] width 66 height 30
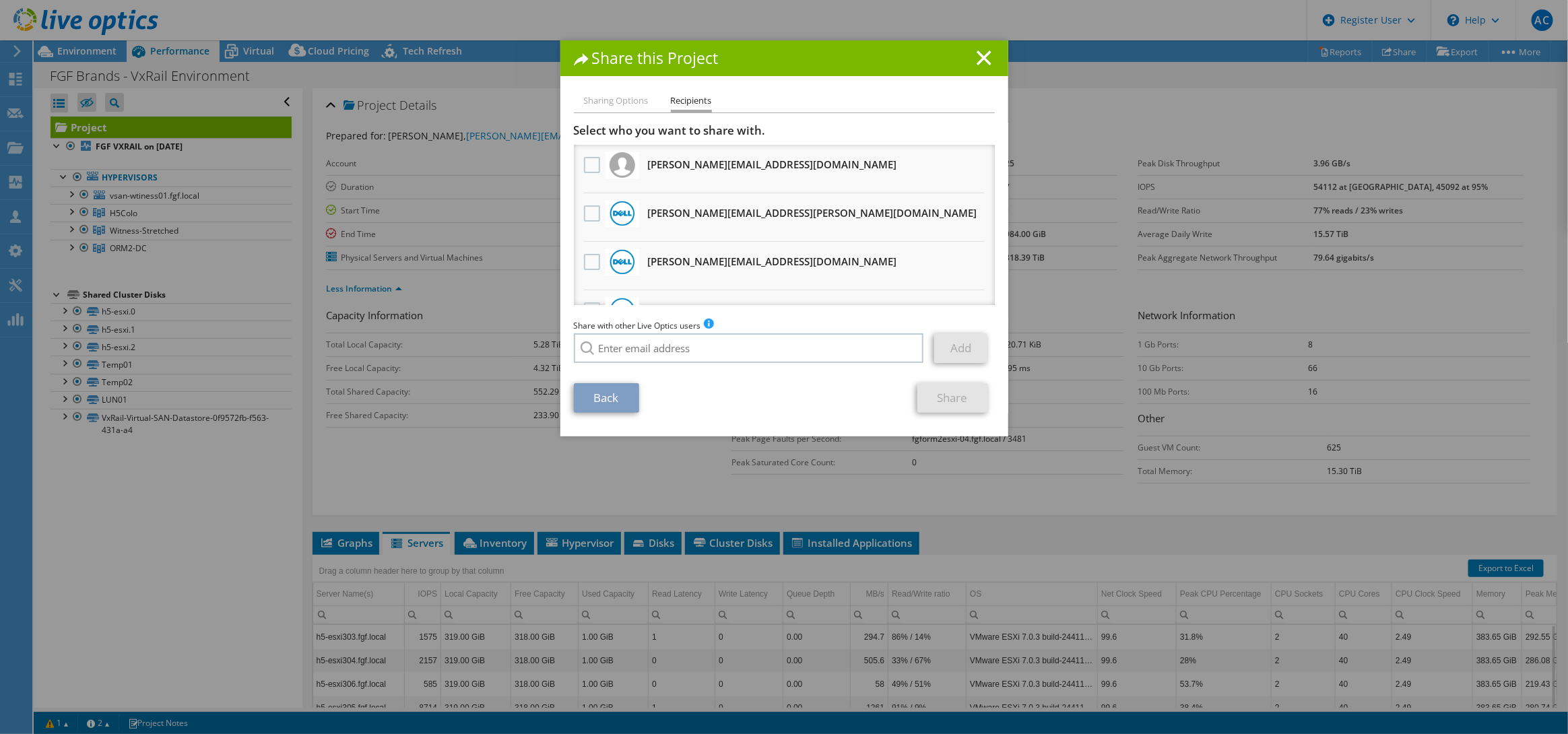
click at [679, 332] on div "Share with other Live Optics users Enter a single email address and click add. …" at bounding box center [784, 344] width 421 height 52
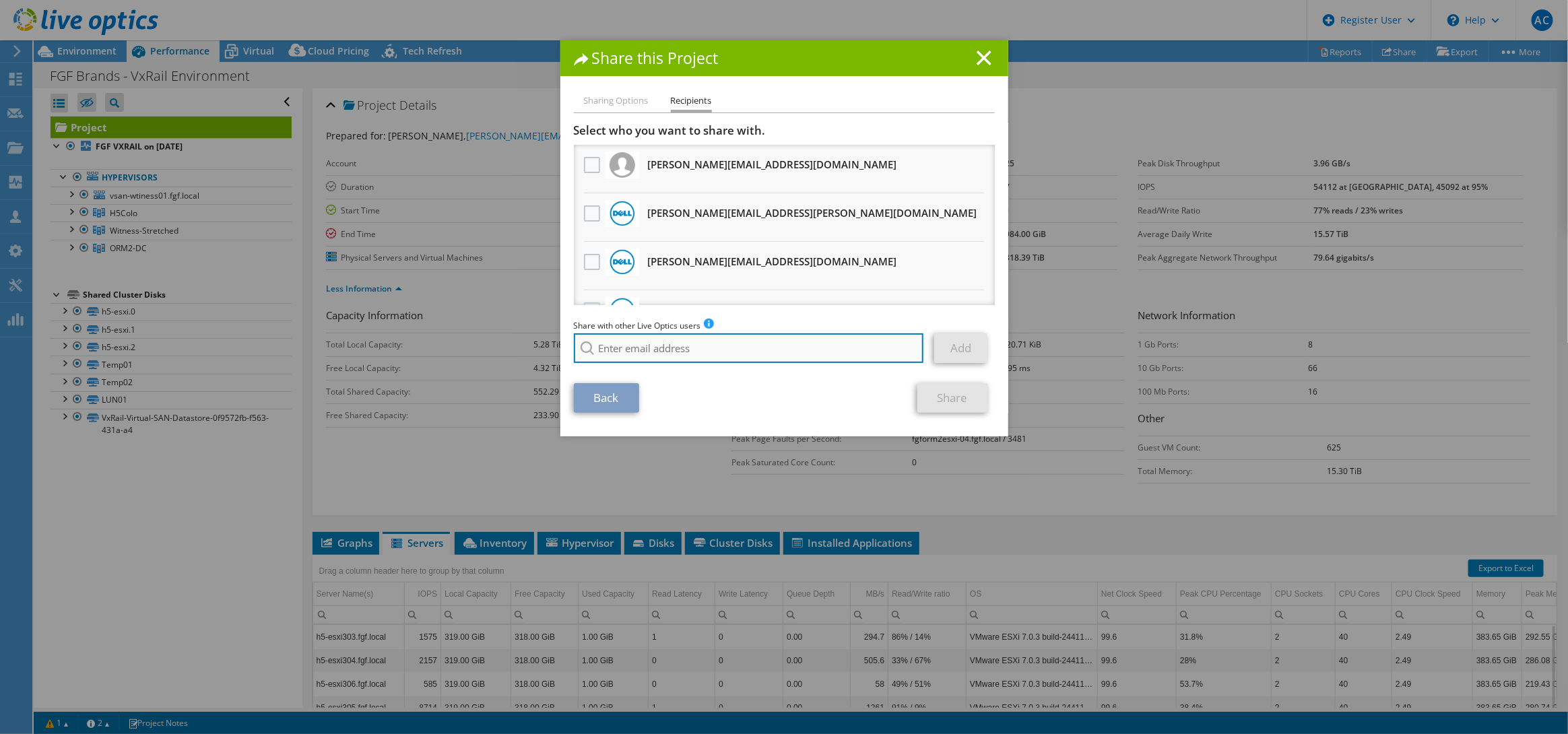
click at [684, 341] on input "search" at bounding box center [749, 349] width 351 height 30
paste input "[PERSON_NAME] <[PERSON_NAME][EMAIL_ADDRESS][PERSON_NAME][DOMAIN_NAME]>"
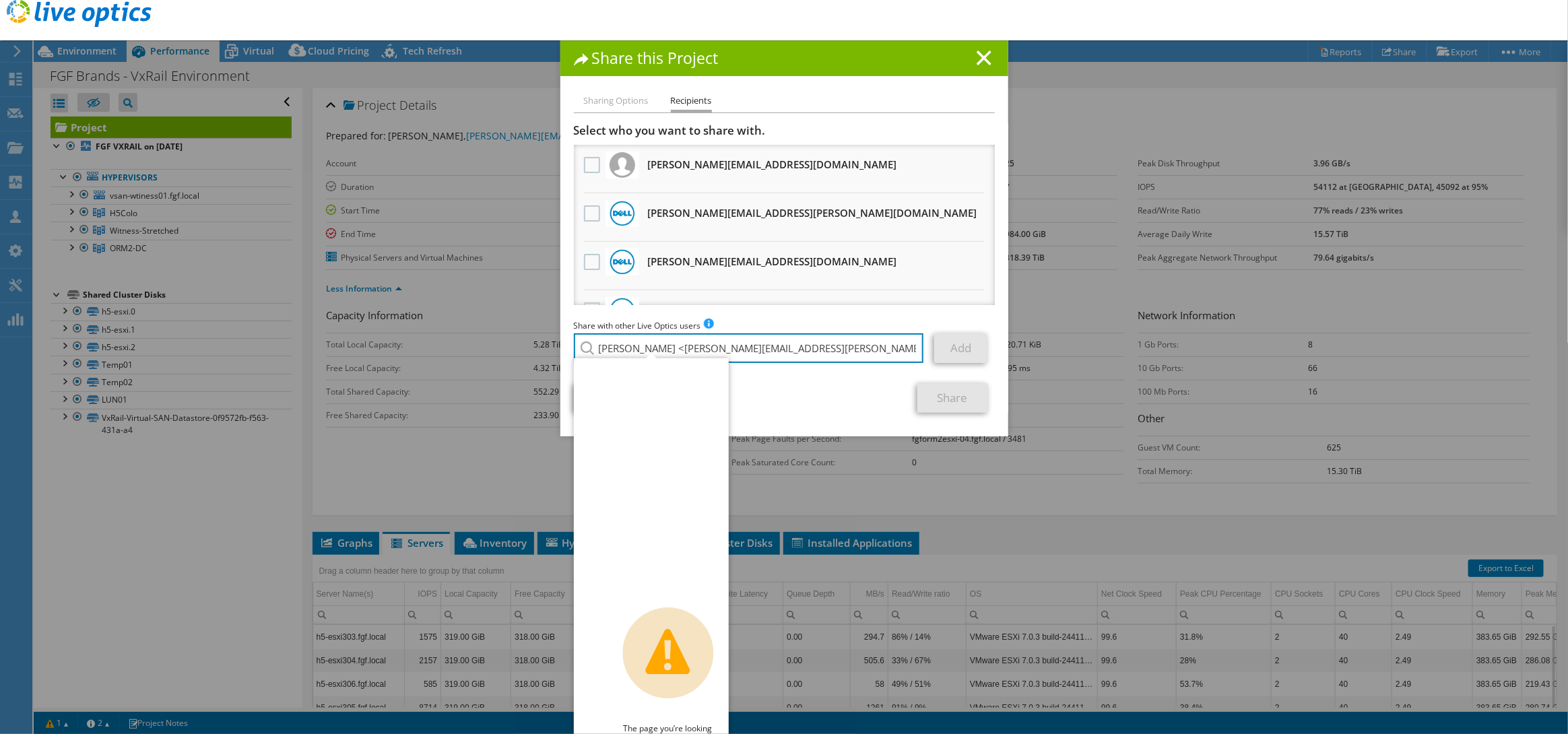
drag, startPoint x: 678, startPoint y: 341, endPoint x: 555, endPoint y: 345, distance: 123.1
click at [560, 345] on div "Sharing Options Recipients Link other users to this project Changes can be over…" at bounding box center [784, 264] width 448 height 344
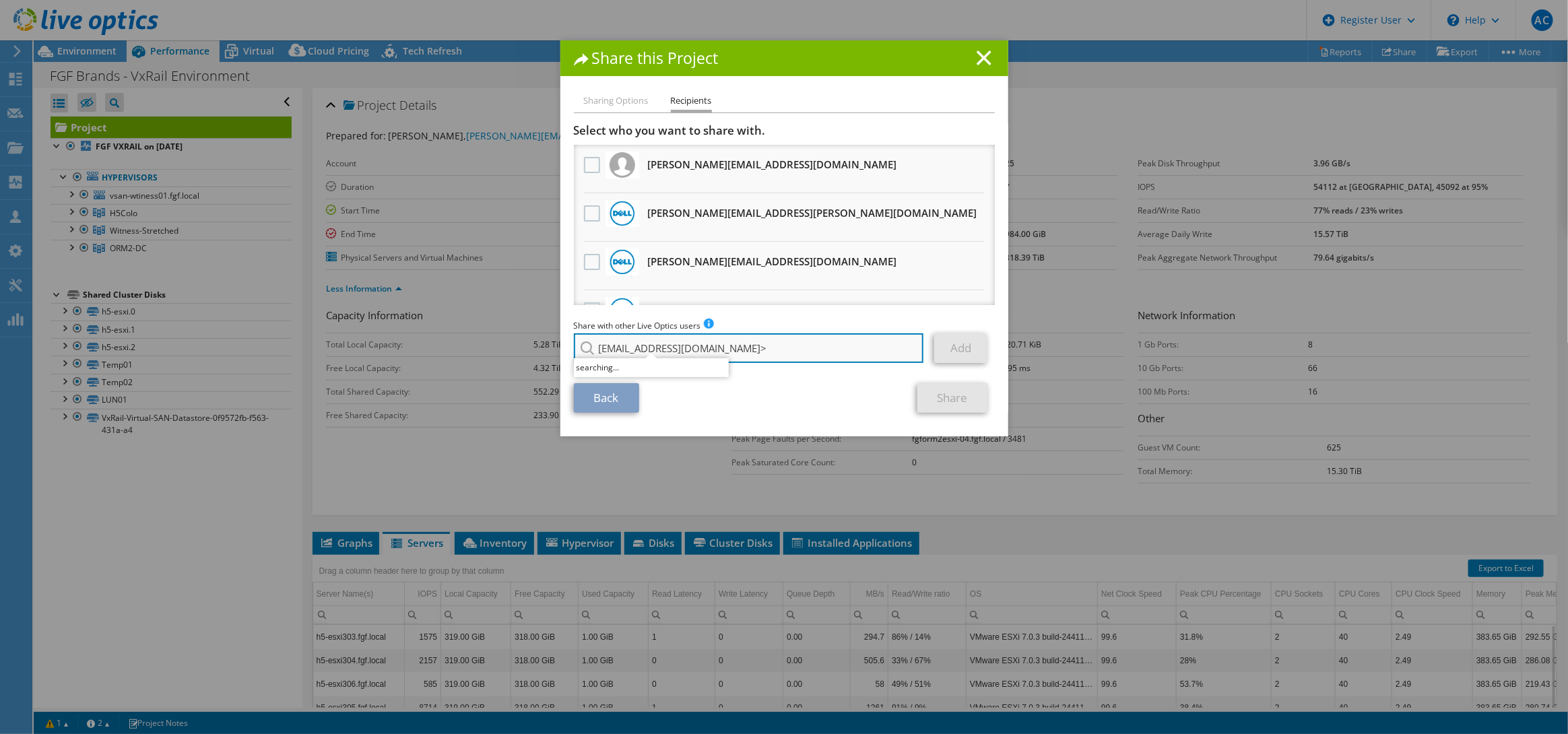
click at [794, 344] on input "[EMAIL_ADDRESS][DOMAIN_NAME]>" at bounding box center [749, 349] width 351 height 30
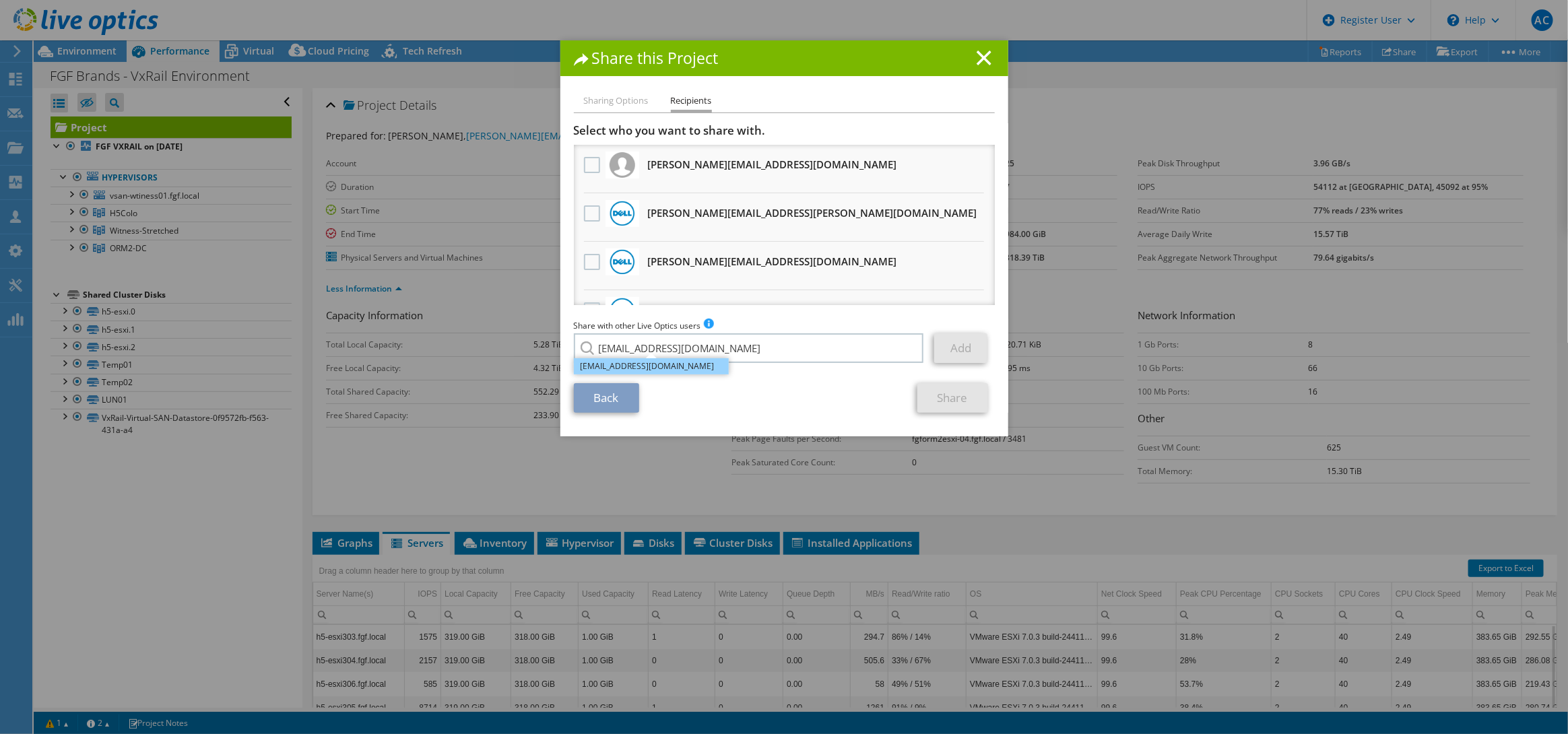
click at [651, 365] on li "[EMAIL_ADDRESS][DOMAIN_NAME]" at bounding box center [650, 366] width 155 height 16
type input "[EMAIL_ADDRESS][DOMAIN_NAME]"
click at [951, 344] on link "Add" at bounding box center [961, 349] width 53 height 30
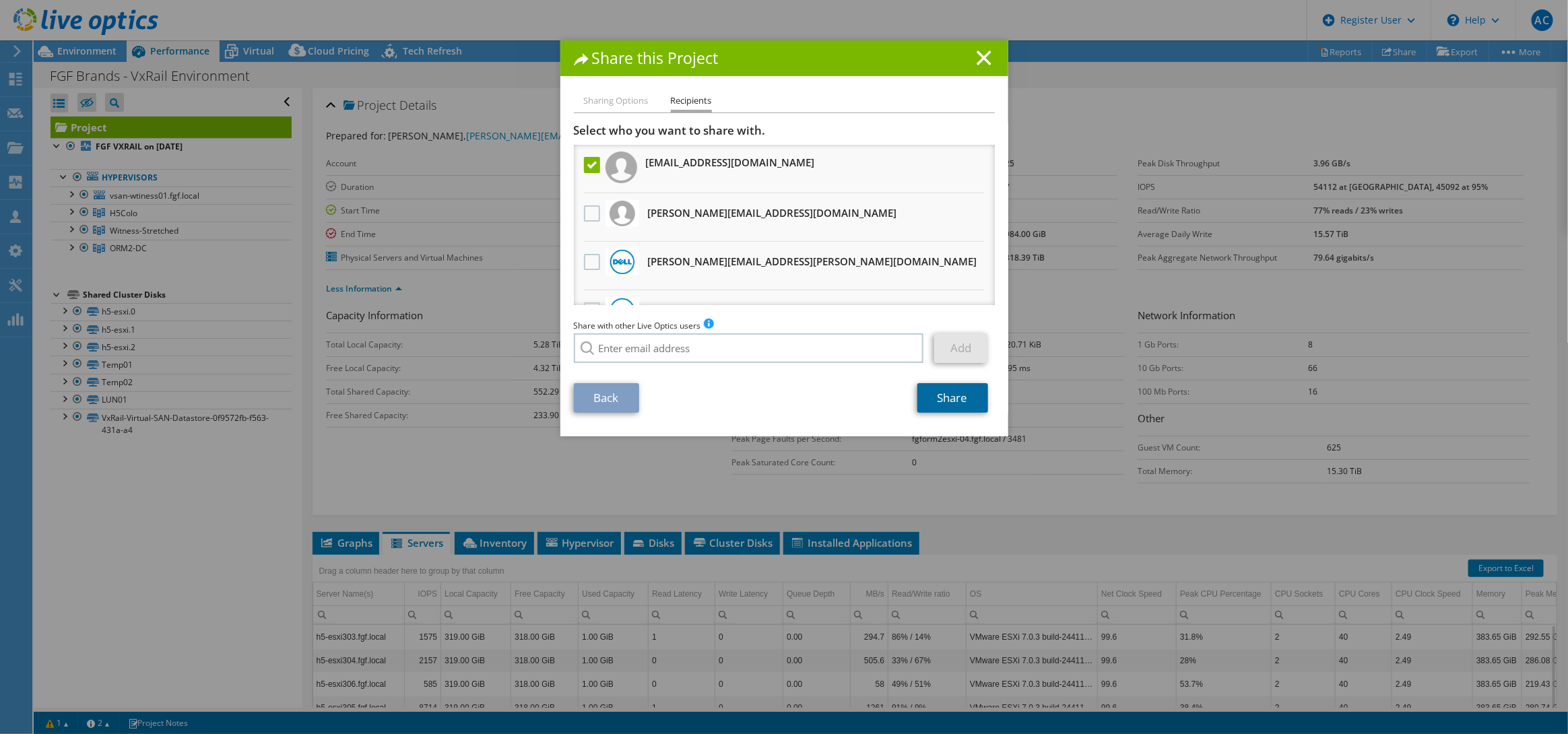
click at [945, 396] on link "Share" at bounding box center [952, 398] width 70 height 30
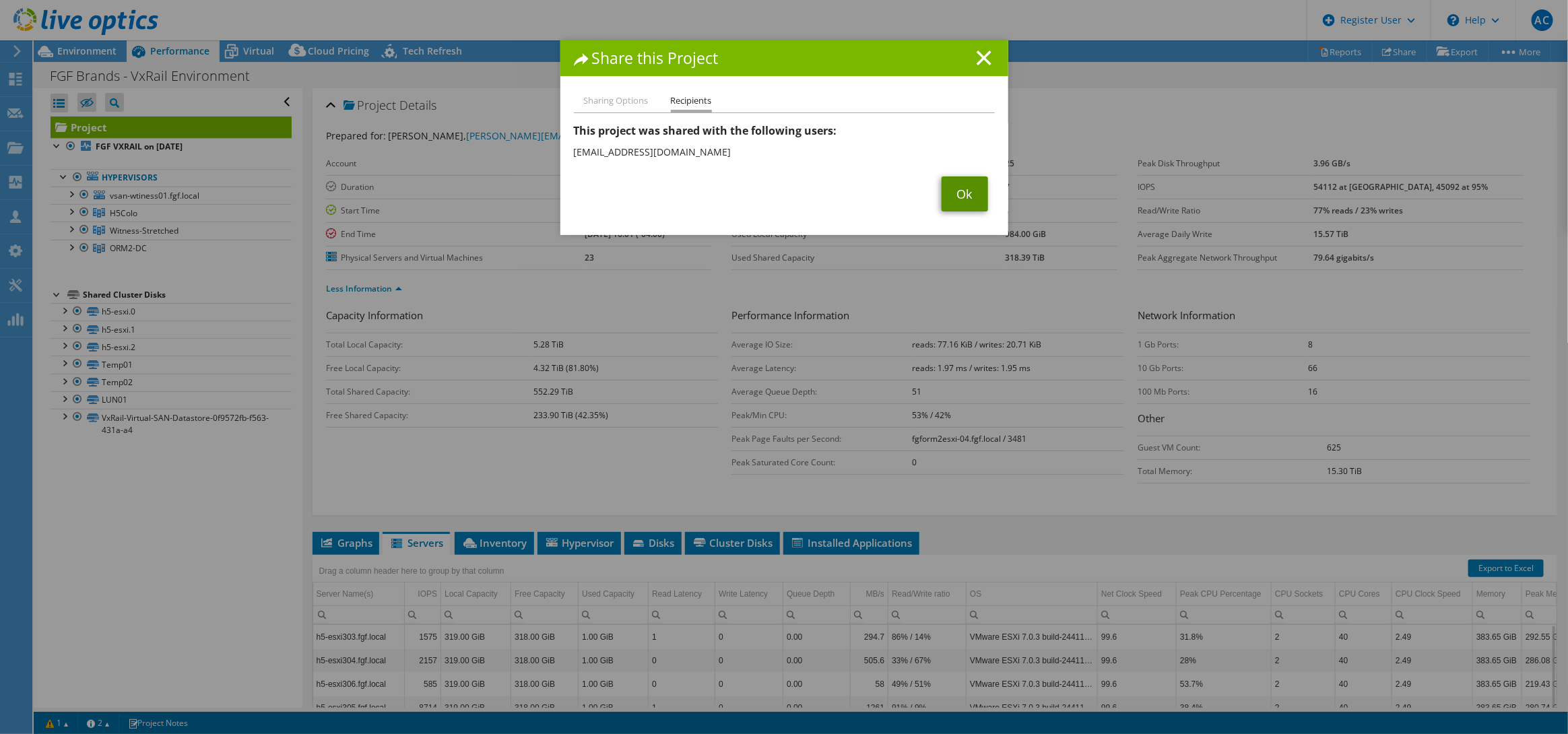
click at [942, 197] on link "Ok" at bounding box center [965, 193] width 47 height 35
